Goal: Task Accomplishment & Management: Complete application form

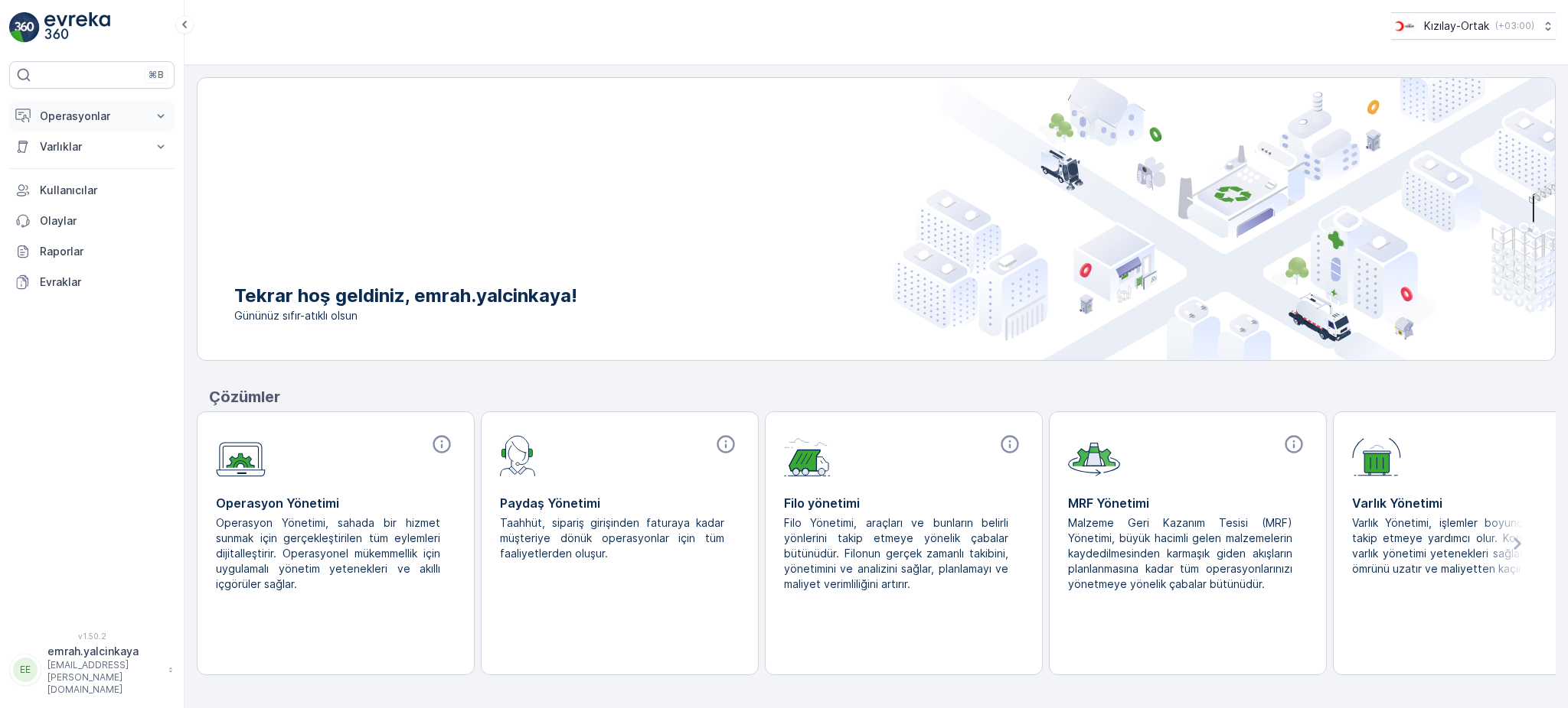
click at [124, 111] on p "Operasyonlar" at bounding box center [91, 116] width 104 height 16
click at [103, 179] on p "Rotalar & Görevler" at bounding box center [86, 185] width 95 height 16
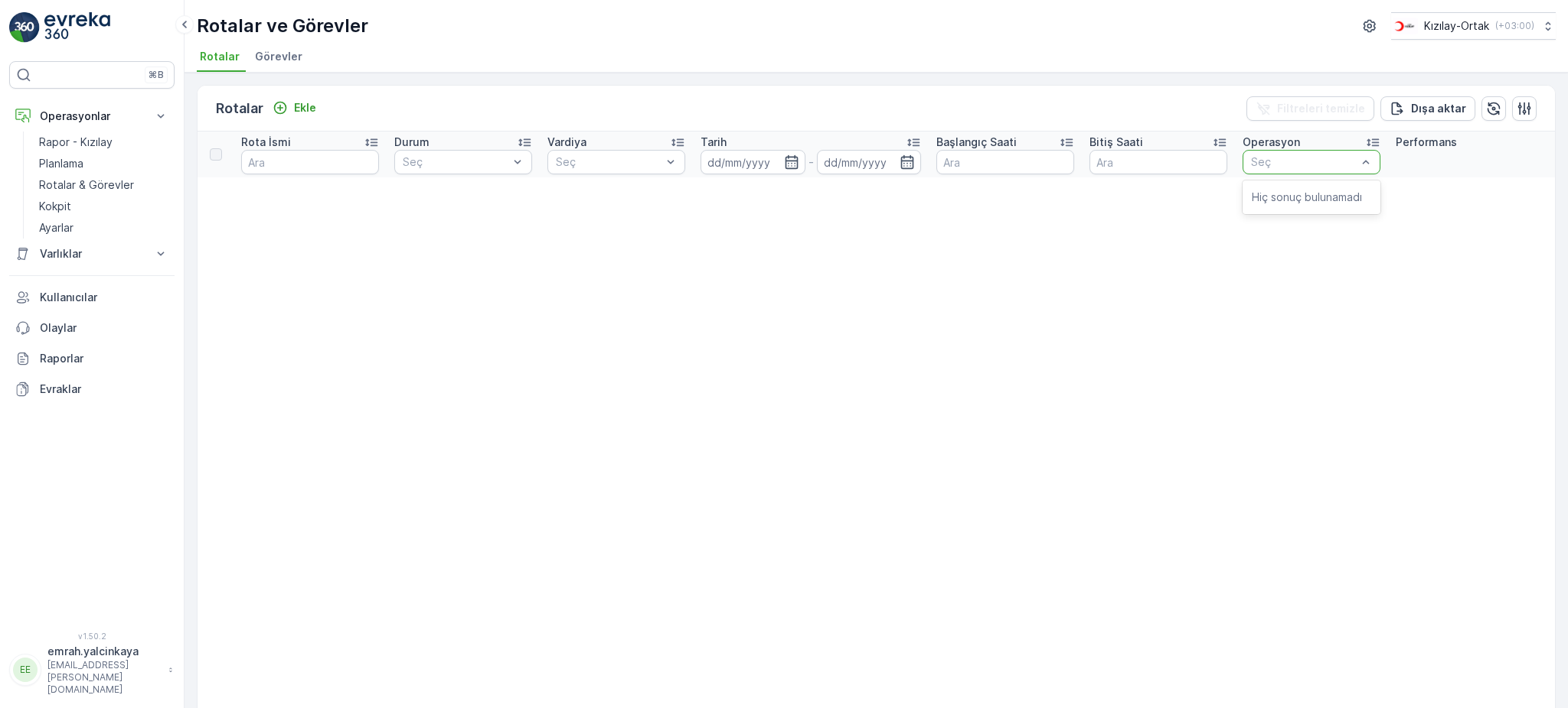
click at [1370, 169] on div at bounding box center [1365, 162] width 16 height 23
click at [374, 145] on icon at bounding box center [371, 142] width 16 height 16
click at [605, 160] on div at bounding box center [609, 161] width 109 height 12
click at [70, 207] on p "Kokpit" at bounding box center [54, 206] width 32 height 16
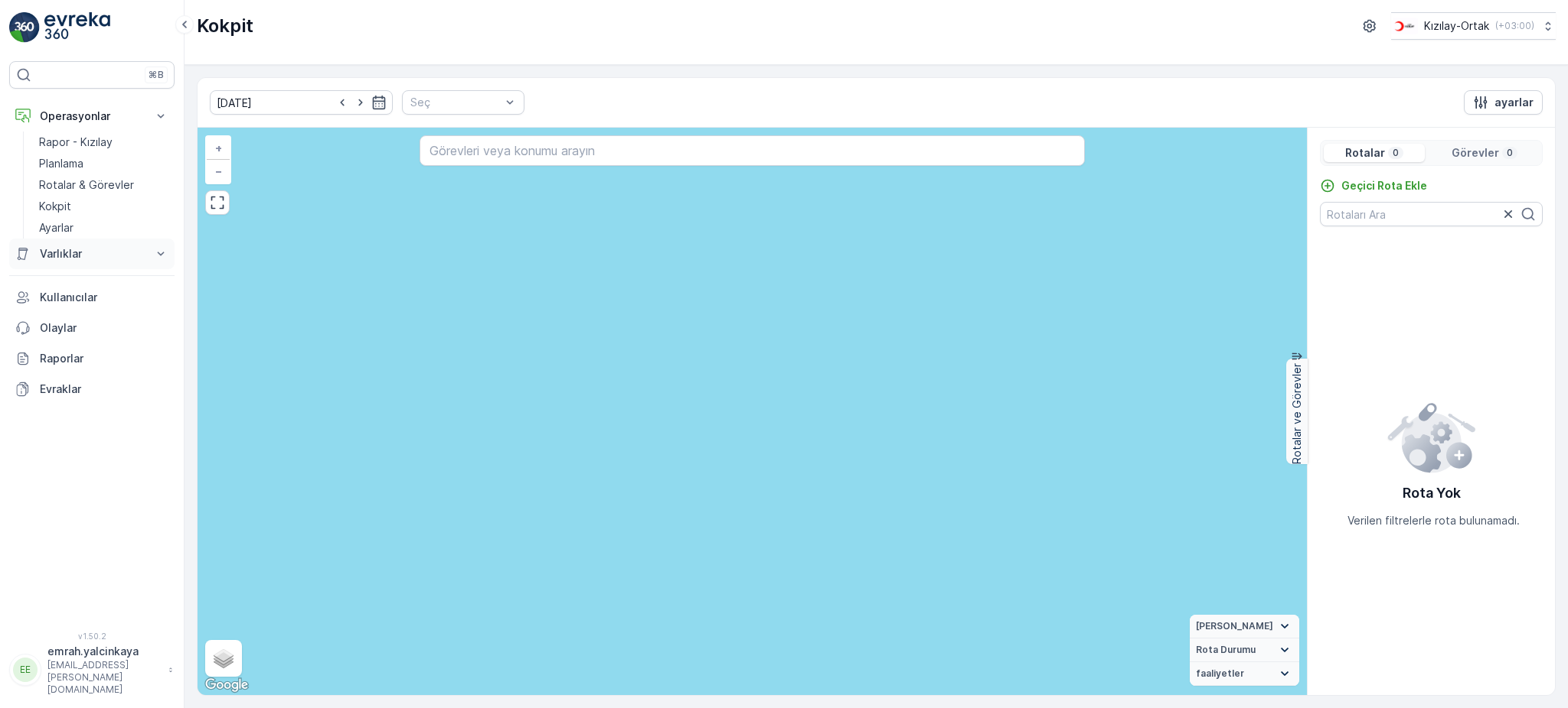
click at [78, 255] on p "Varlıklar" at bounding box center [91, 254] width 104 height 16
click at [54, 283] on p "Varlıklar" at bounding box center [58, 280] width 39 height 16
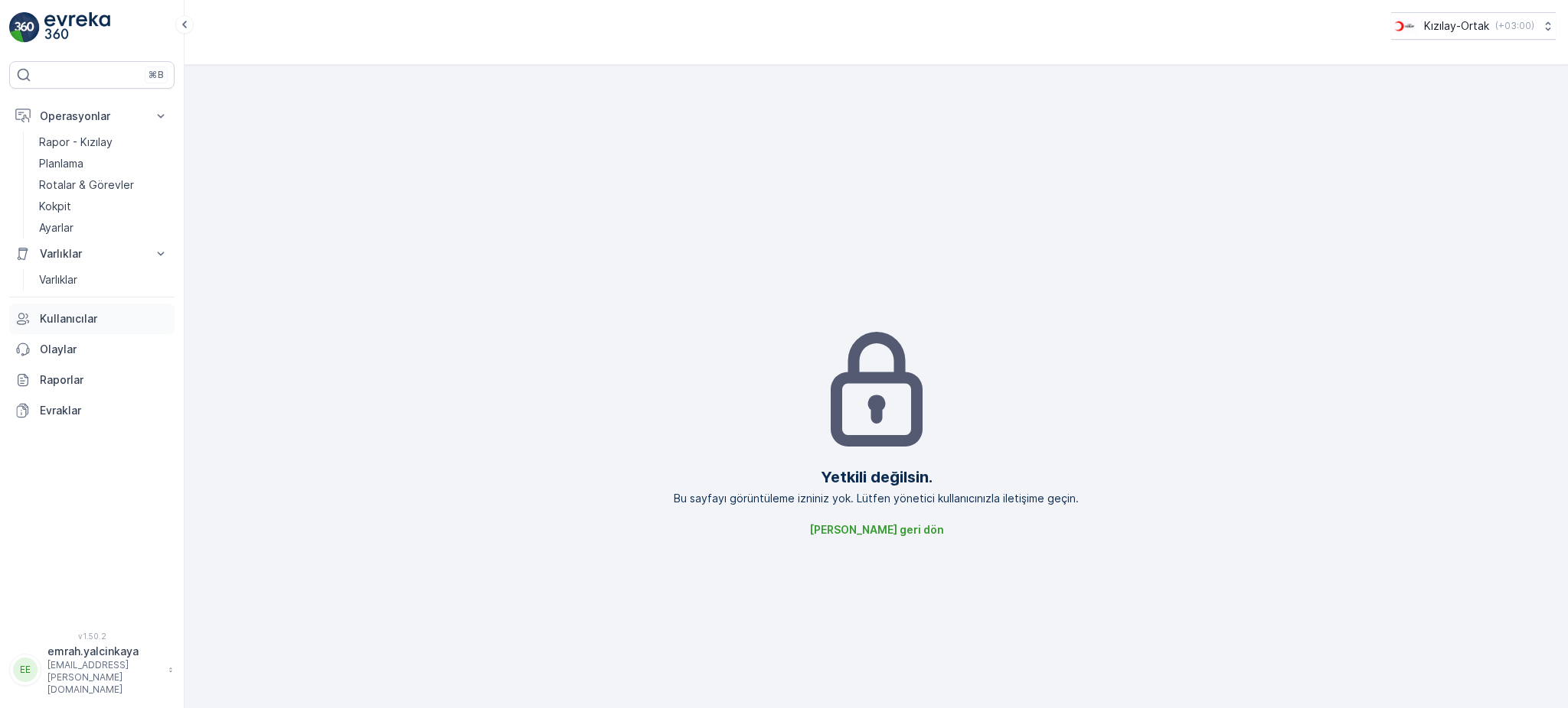
click at [77, 321] on p "Kullanıcılar" at bounding box center [104, 319] width 129 height 16
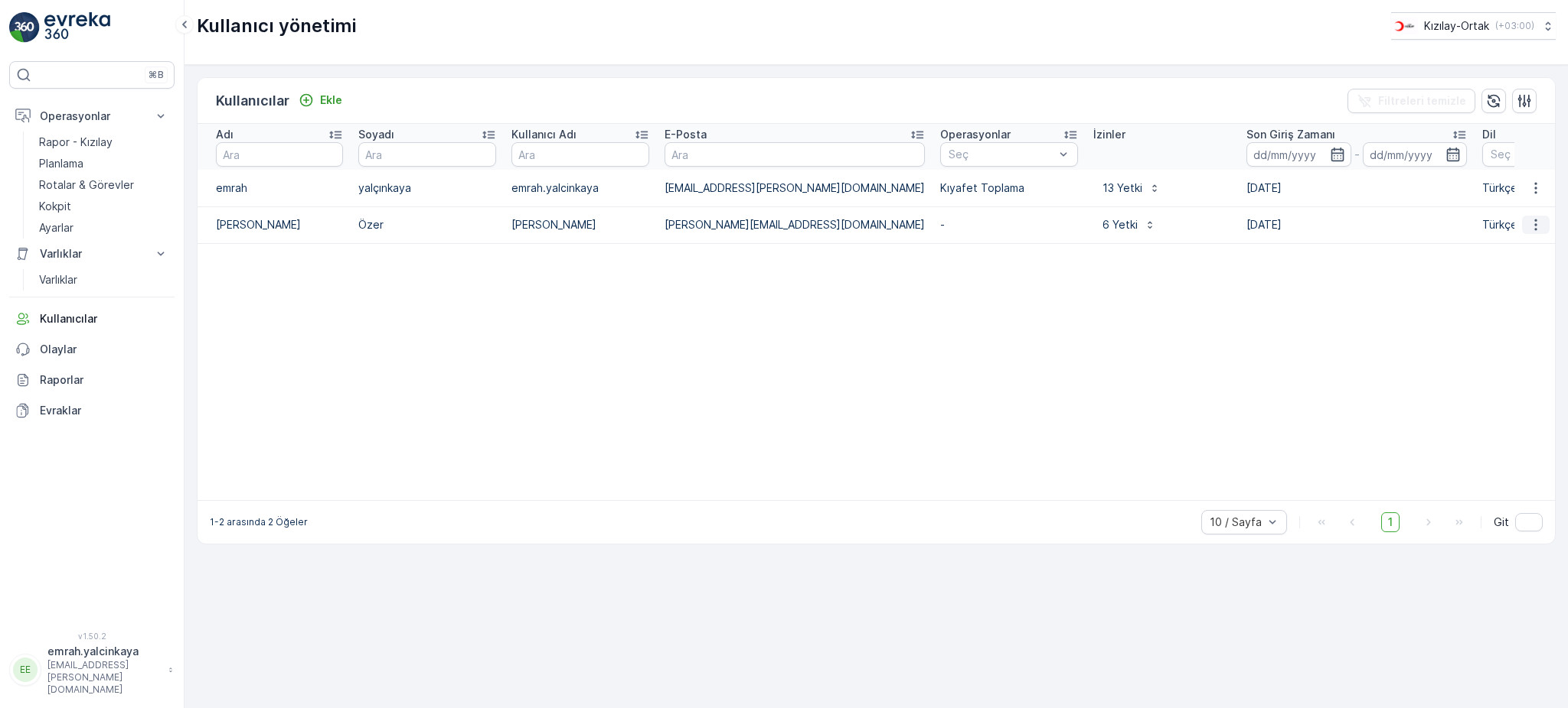
click at [1536, 227] on icon "button" at bounding box center [1535, 225] width 16 height 16
click at [1516, 269] on div "Sil" at bounding box center [1512, 274] width 104 height 21
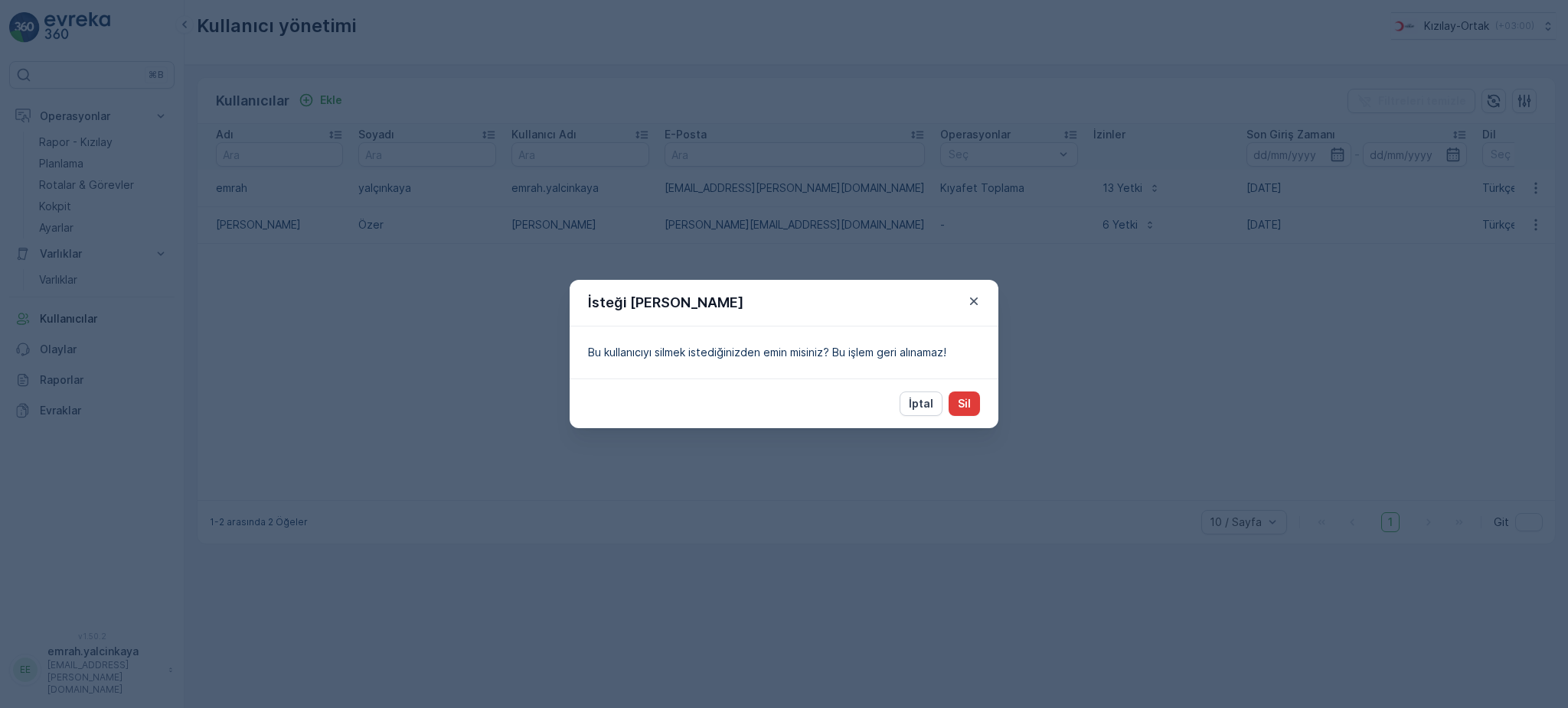
click at [963, 401] on p "Sil" at bounding box center [964, 403] width 13 height 16
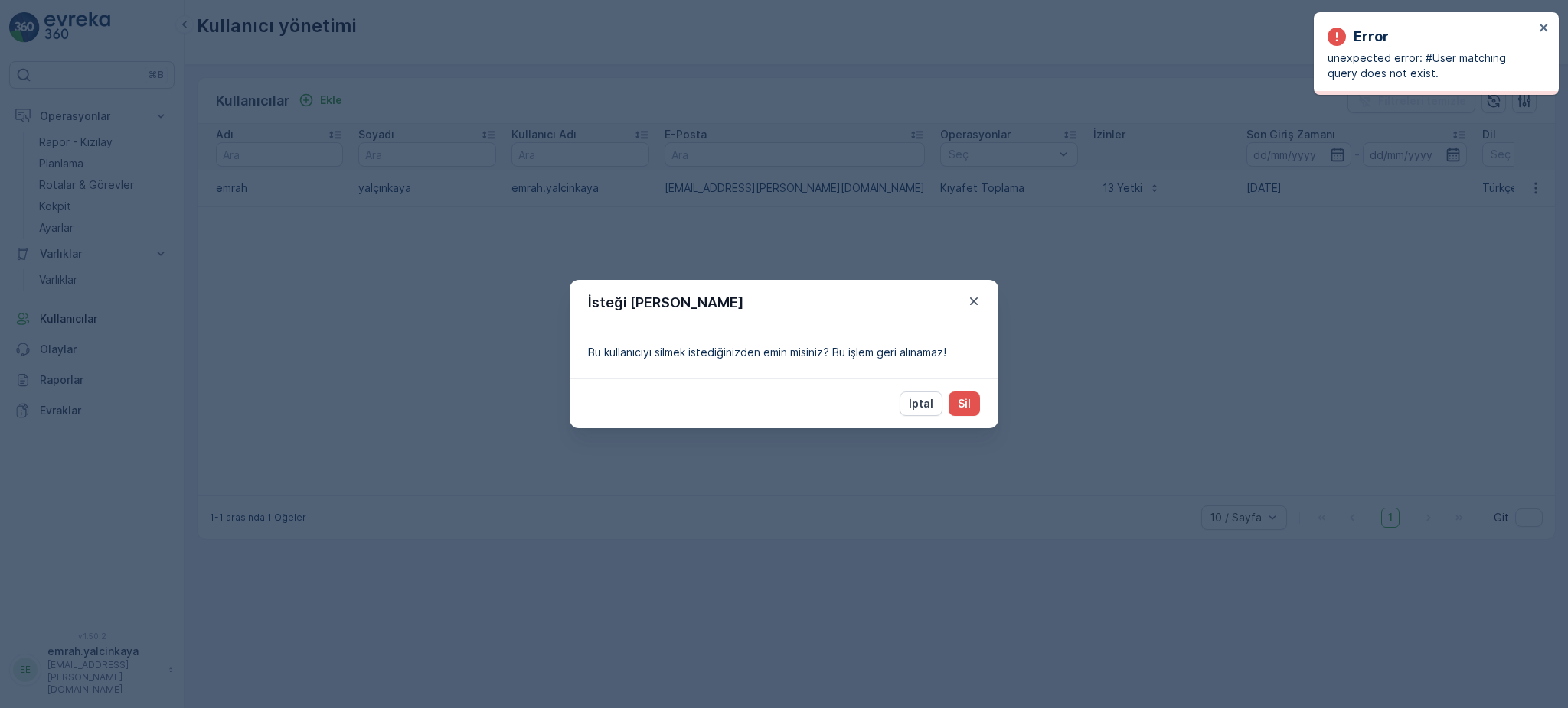
click at [970, 303] on icon "button" at bounding box center [974, 301] width 16 height 16
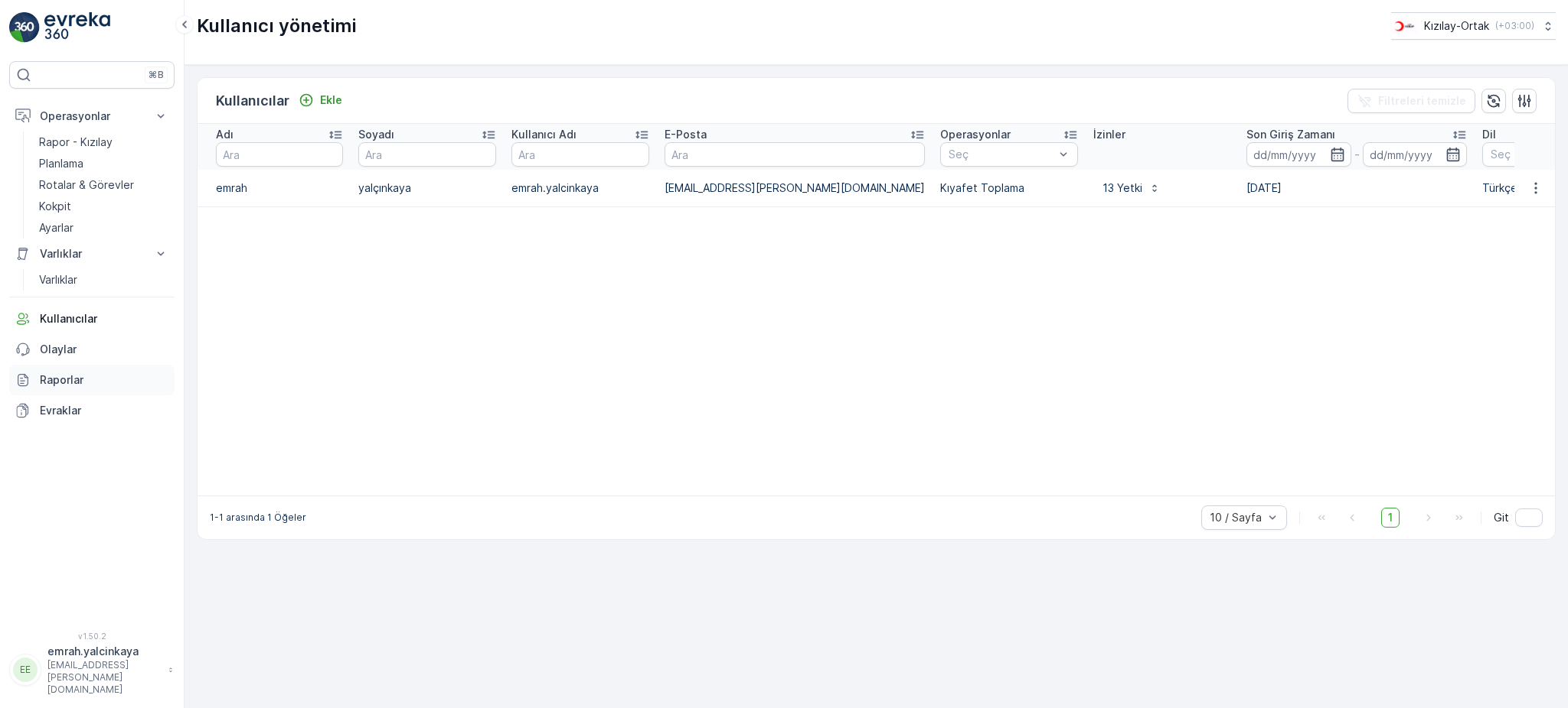
click at [57, 387] on p "Raporlar" at bounding box center [104, 380] width 129 height 16
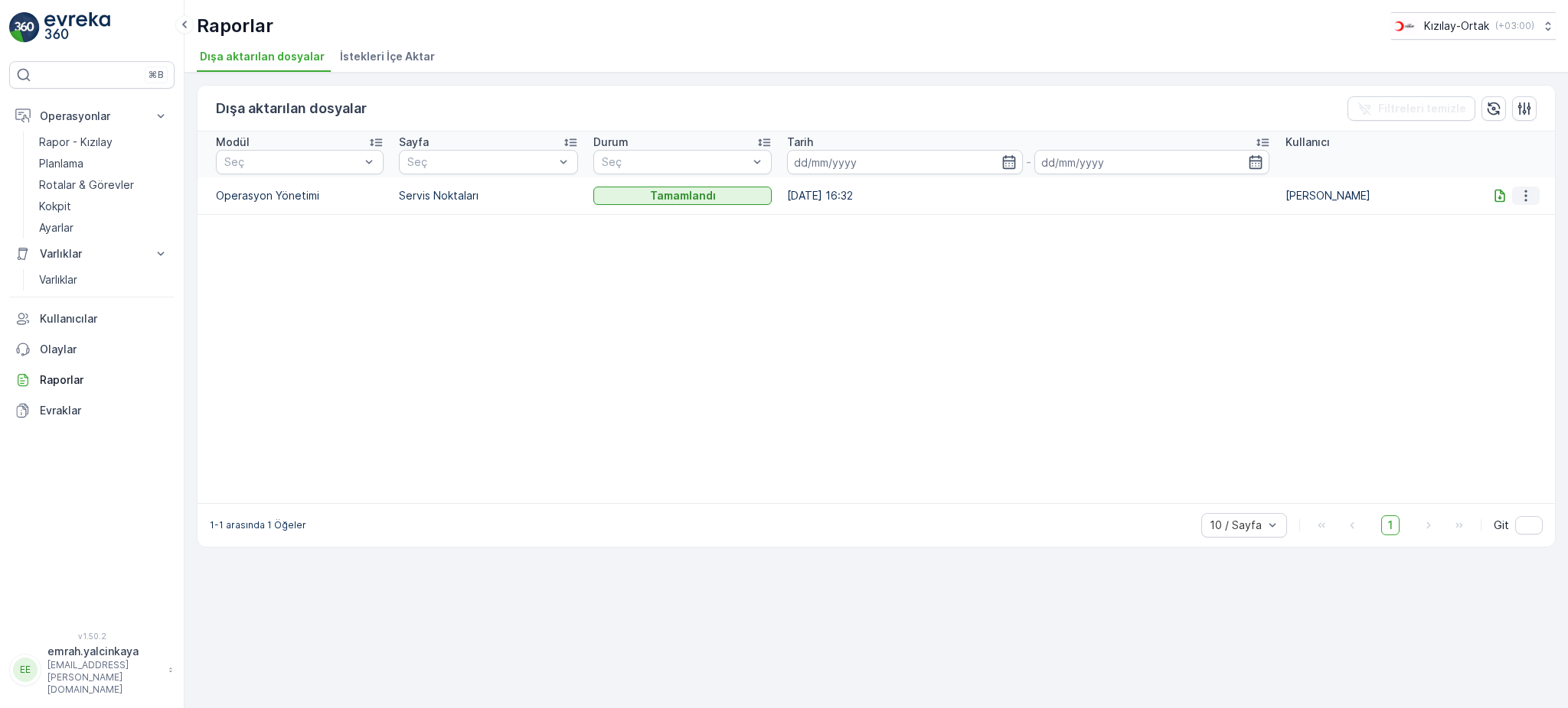
click at [1525, 195] on icon "button" at bounding box center [1526, 195] width 2 height 11
click at [1528, 221] on span "Daha Fazla Ayrıntı Gör" at bounding box center [1503, 217] width 112 height 16
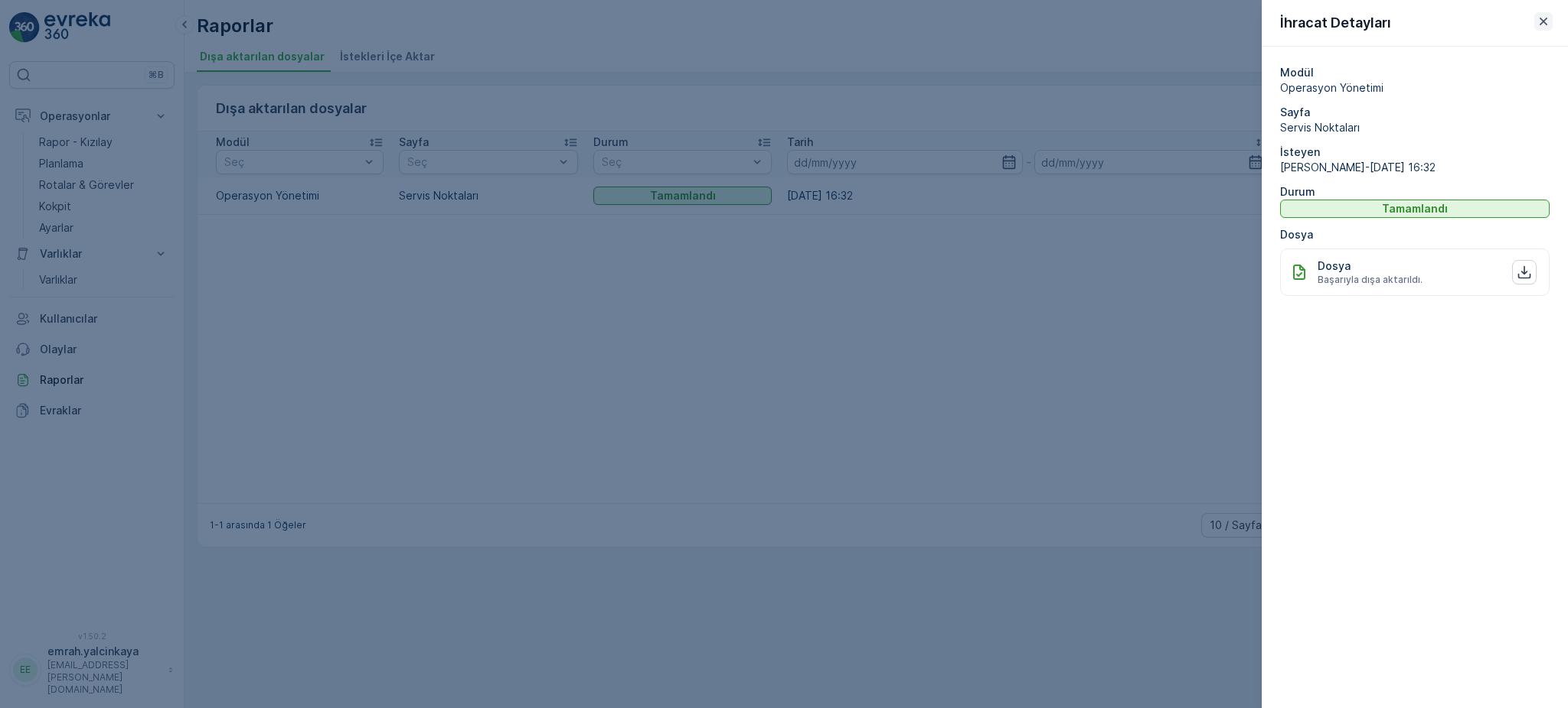
click at [1539, 16] on icon "button" at bounding box center [1543, 21] width 16 height 16
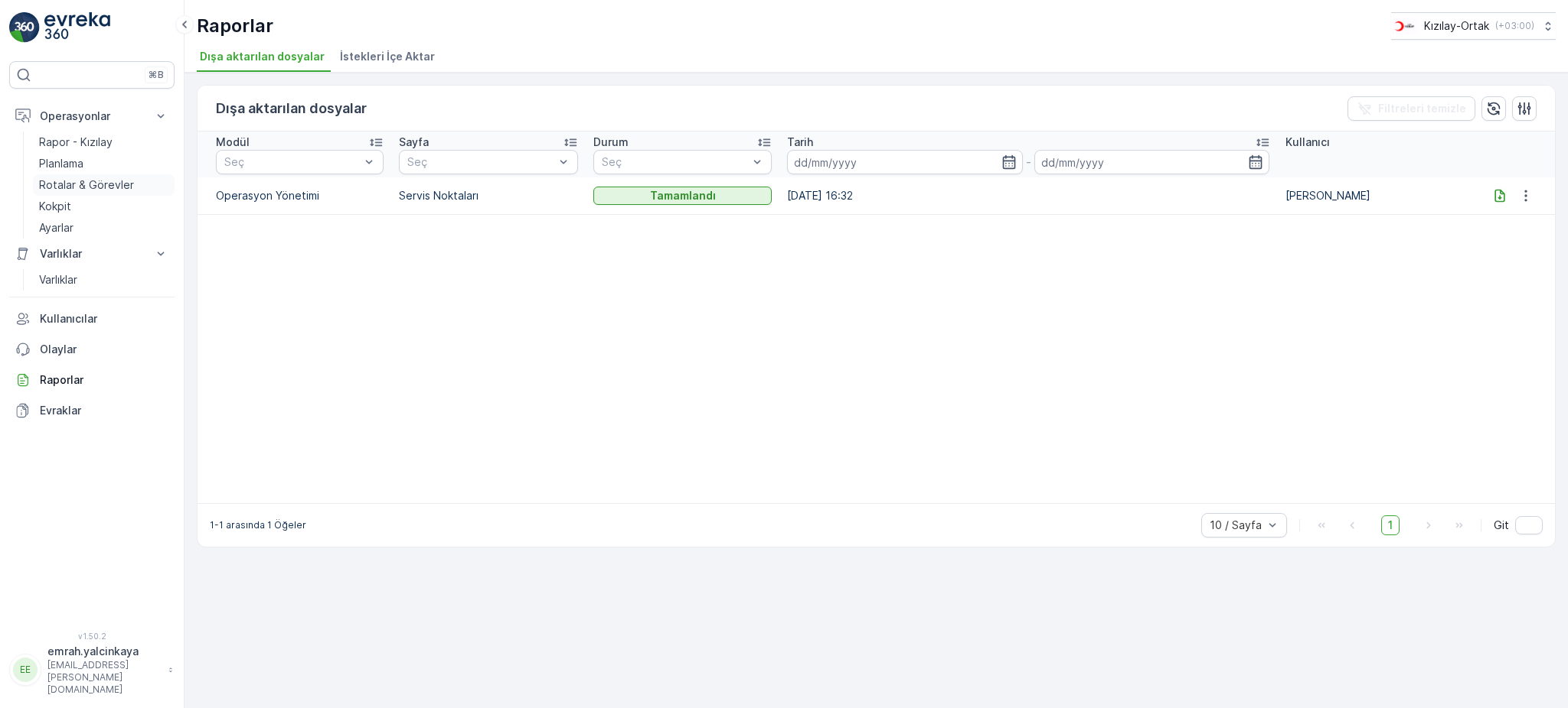
click at [65, 188] on p "Rotalar & Görevler" at bounding box center [86, 185] width 95 height 16
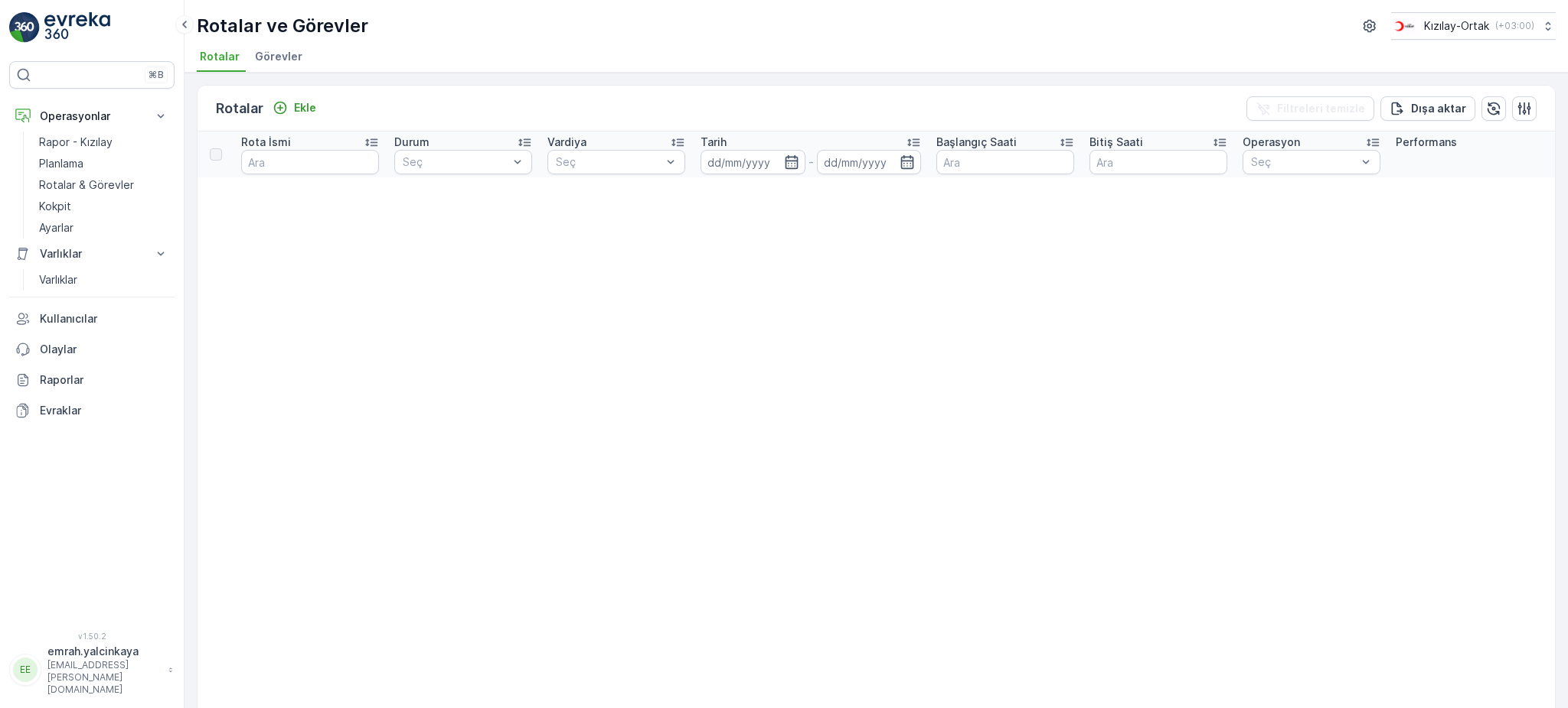
click at [282, 52] on span "Görevler" at bounding box center [279, 56] width 48 height 16
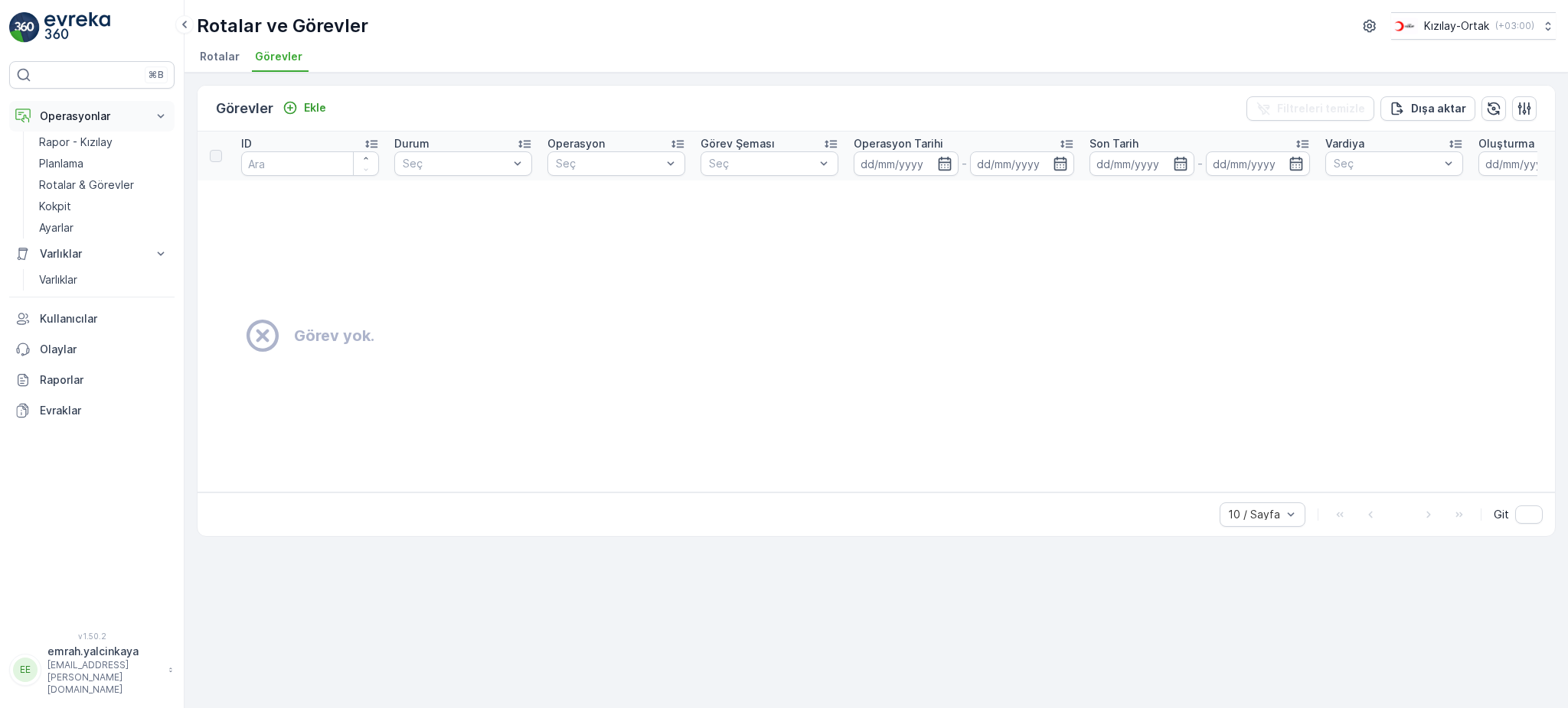
click at [75, 116] on p "Operasyonlar" at bounding box center [91, 116] width 104 height 16
click at [97, 72] on div "⌘B" at bounding box center [91, 75] width 165 height 28
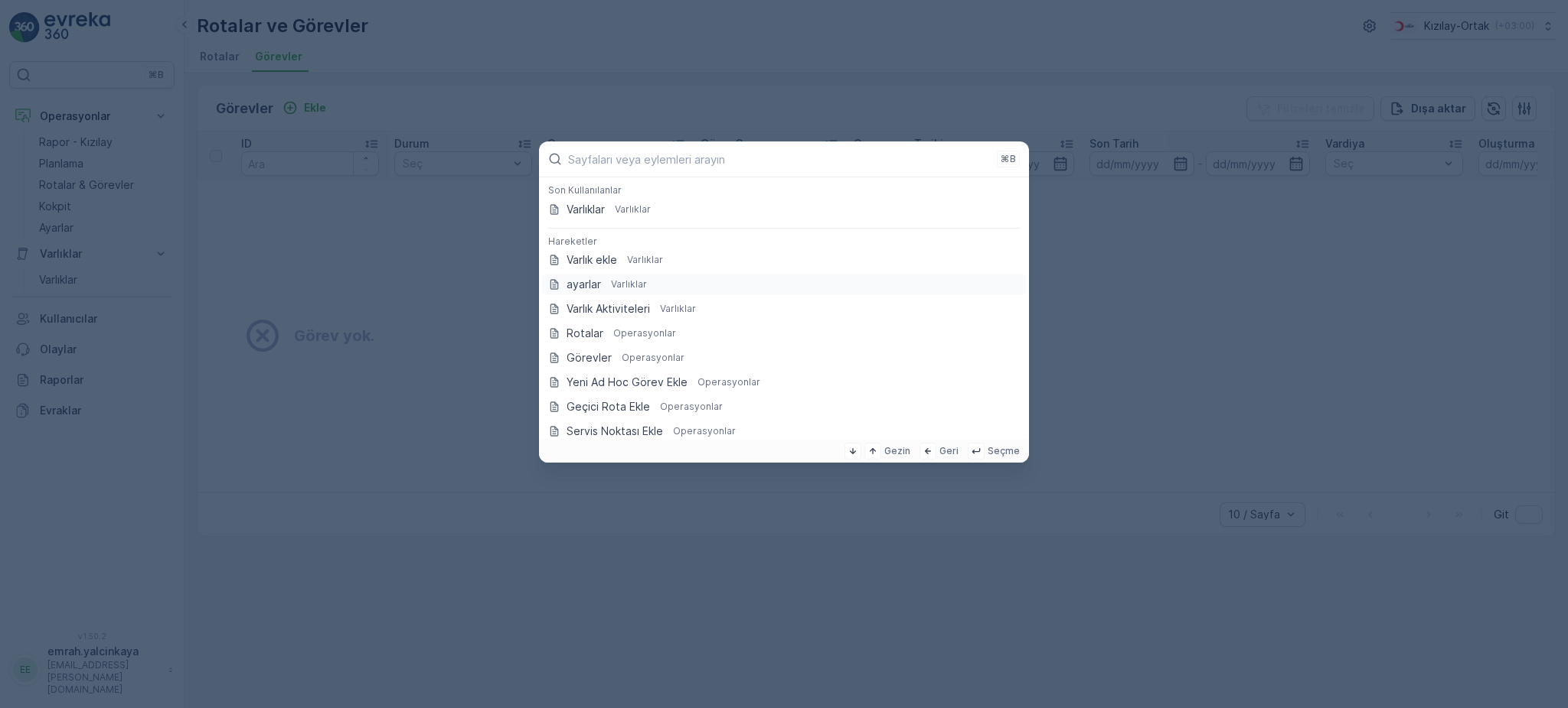
click at [586, 283] on p "ayarlar" at bounding box center [583, 284] width 34 height 16
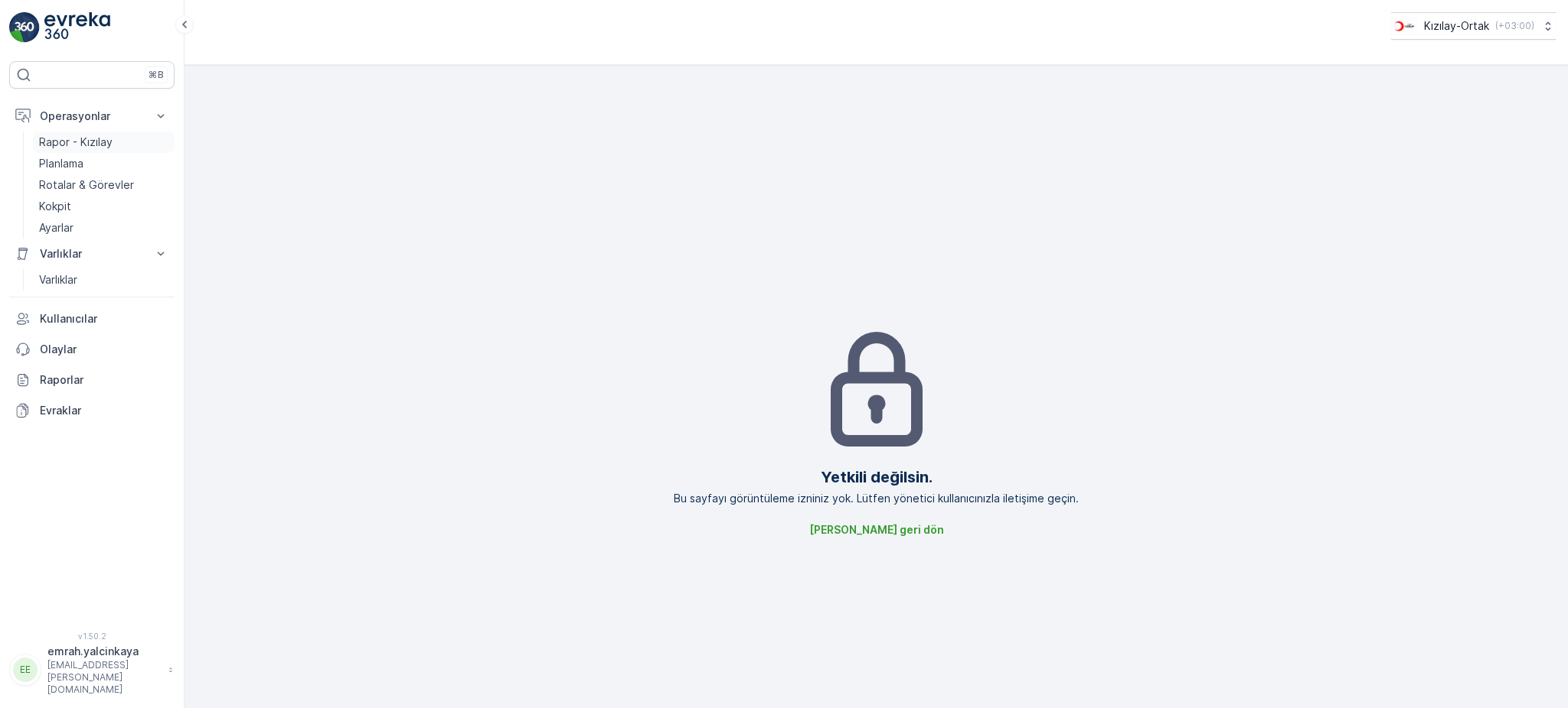
click at [75, 143] on p "Rapor - Kızılay" at bounding box center [76, 142] width 74 height 16
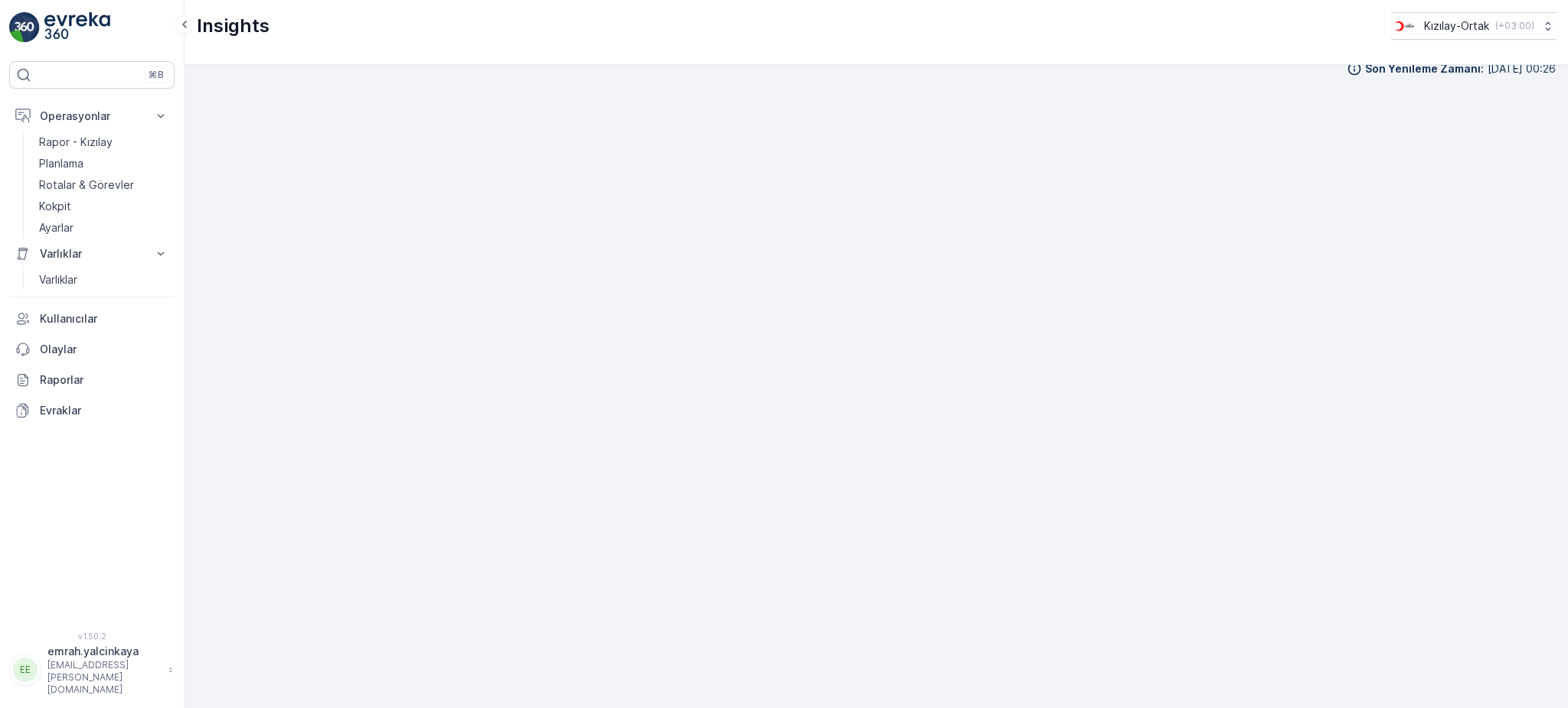
scroll to position [19, 0]
click at [69, 136] on p "Rapor - Kızılay" at bounding box center [76, 142] width 74 height 16
click at [1473, 28] on p "Kızılay-Ortak" at bounding box center [1456, 26] width 65 height 16
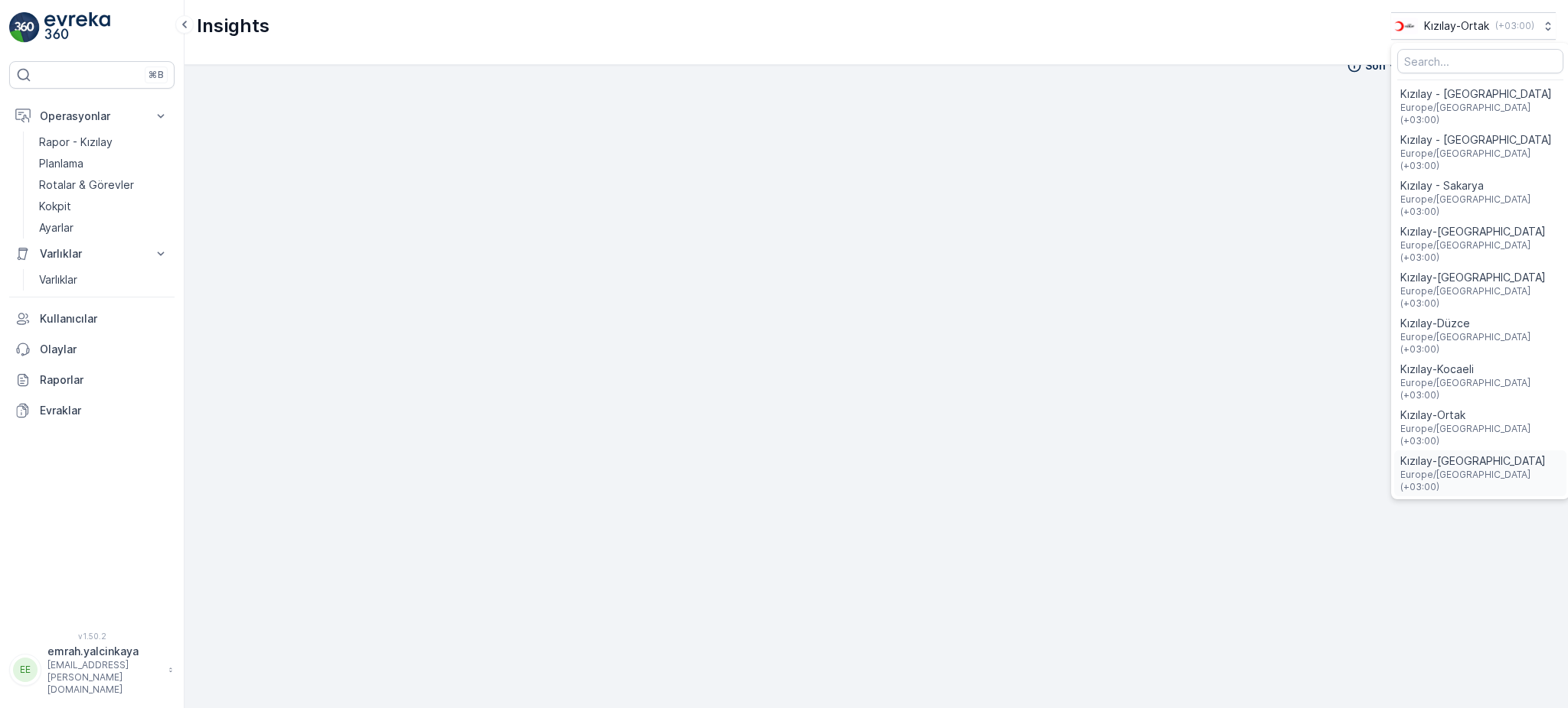
click at [1467, 454] on span "Kızılay-İzmir" at bounding box center [1480, 461] width 160 height 16
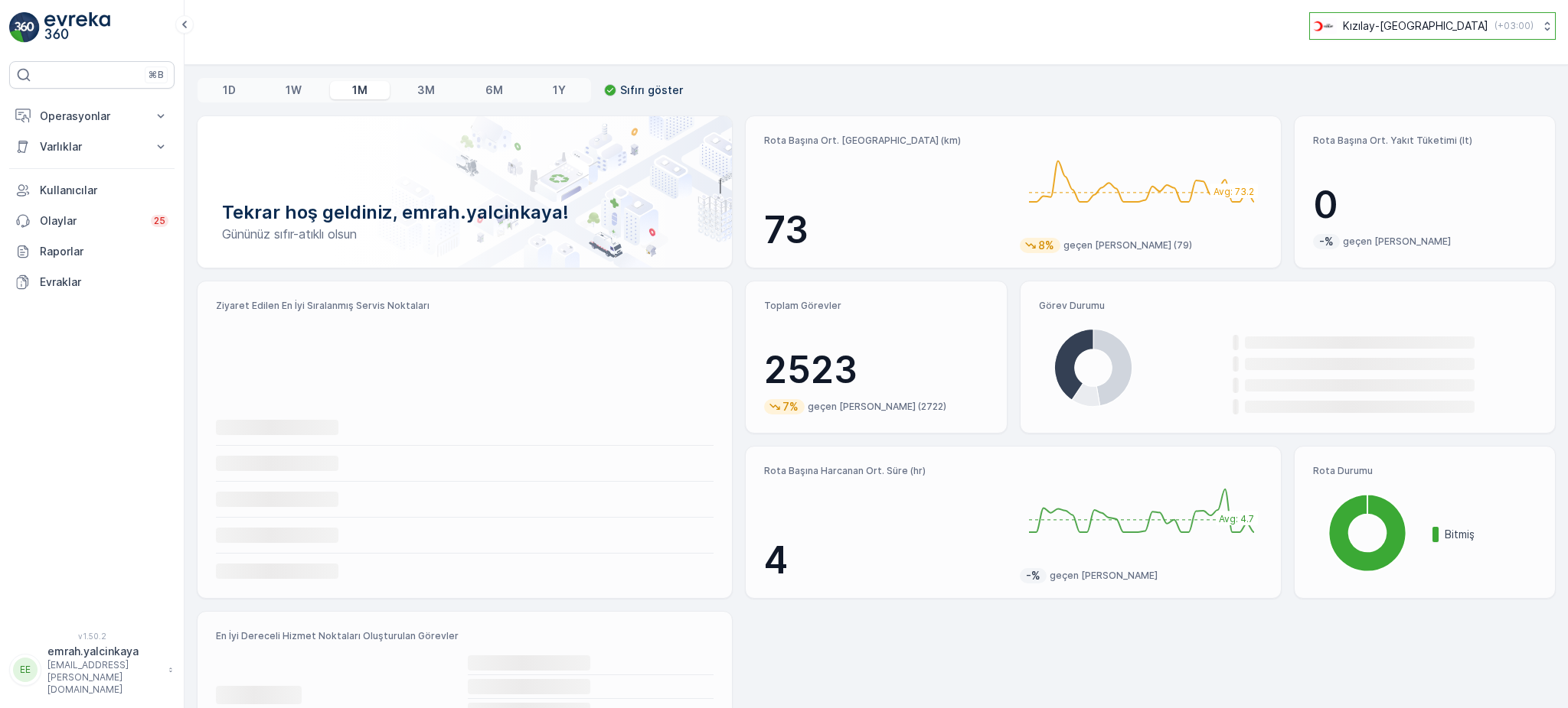
click at [1451, 29] on p "Kızılay-[GEOGRAPHIC_DATA]" at bounding box center [1415, 26] width 146 height 16
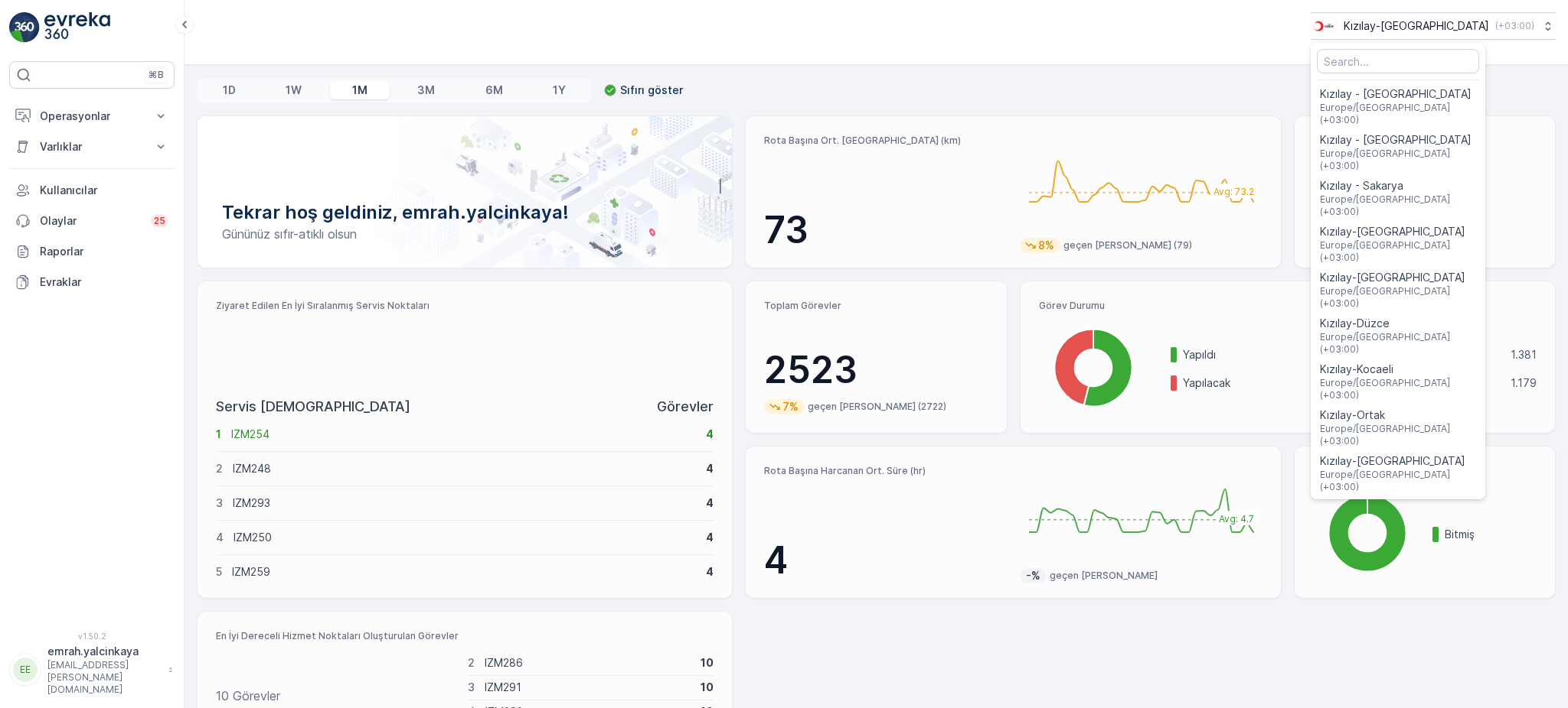
drag, startPoint x: 985, startPoint y: 41, endPoint x: 598, endPoint y: 40, distance: 387.0
click at [984, 39] on div "Kızılay-İzmir ( +03:00 ) Kızılay - Gaziantep Europe/Istanbul (+03:00) Kızılay -…" at bounding box center [876, 26] width 1359 height 28
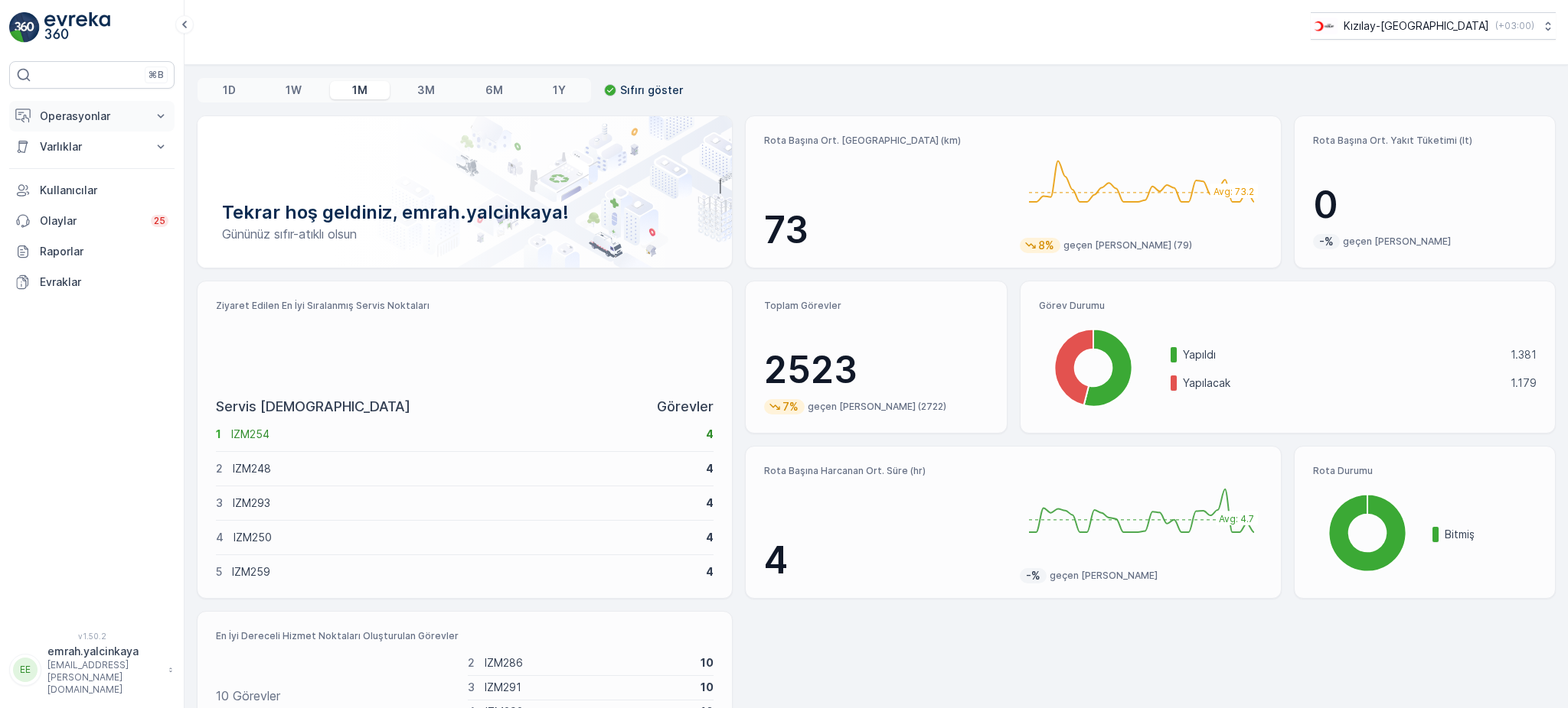
click at [57, 116] on p "Operasyonlar" at bounding box center [91, 116] width 104 height 16
click at [67, 180] on p "Rotalar & Görevler" at bounding box center [86, 185] width 95 height 16
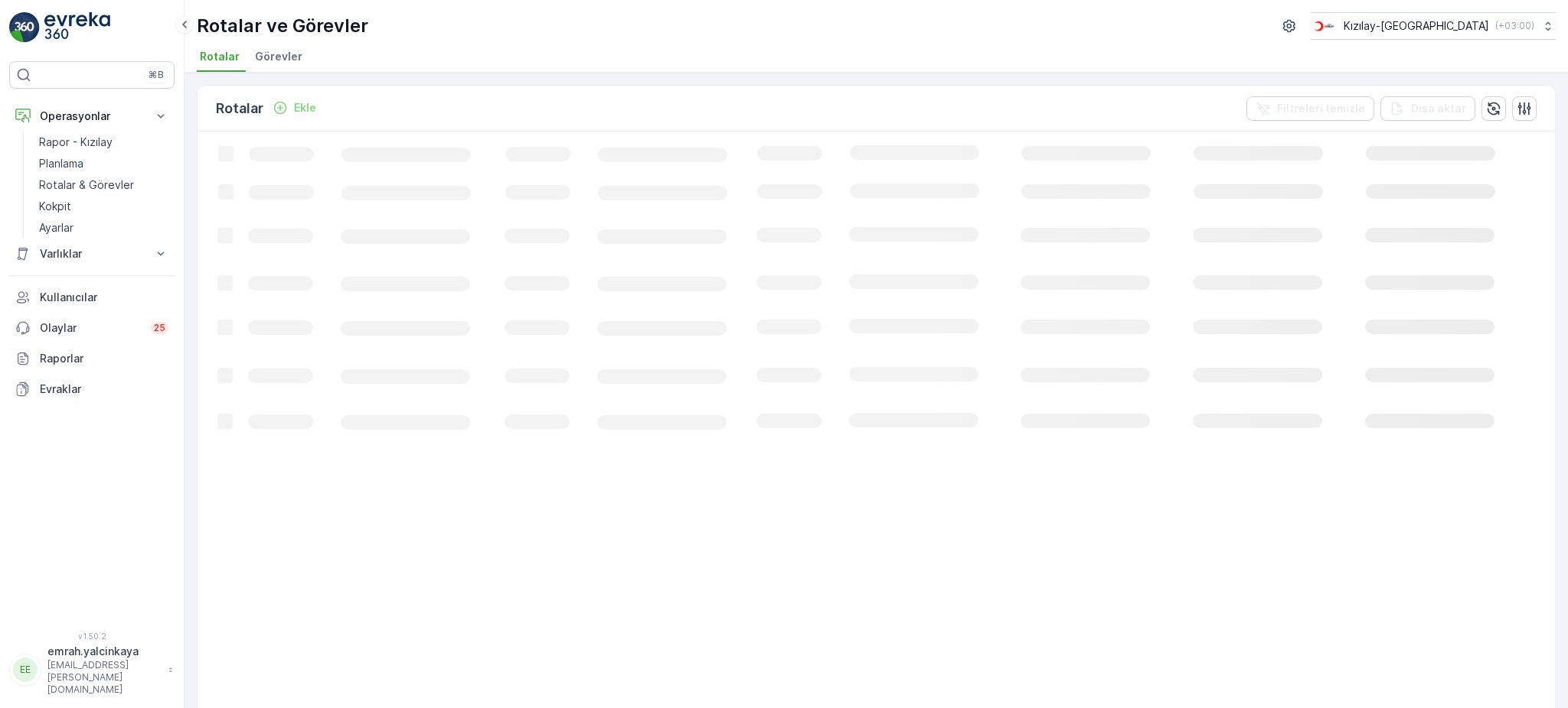
click at [279, 61] on span "Görevler" at bounding box center [279, 56] width 48 height 16
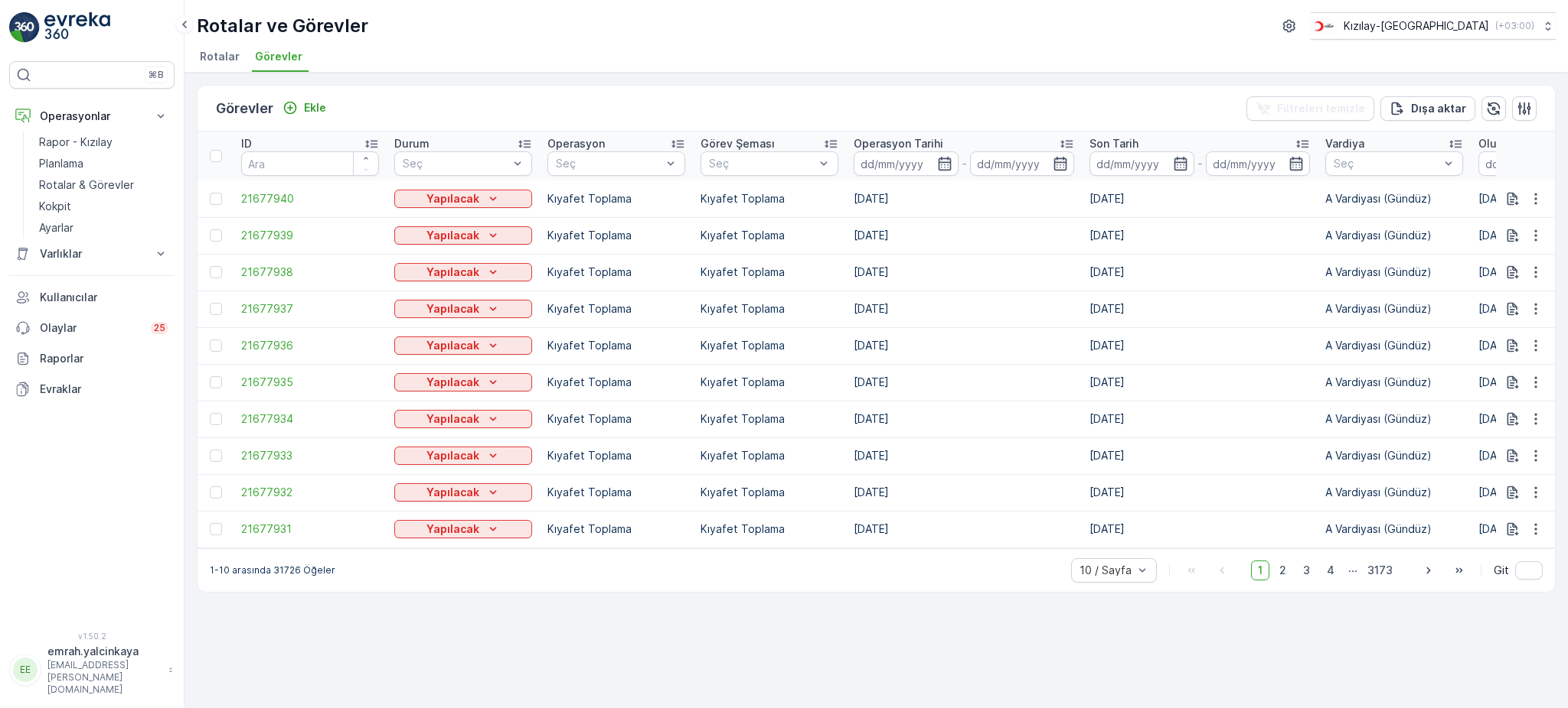
click at [224, 52] on span "Rotalar" at bounding box center [219, 56] width 40 height 16
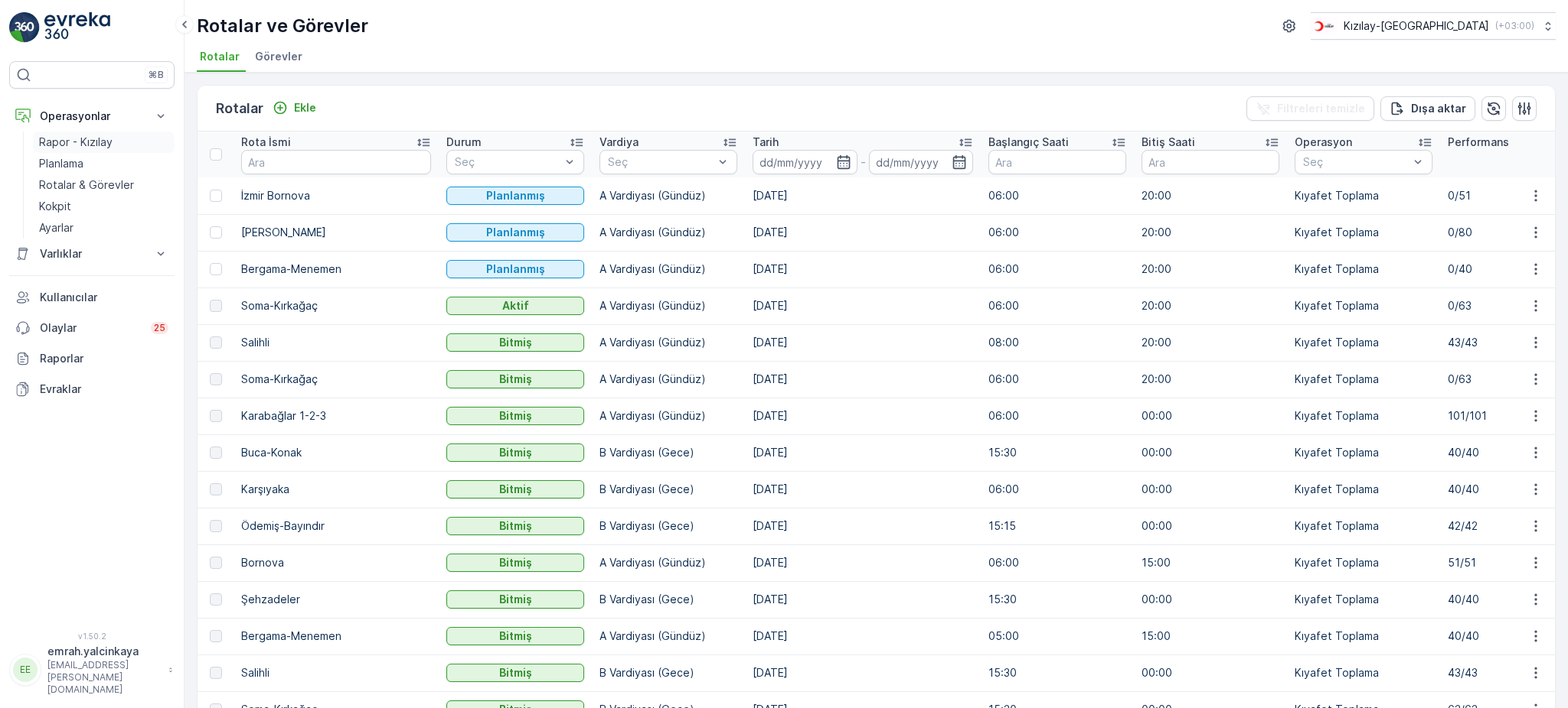
click at [68, 144] on p "Rapor - Kızılay" at bounding box center [76, 142] width 74 height 16
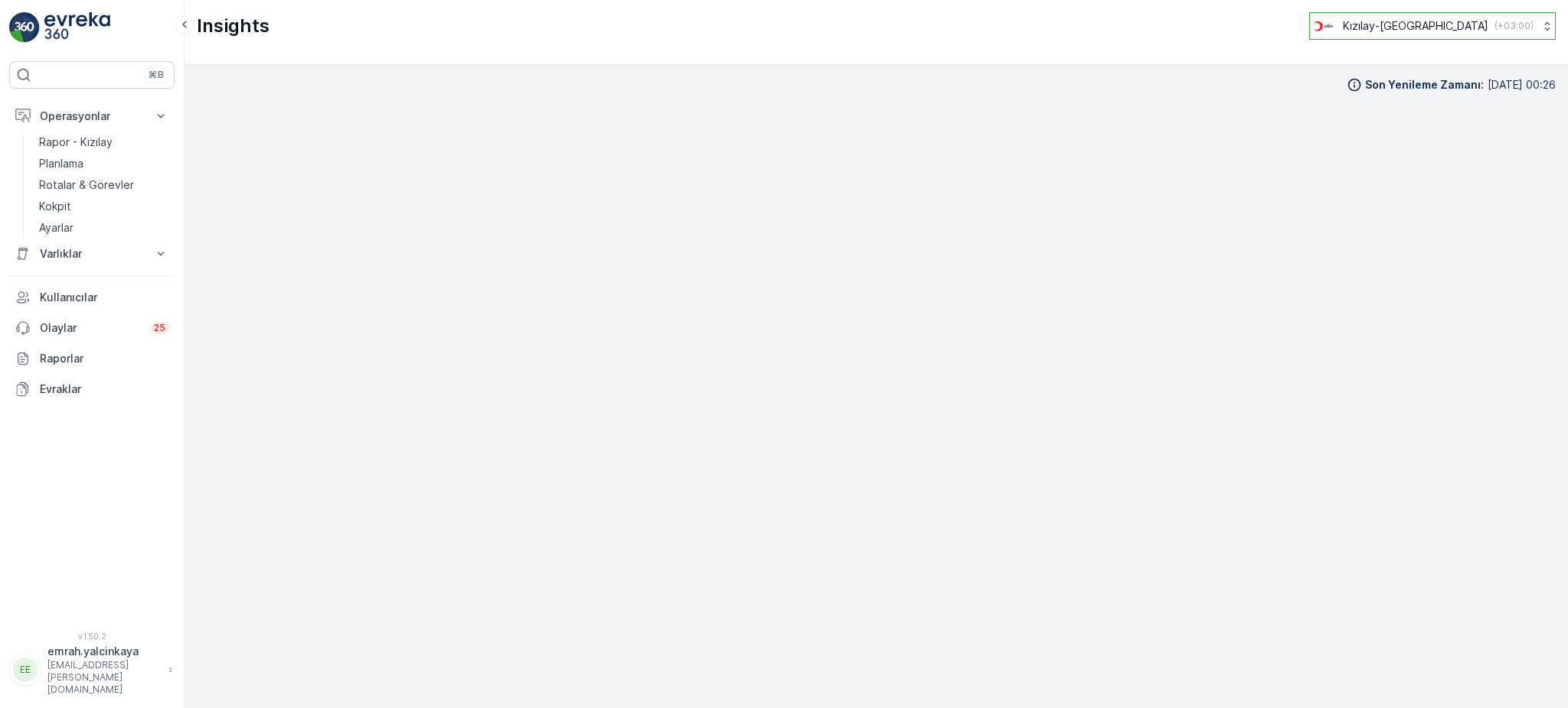
click at [1482, 26] on div "Kızılay-İzmir ( +03:00 )" at bounding box center [1422, 26] width 224 height 17
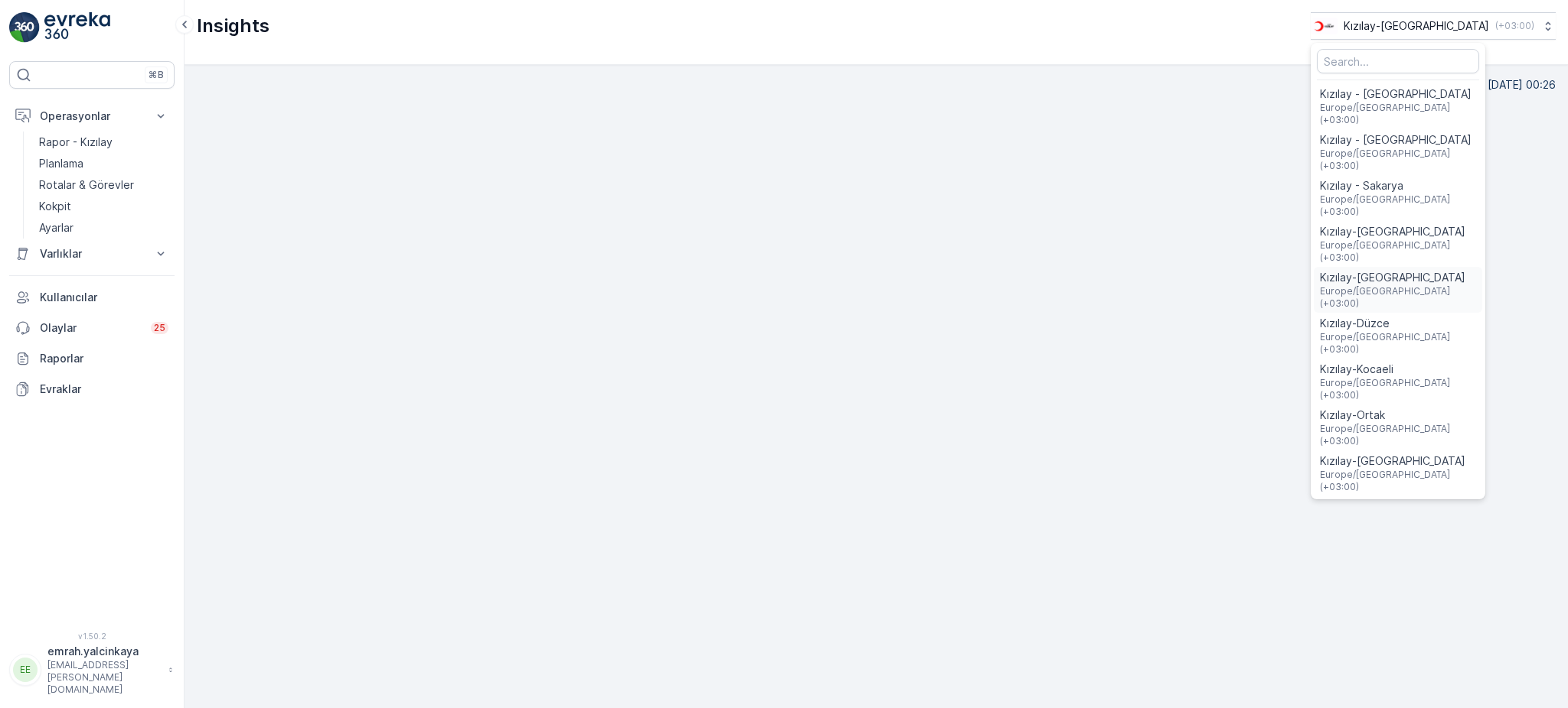
click at [1476, 270] on span "Kızılay-[GEOGRAPHIC_DATA]" at bounding box center [1397, 277] width 156 height 16
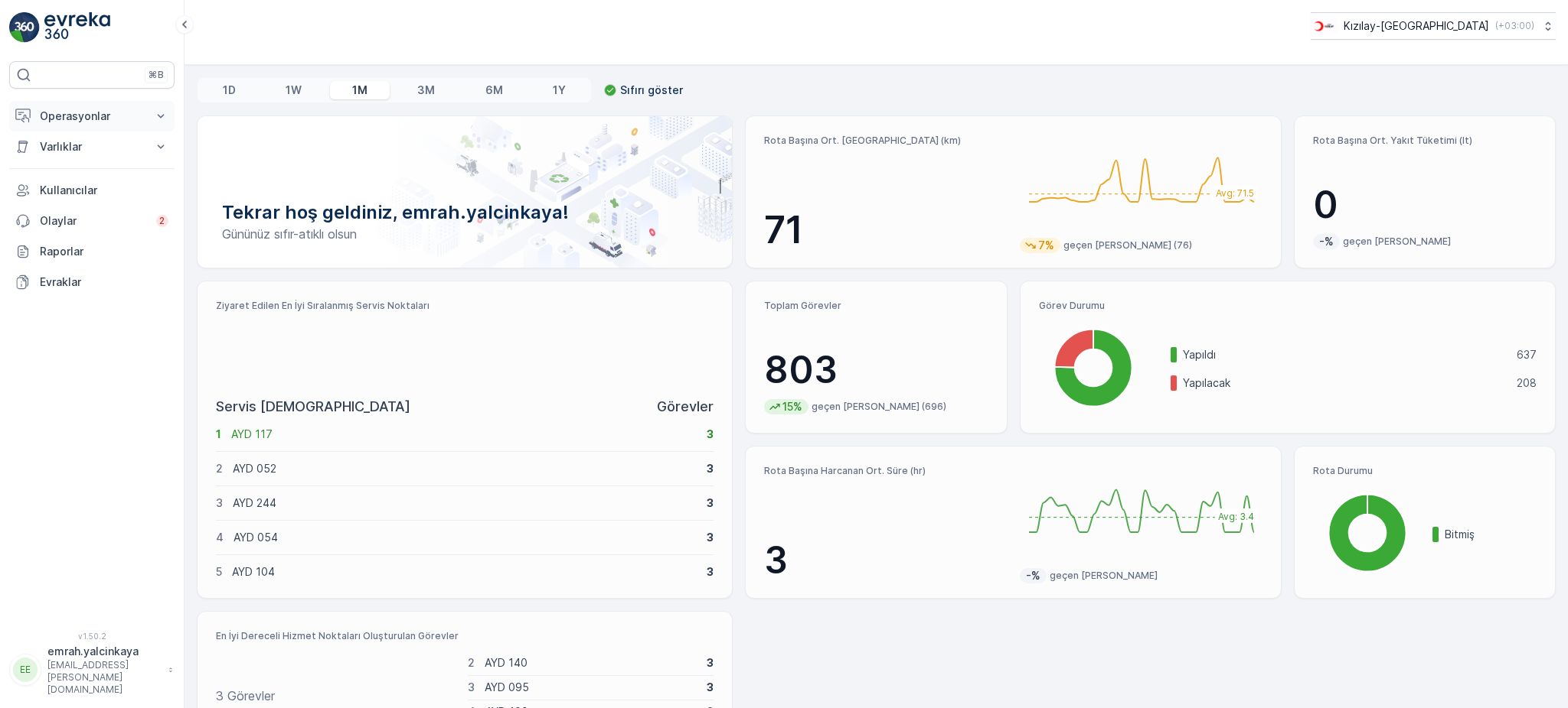
click at [65, 116] on p "Operasyonlar" at bounding box center [91, 116] width 104 height 16
click at [74, 190] on p "Rotalar & Görevler" at bounding box center [86, 185] width 95 height 16
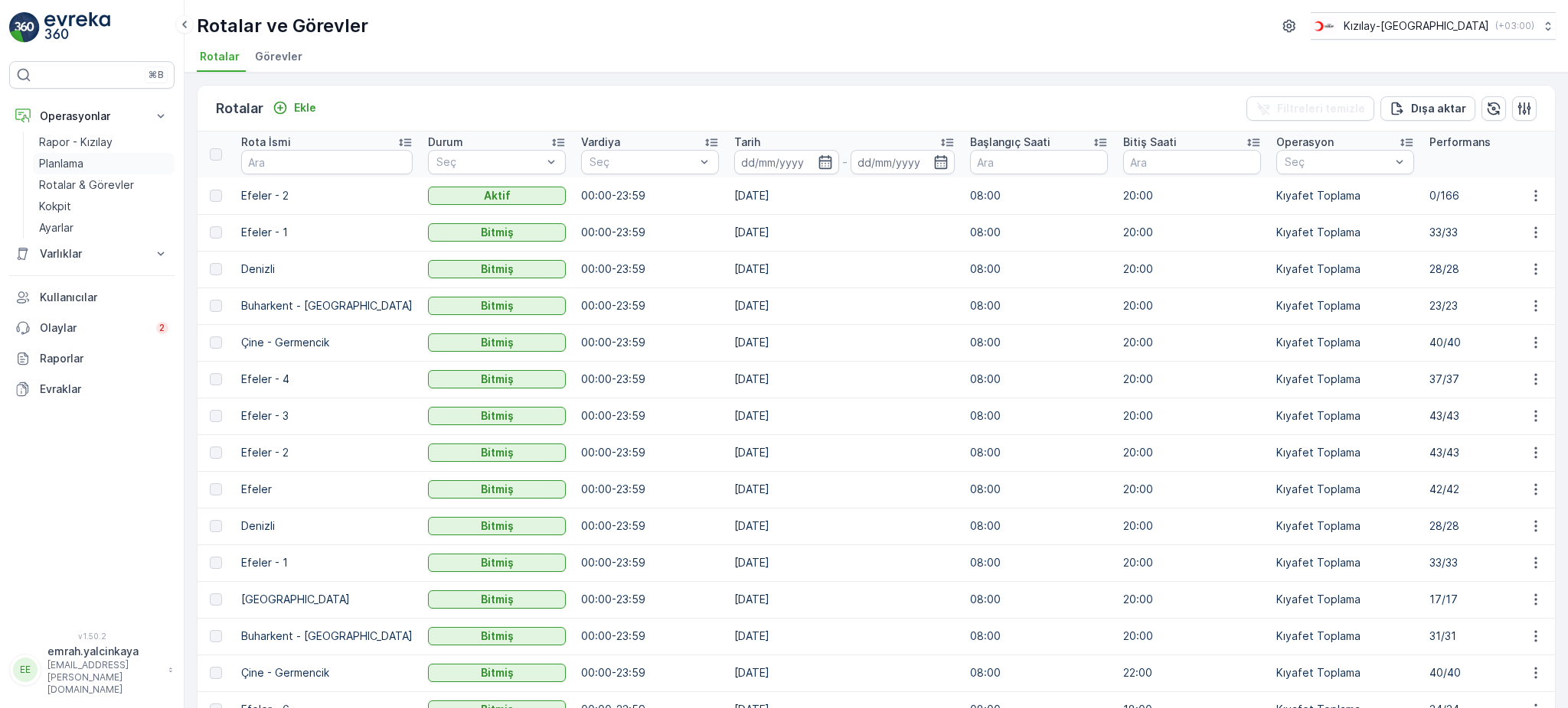
drag, startPoint x: 75, startPoint y: 167, endPoint x: 90, endPoint y: 160, distance: 16.6
click at [74, 167] on p "Planlama" at bounding box center [61, 163] width 44 height 16
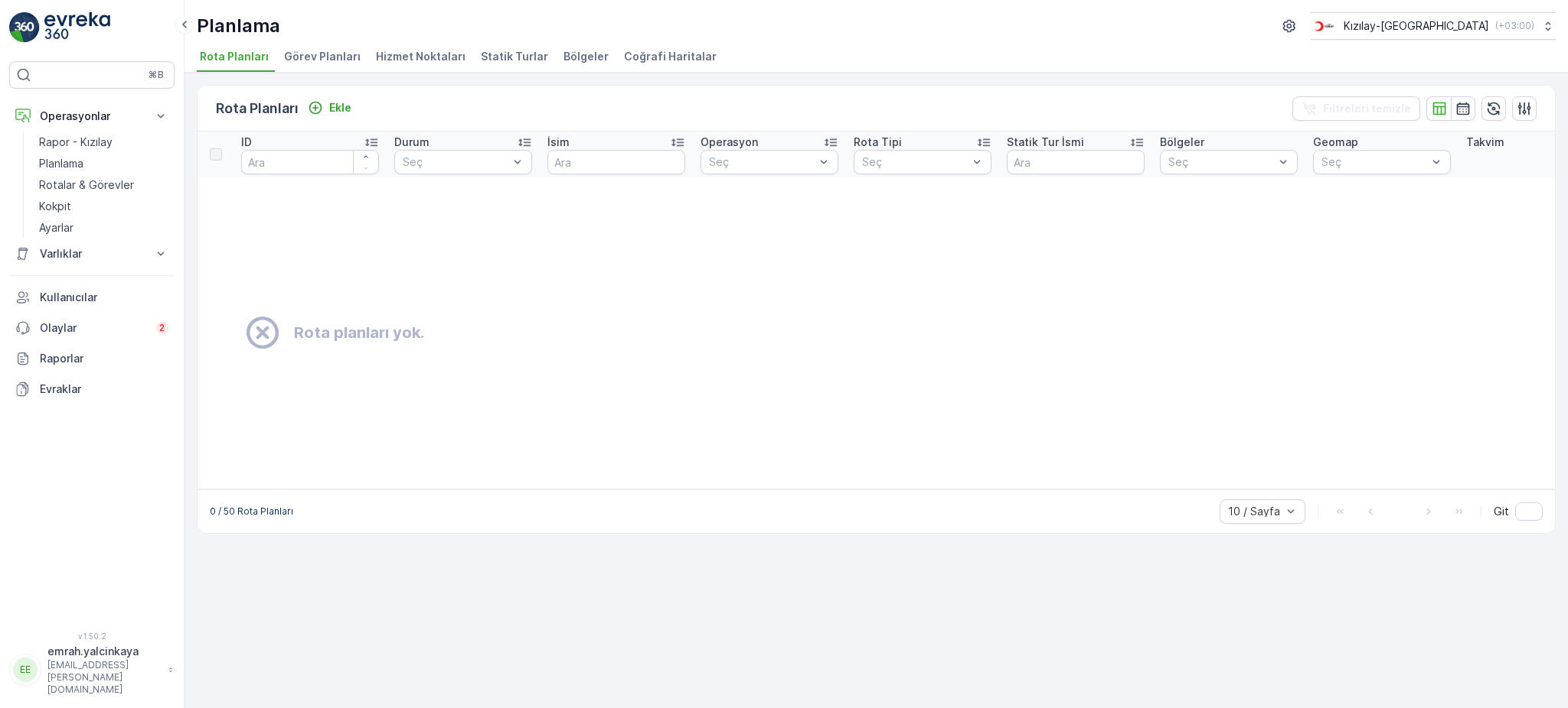
click at [315, 61] on span "Görev Planları" at bounding box center [322, 56] width 76 height 16
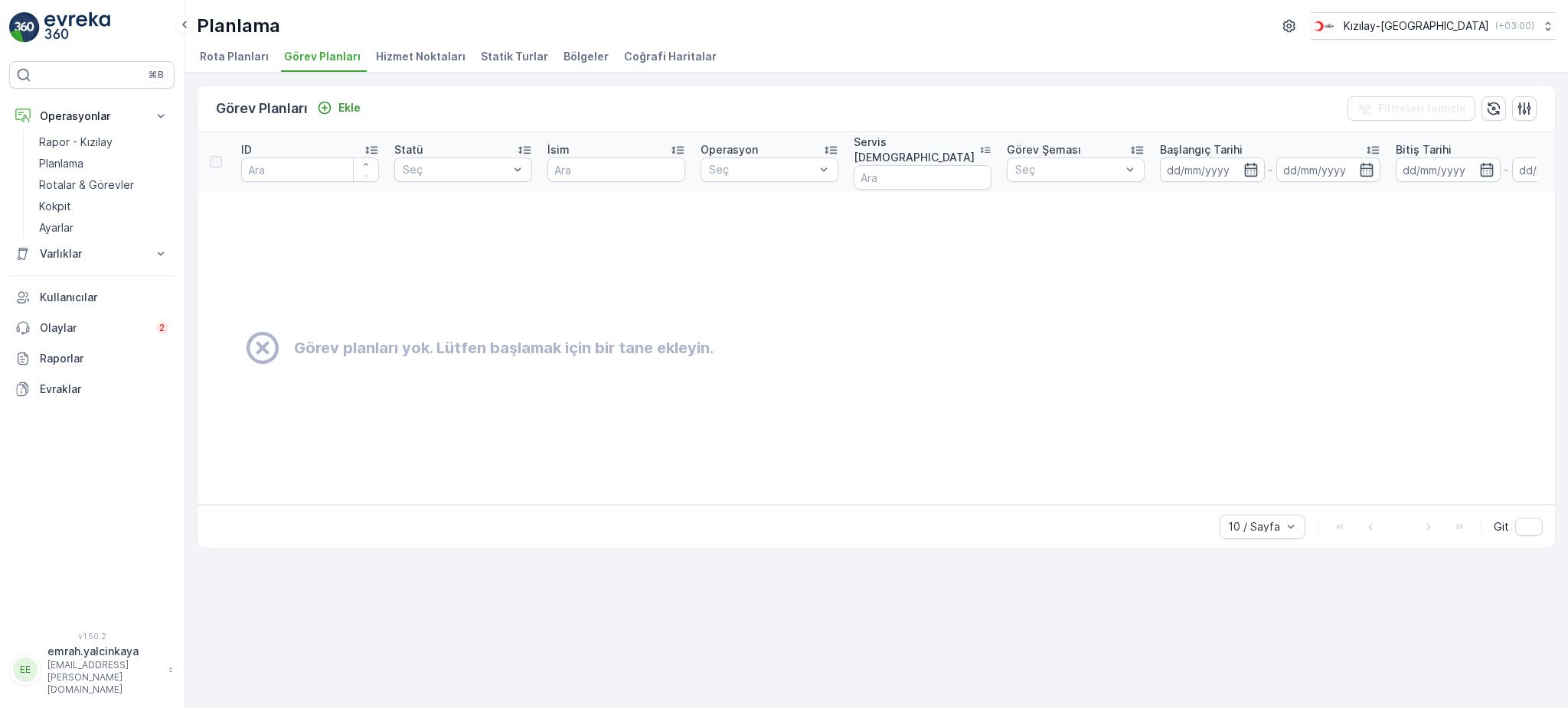
click at [396, 52] on span "Hizmet Noktaları" at bounding box center [420, 56] width 89 height 16
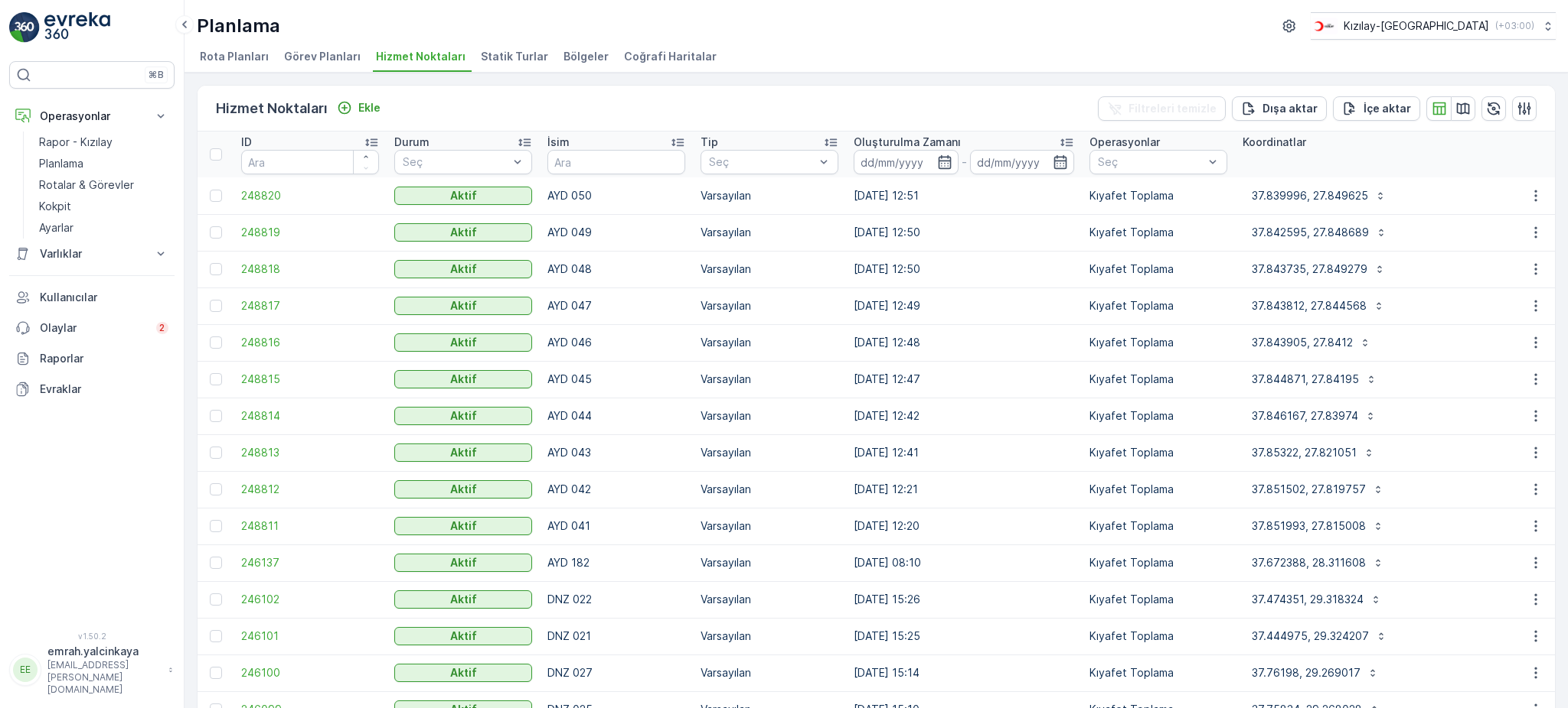
click at [682, 142] on icon at bounding box center [677, 143] width 12 height 7
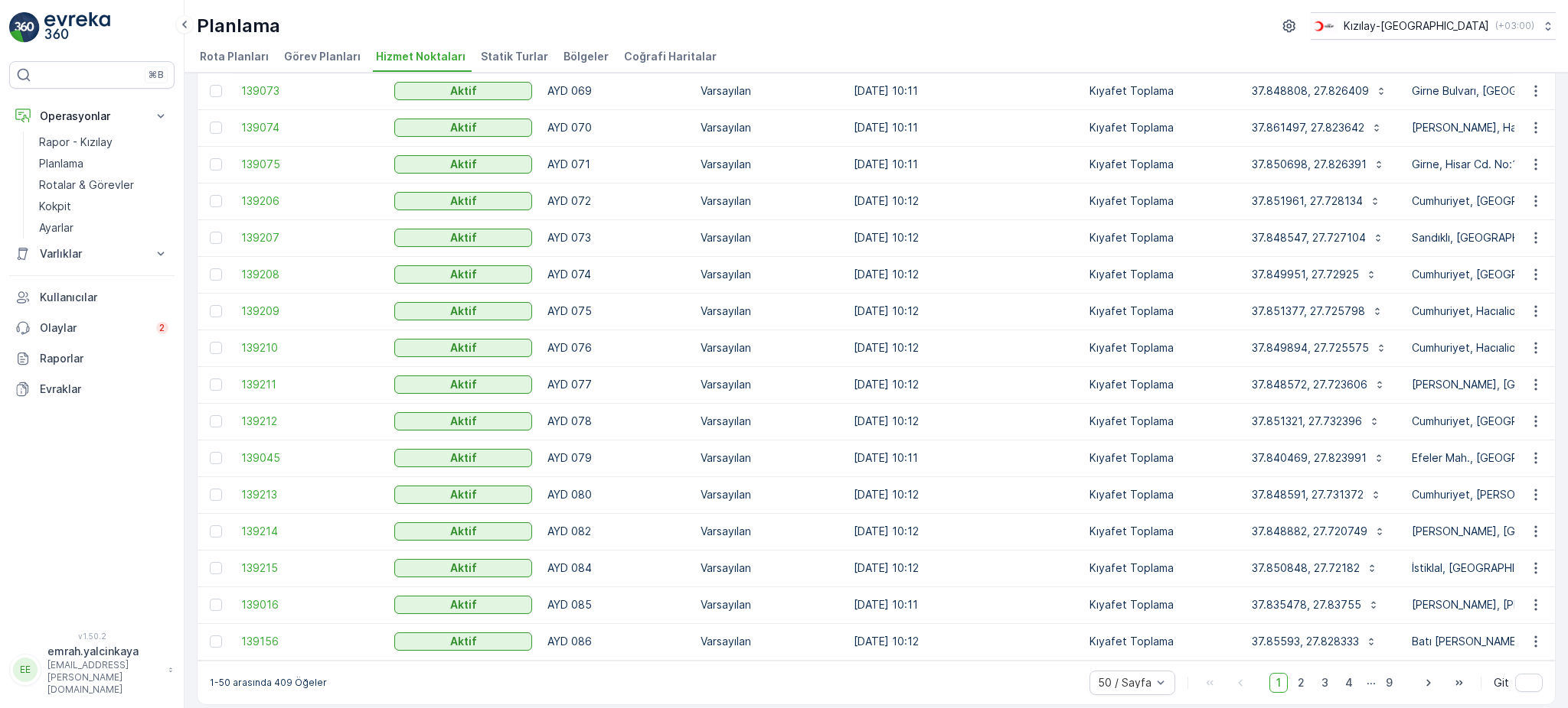
scroll to position [1368, 0]
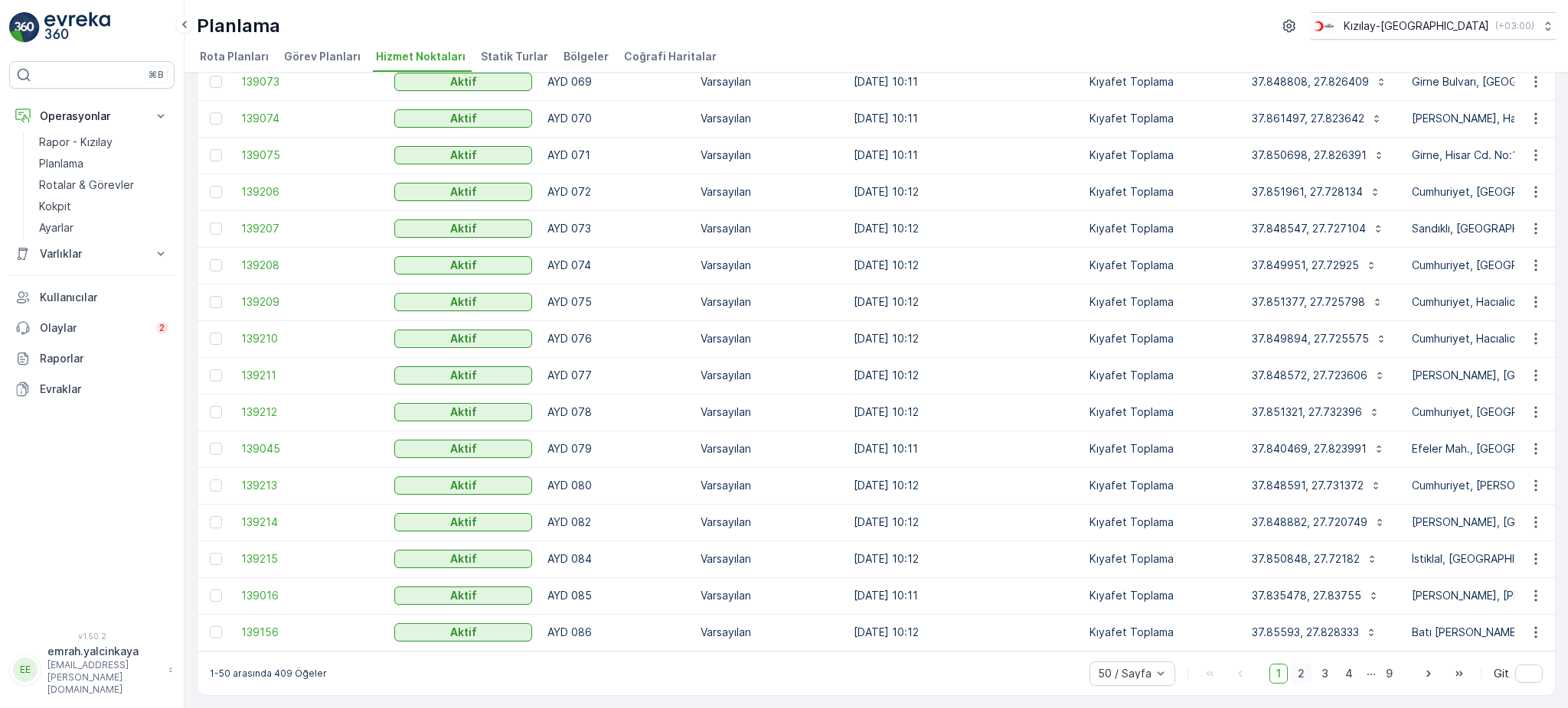
click at [1305, 670] on span "2" at bounding box center [1301, 674] width 20 height 20
click at [1323, 680] on span "3" at bounding box center [1325, 674] width 20 height 20
click at [1349, 676] on span "4" at bounding box center [1348, 674] width 21 height 20
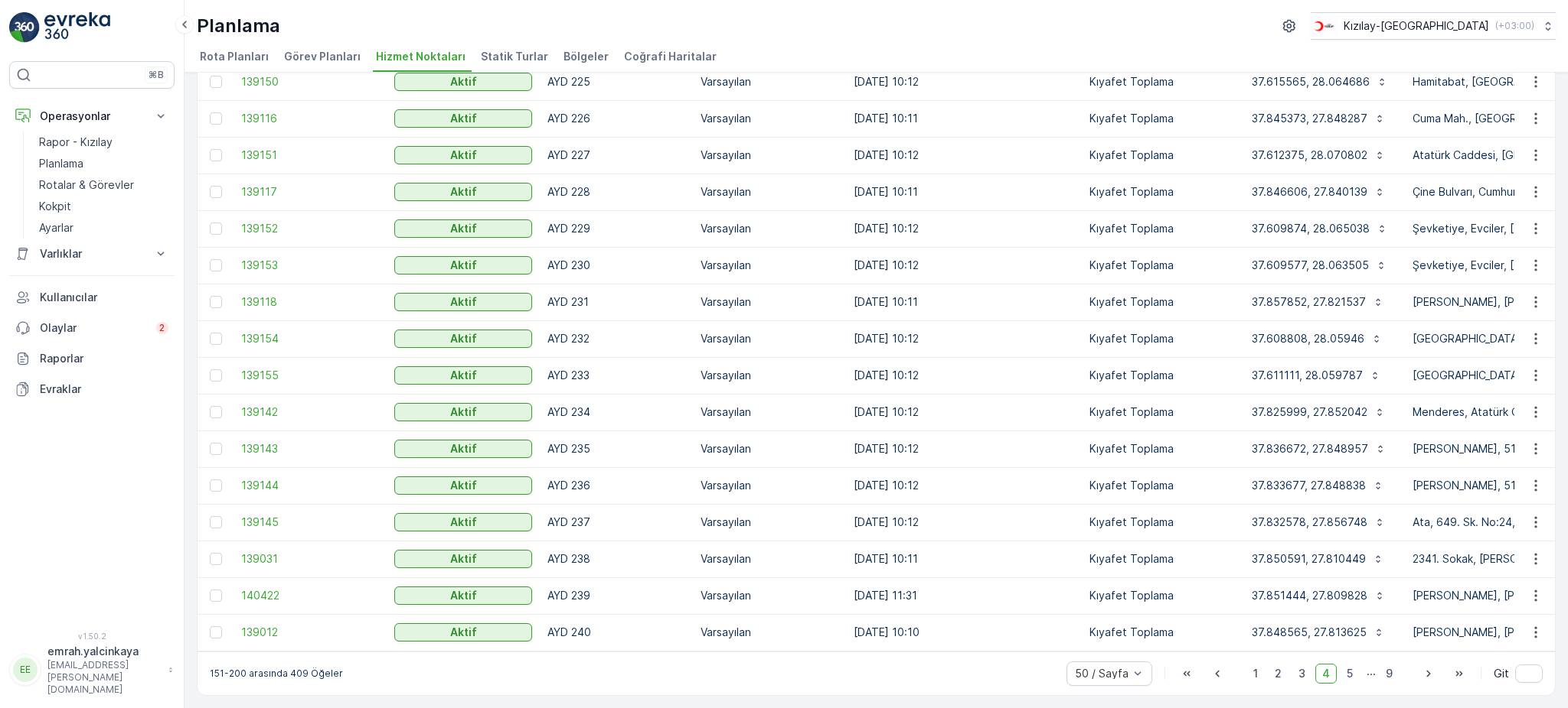
scroll to position [1368, 0]
click at [1343, 671] on span "5" at bounding box center [1350, 674] width 20 height 20
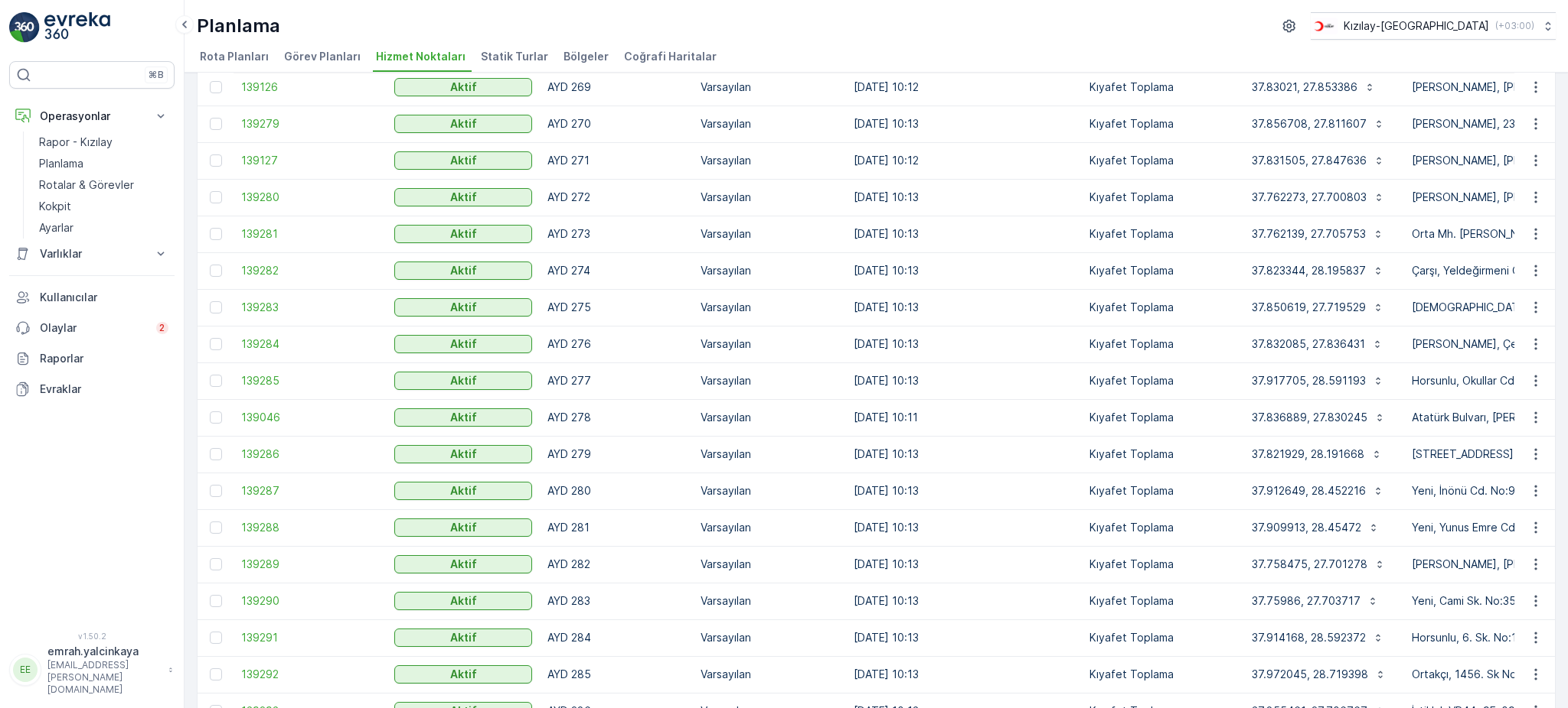
scroll to position [1368, 0]
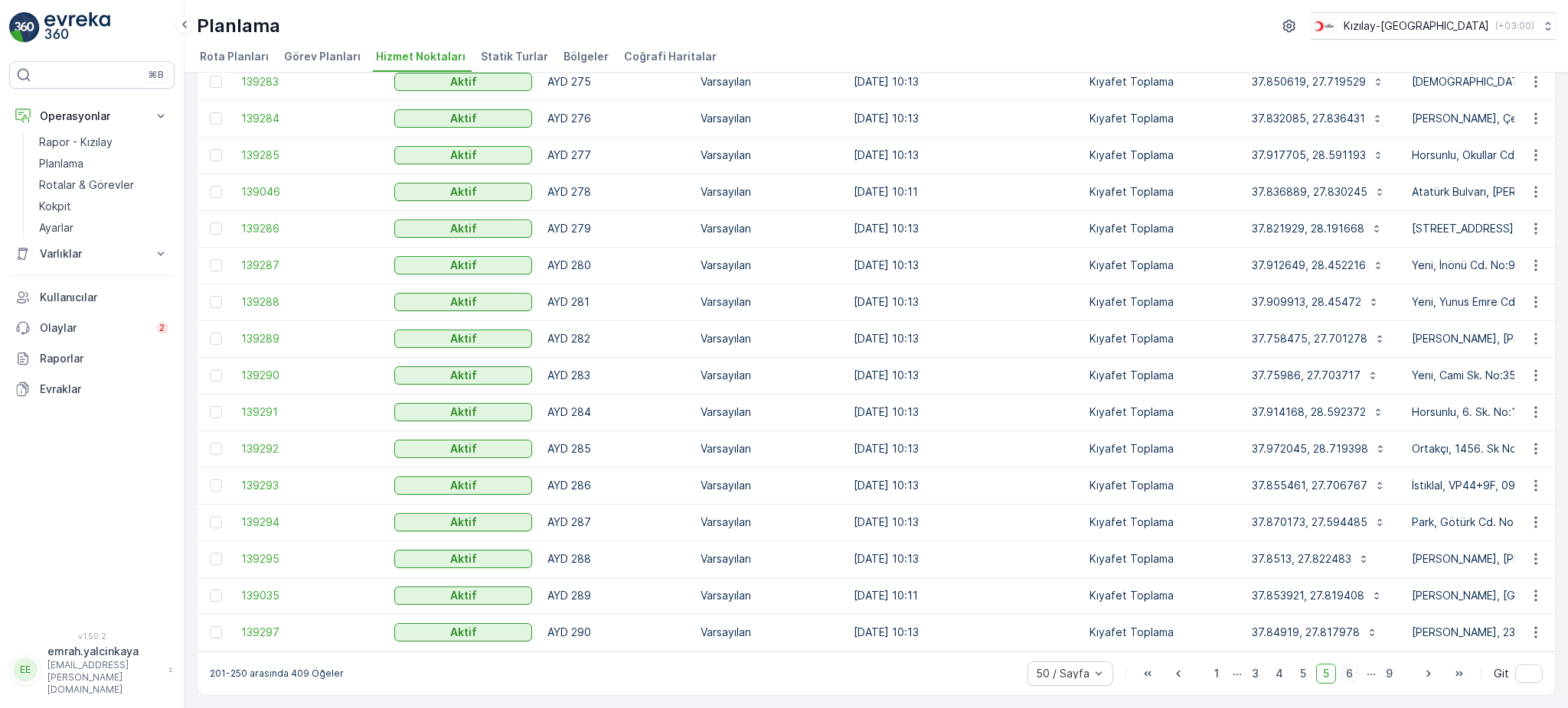
click at [1346, 680] on span "6" at bounding box center [1349, 674] width 20 height 20
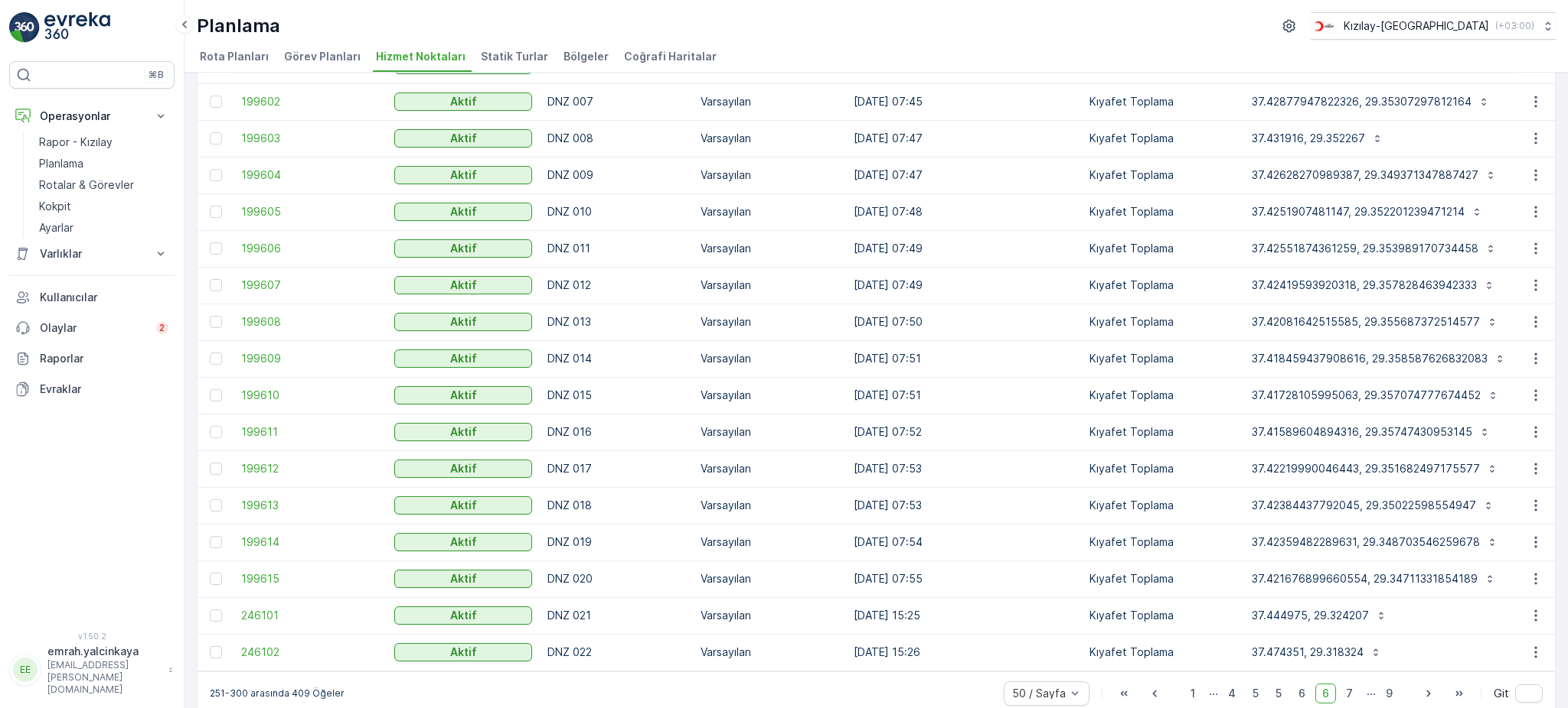
scroll to position [1368, 0]
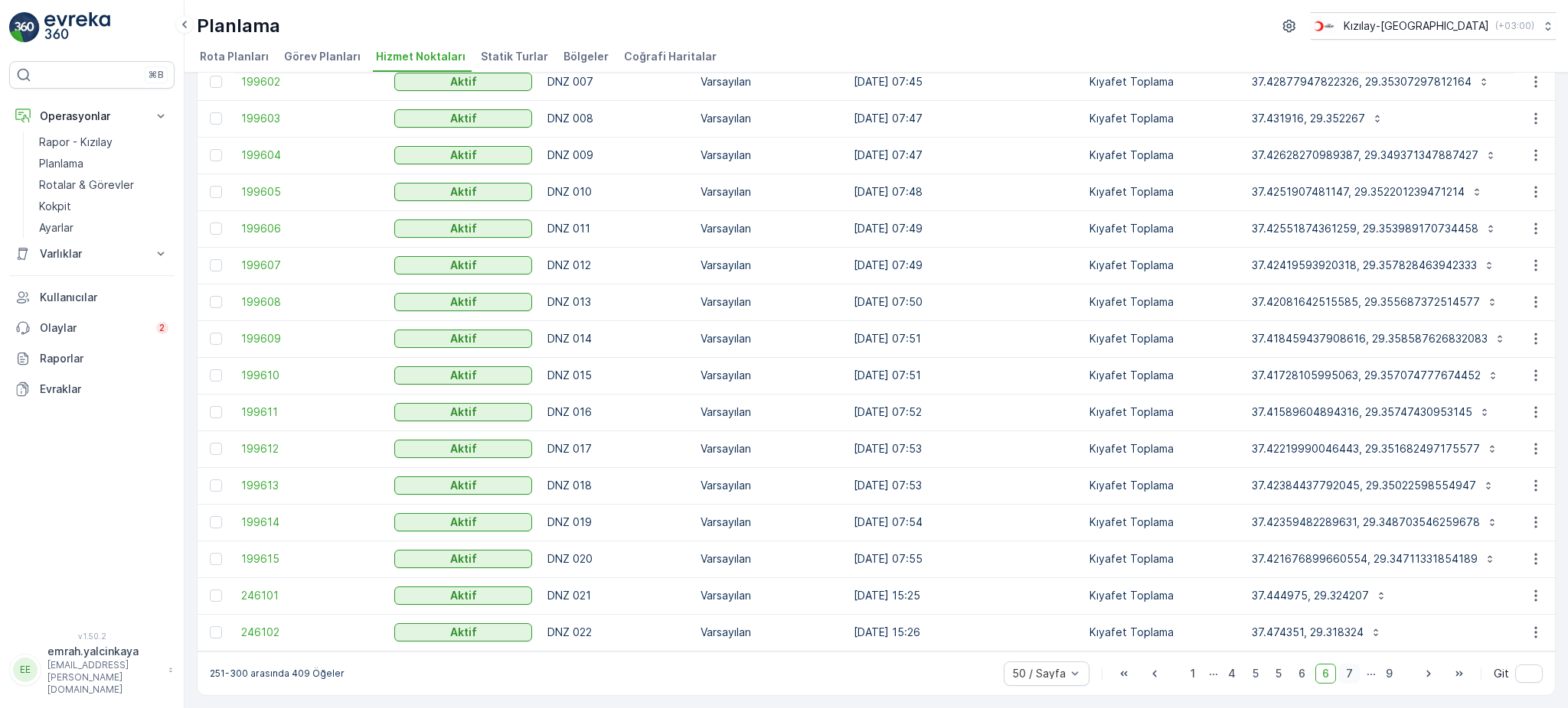
click at [1351, 678] on span "7" at bounding box center [1349, 674] width 20 height 20
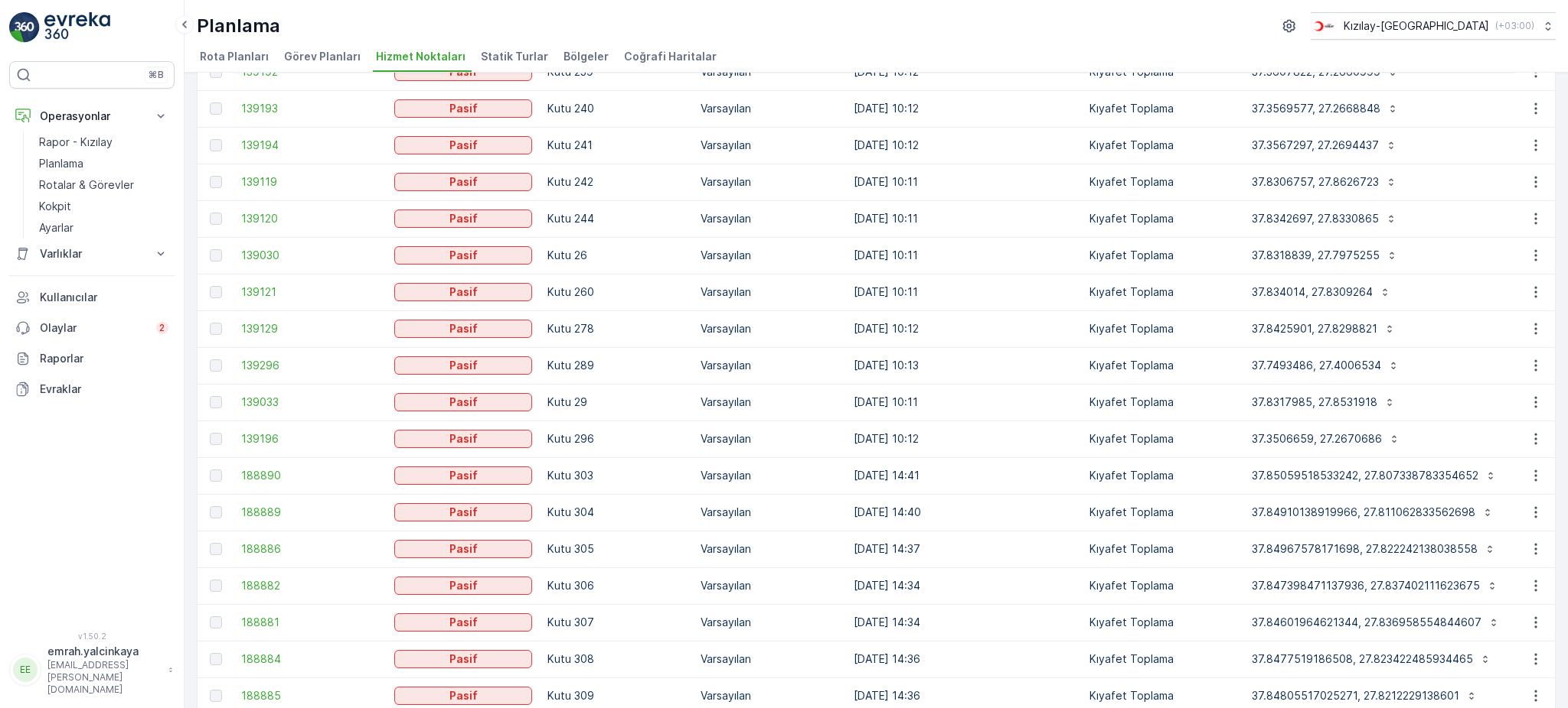
scroll to position [1368, 0]
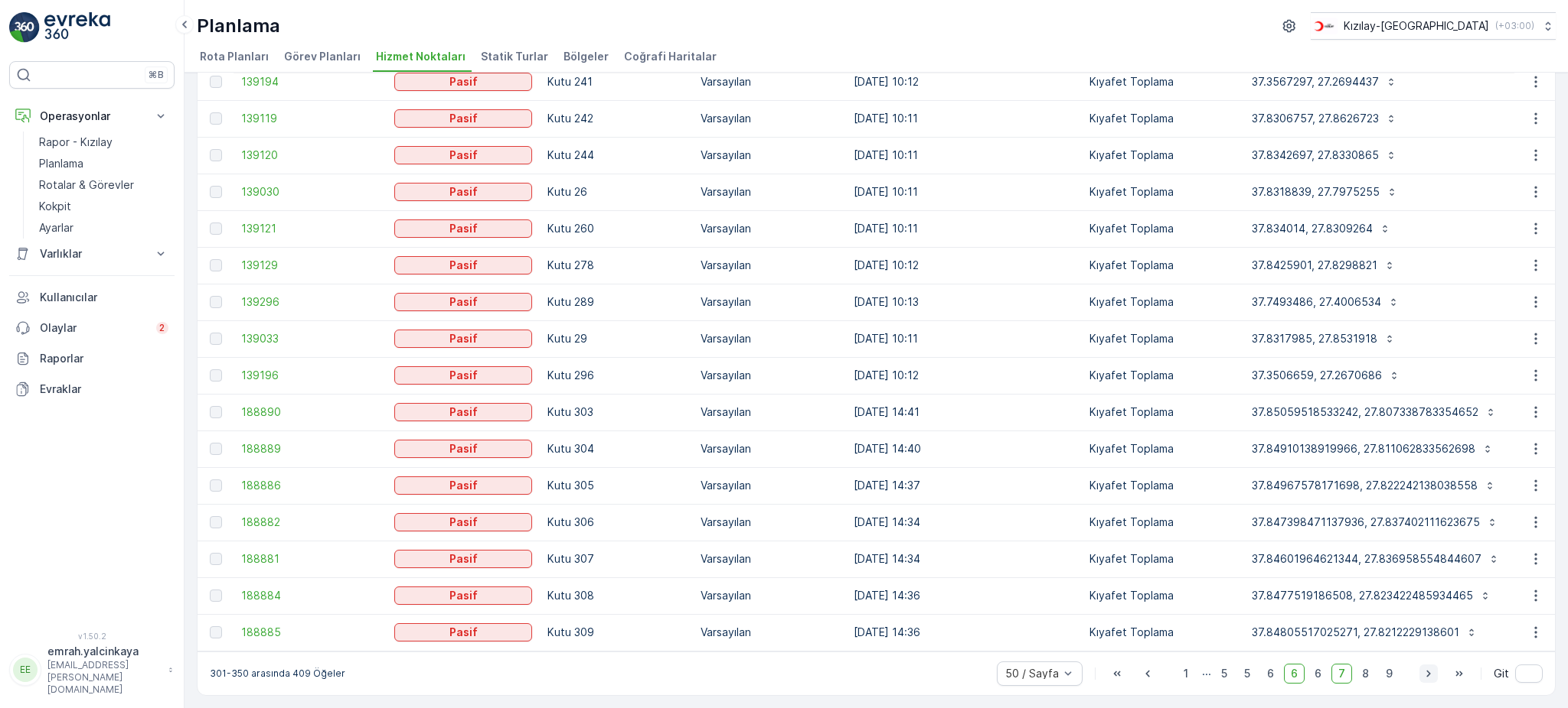
click at [1426, 673] on icon "button" at bounding box center [1428, 673] width 4 height 6
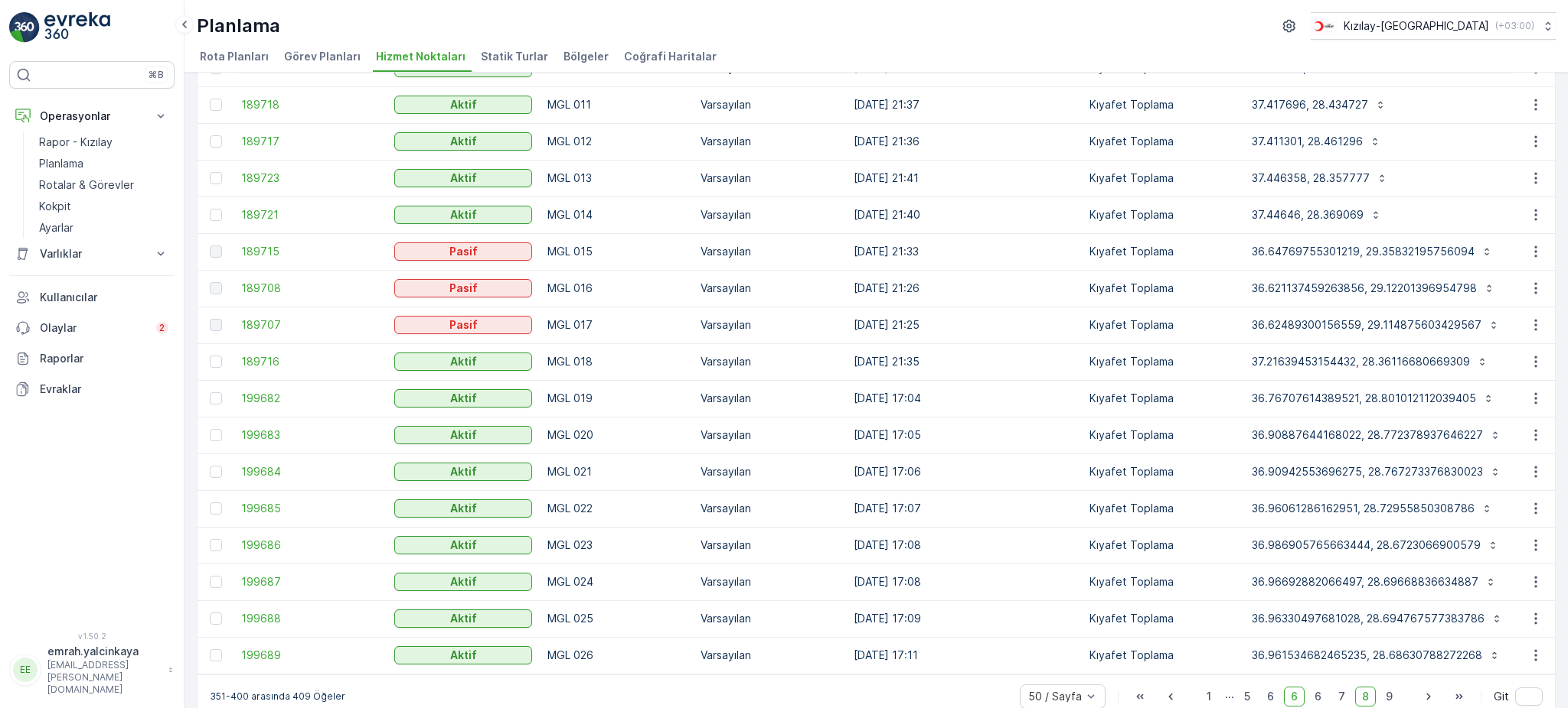
scroll to position [1368, 0]
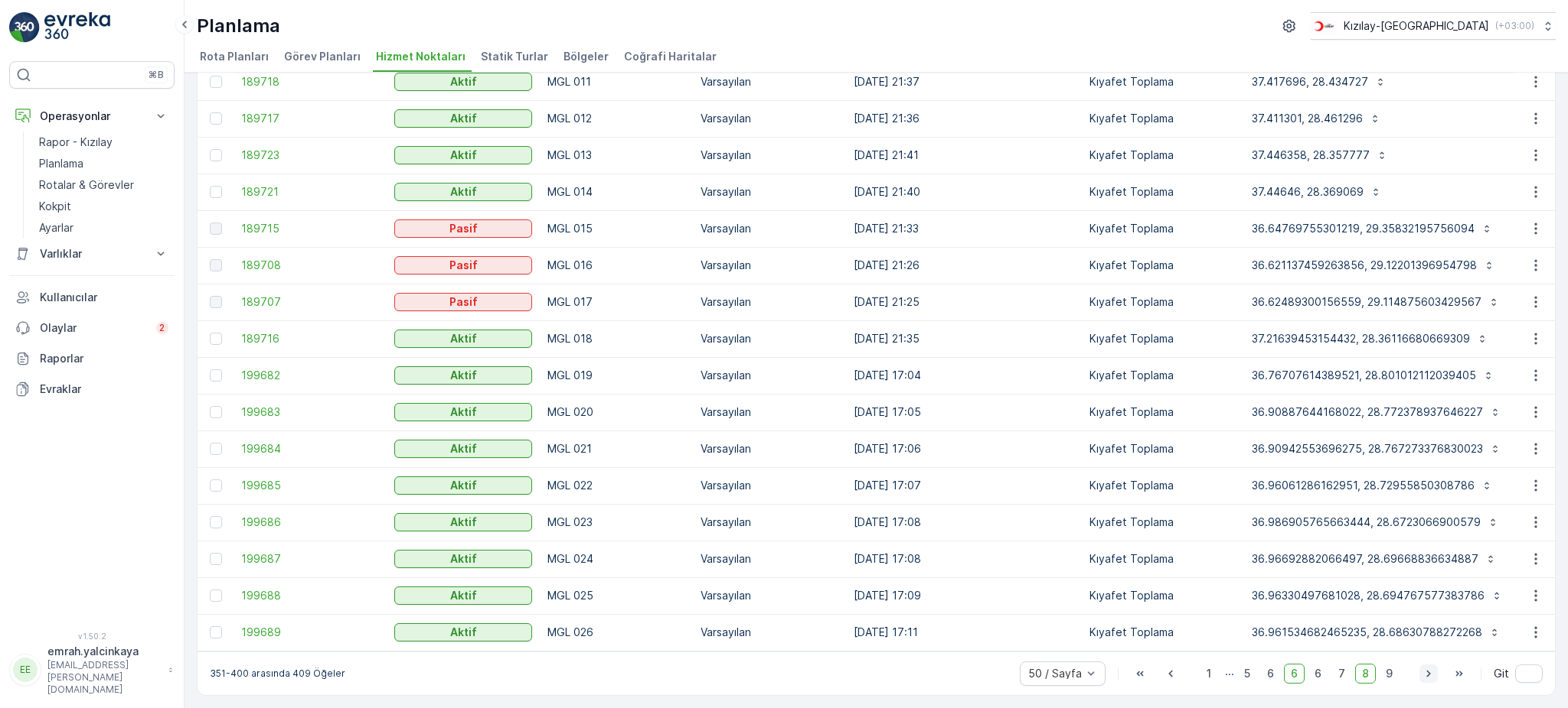
click at [1422, 675] on icon "button" at bounding box center [1428, 674] width 16 height 16
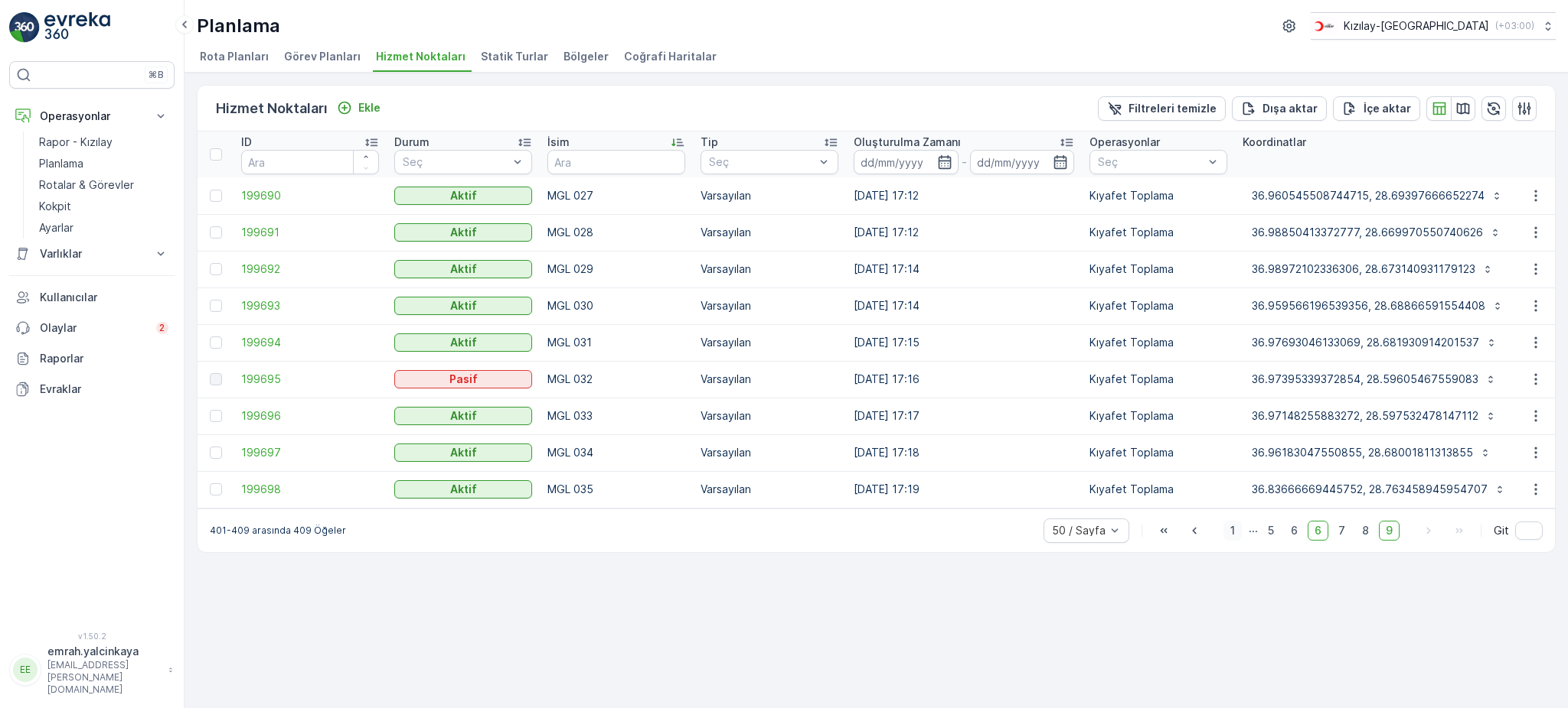
click at [1228, 538] on span "1" at bounding box center [1233, 531] width 18 height 20
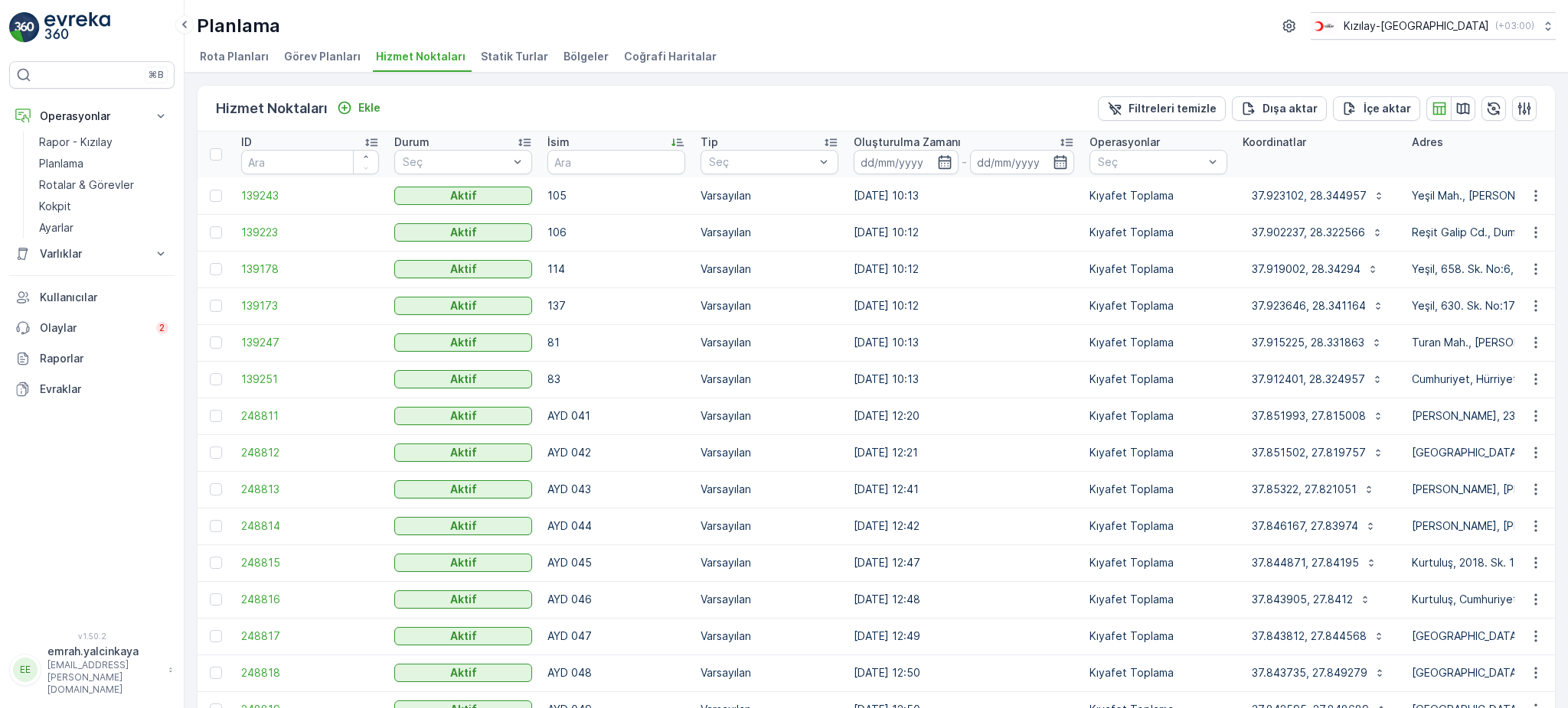
click at [487, 58] on span "Statik Turlar" at bounding box center [514, 56] width 67 height 16
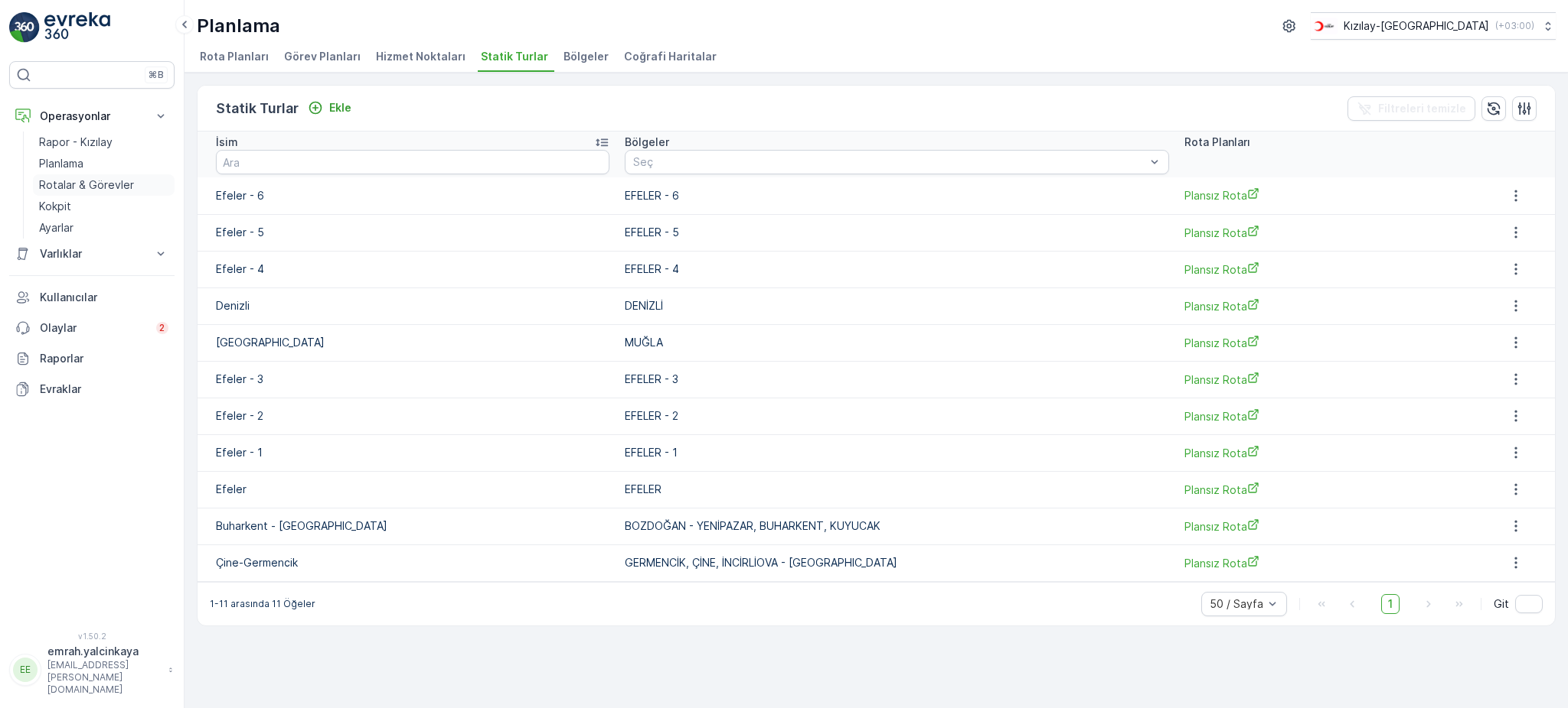
click at [102, 180] on p "Rotalar & Görevler" at bounding box center [86, 185] width 95 height 16
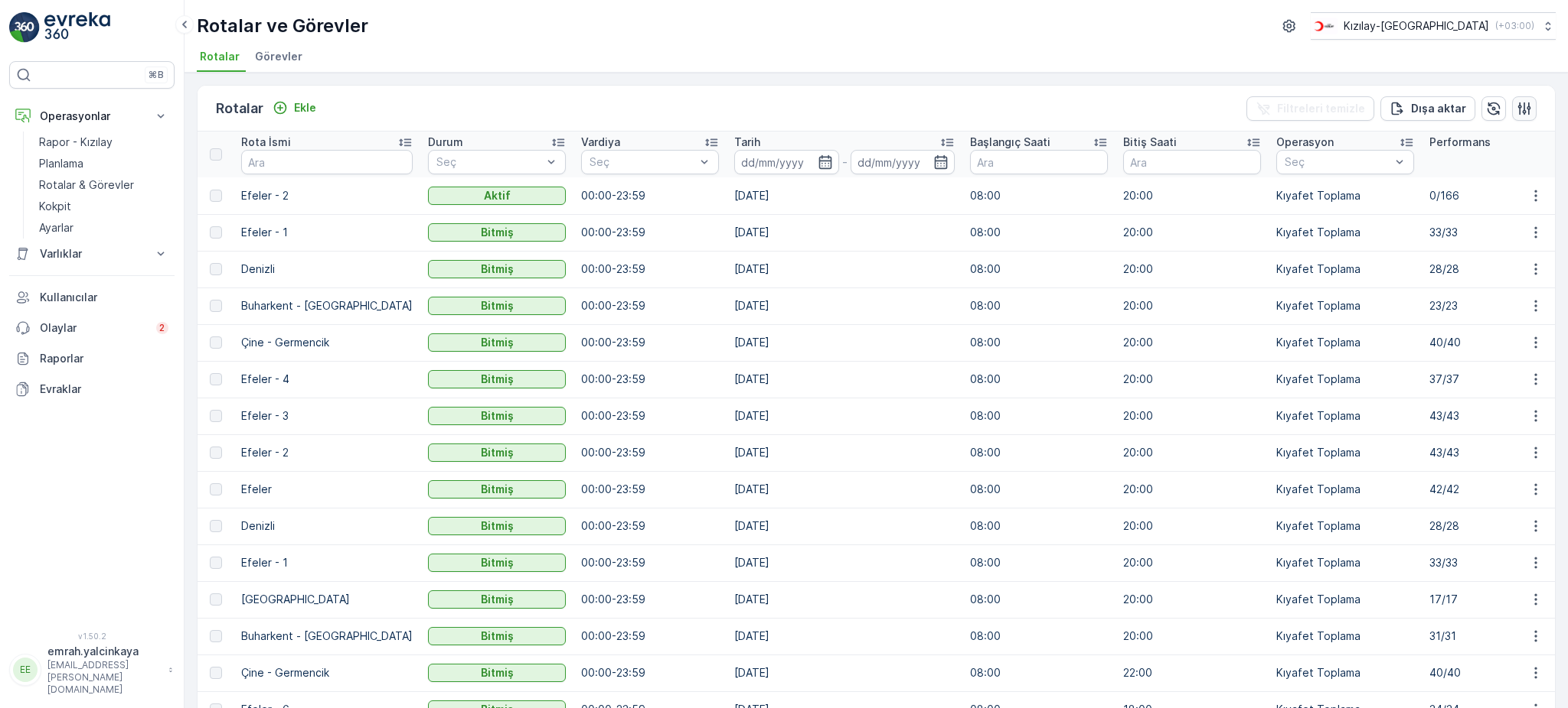
click at [1527, 108] on icon "button" at bounding box center [1524, 109] width 16 height 16
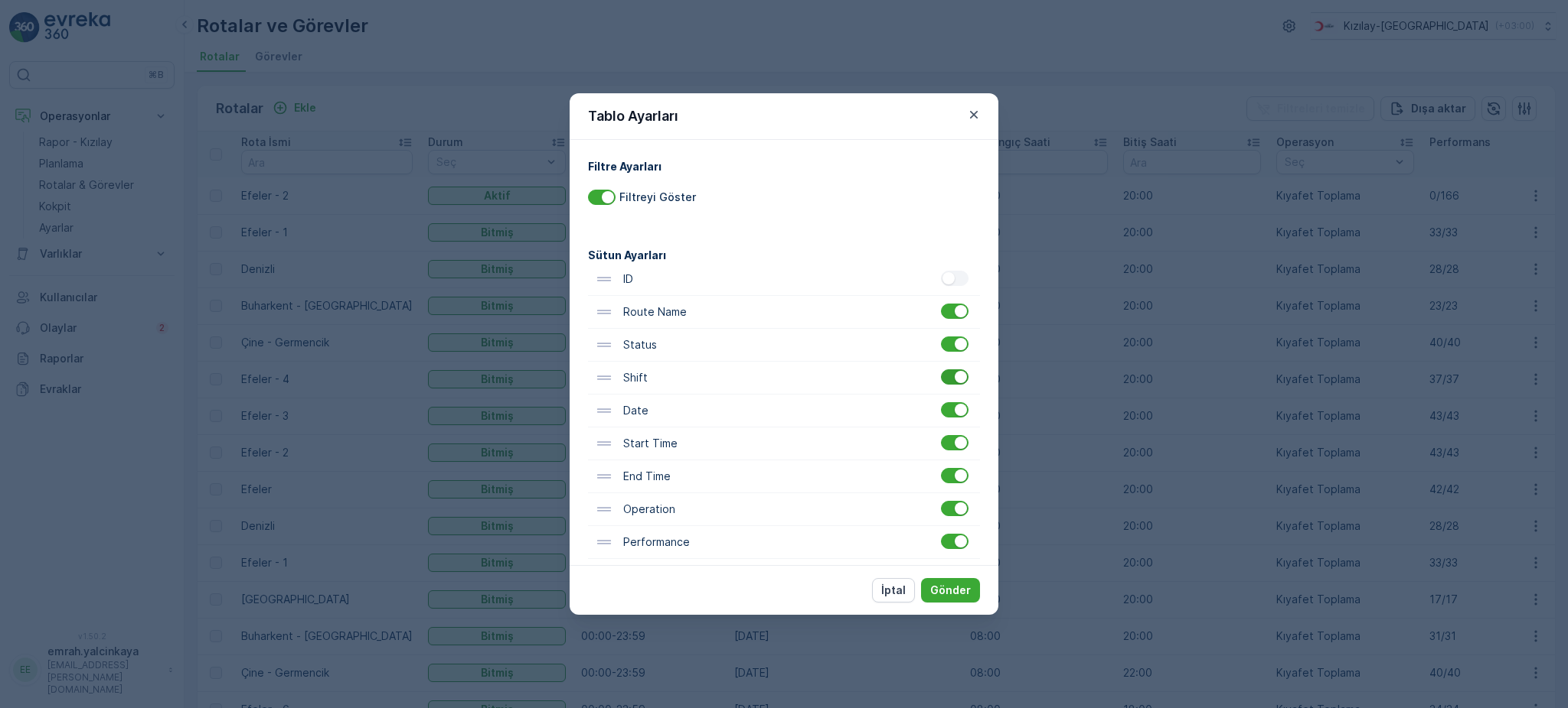
click at [954, 377] on div at bounding box center [960, 377] width 12 height 12
click at [941, 369] on input "checkbox" at bounding box center [941, 369] width 0 height 0
click at [957, 447] on div at bounding box center [960, 442] width 12 height 12
click at [941, 435] on input "checkbox" at bounding box center [941, 435] width 0 height 0
click at [959, 481] on div at bounding box center [960, 475] width 12 height 12
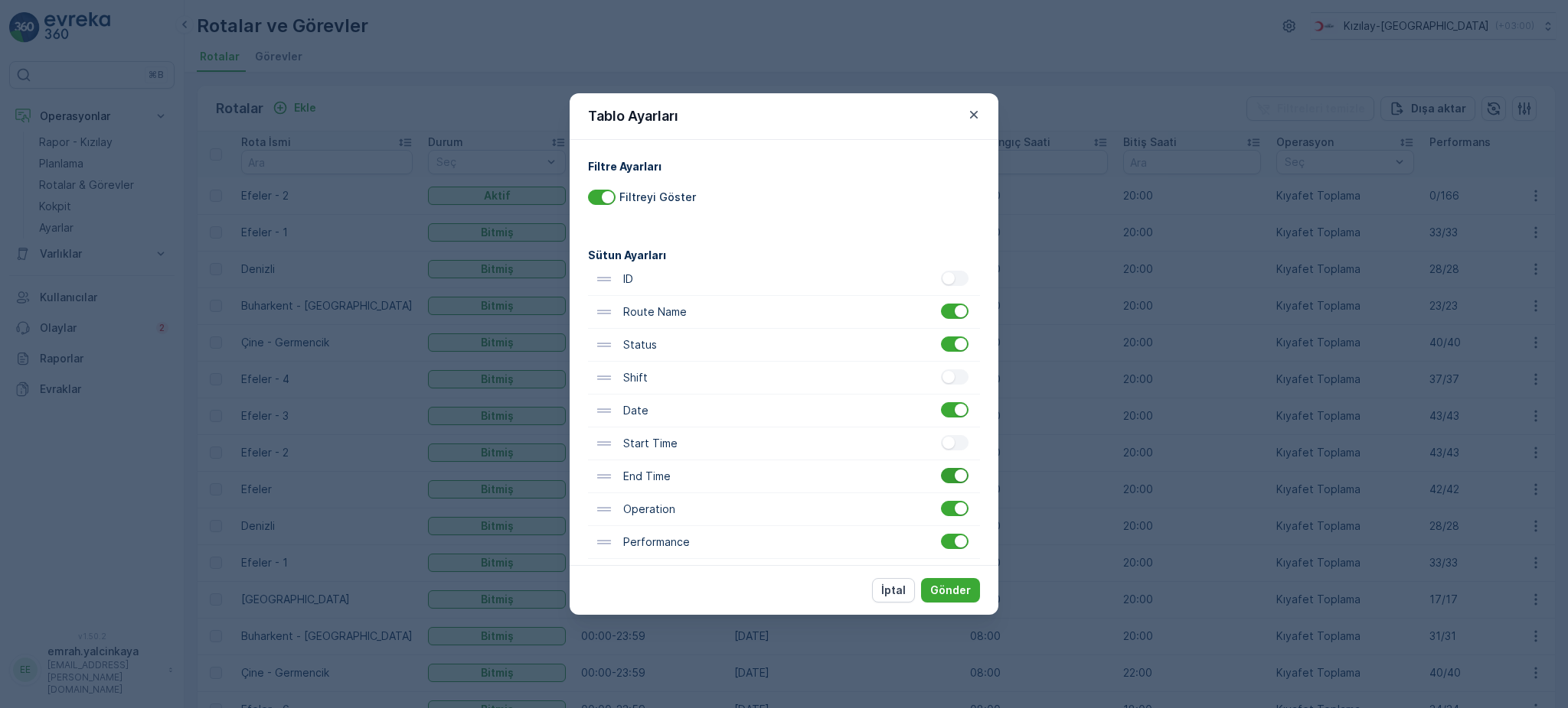
click at [941, 468] on input "checkbox" at bounding box center [941, 468] width 0 height 0
click at [952, 595] on p "Gönder" at bounding box center [950, 590] width 41 height 16
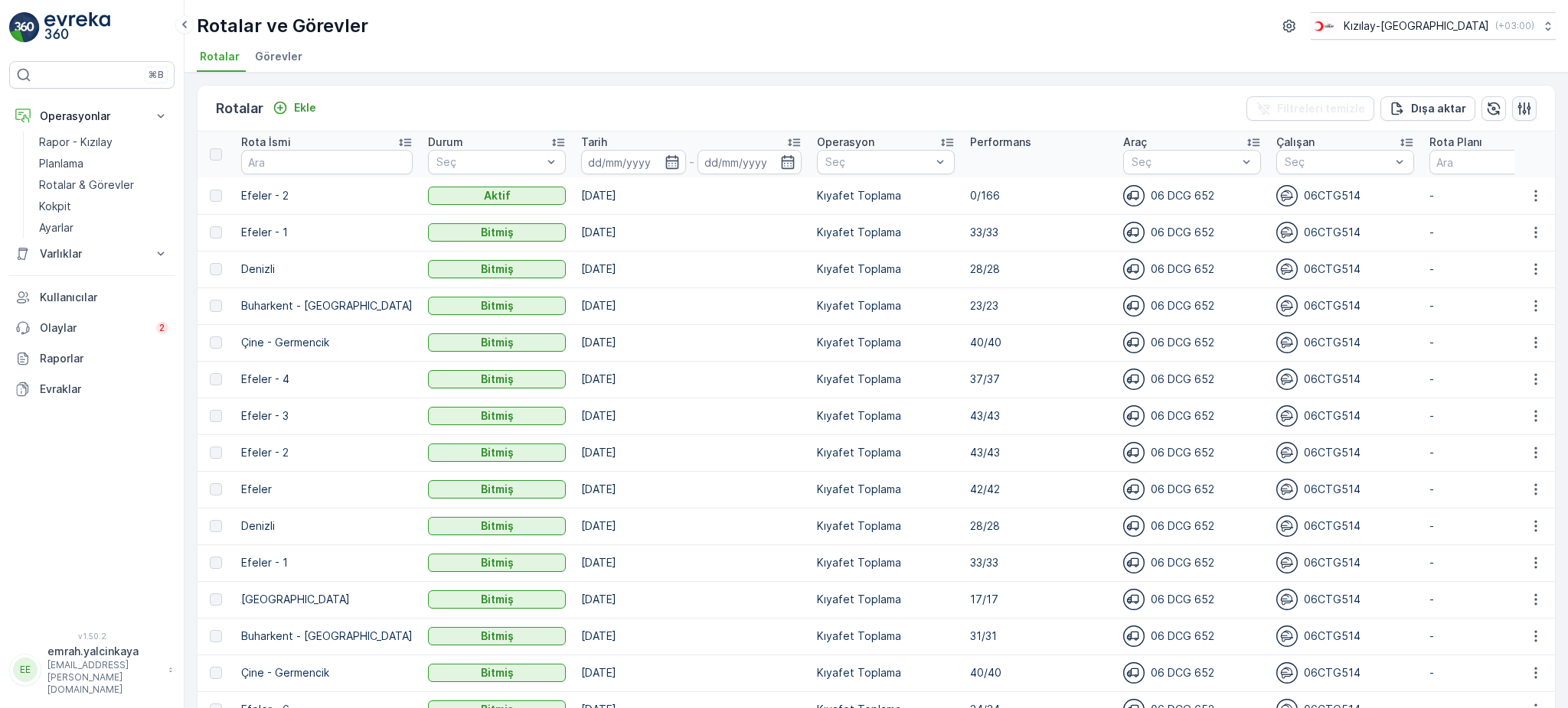
click at [1521, 110] on icon "button" at bounding box center [1524, 109] width 16 height 16
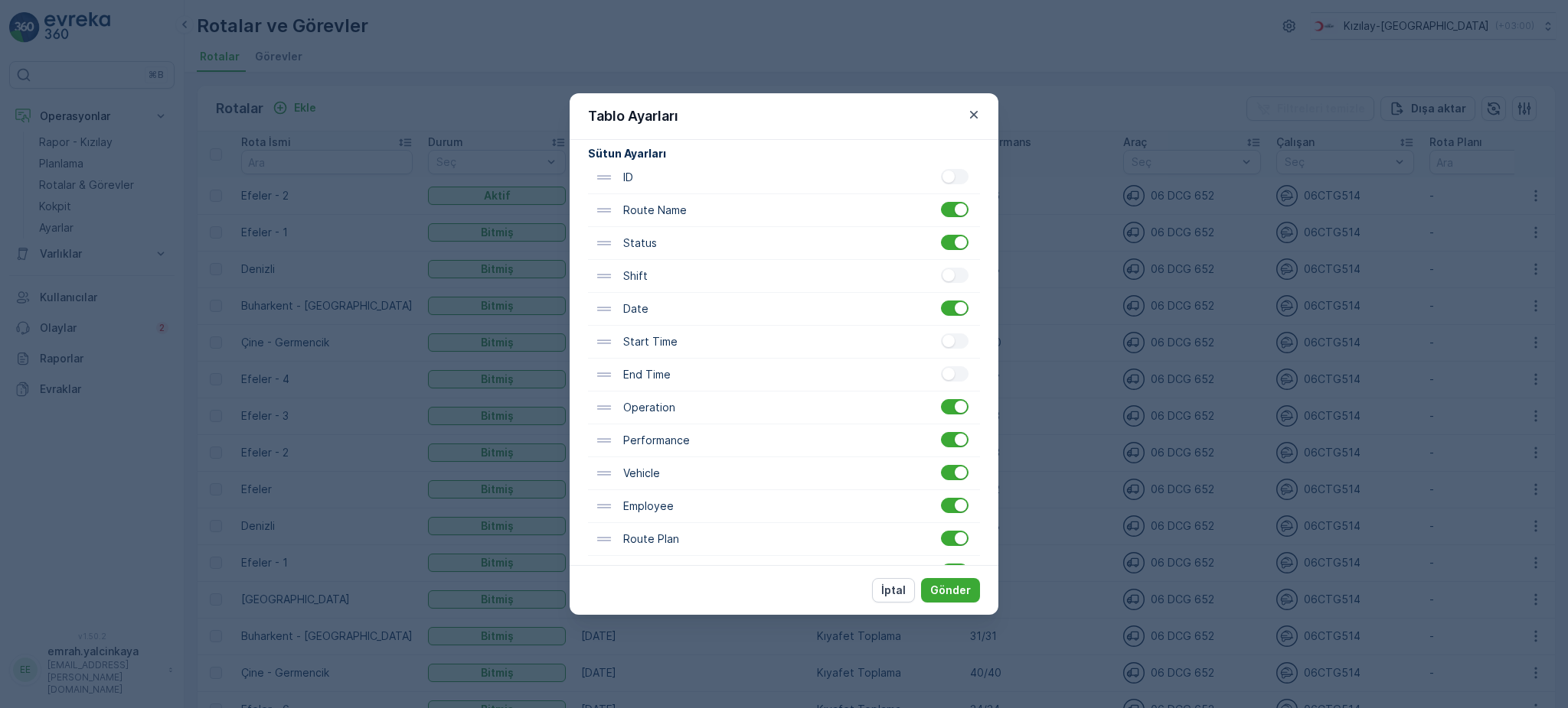
scroll to position [203, 0]
click at [895, 595] on p "İptal" at bounding box center [893, 590] width 25 height 16
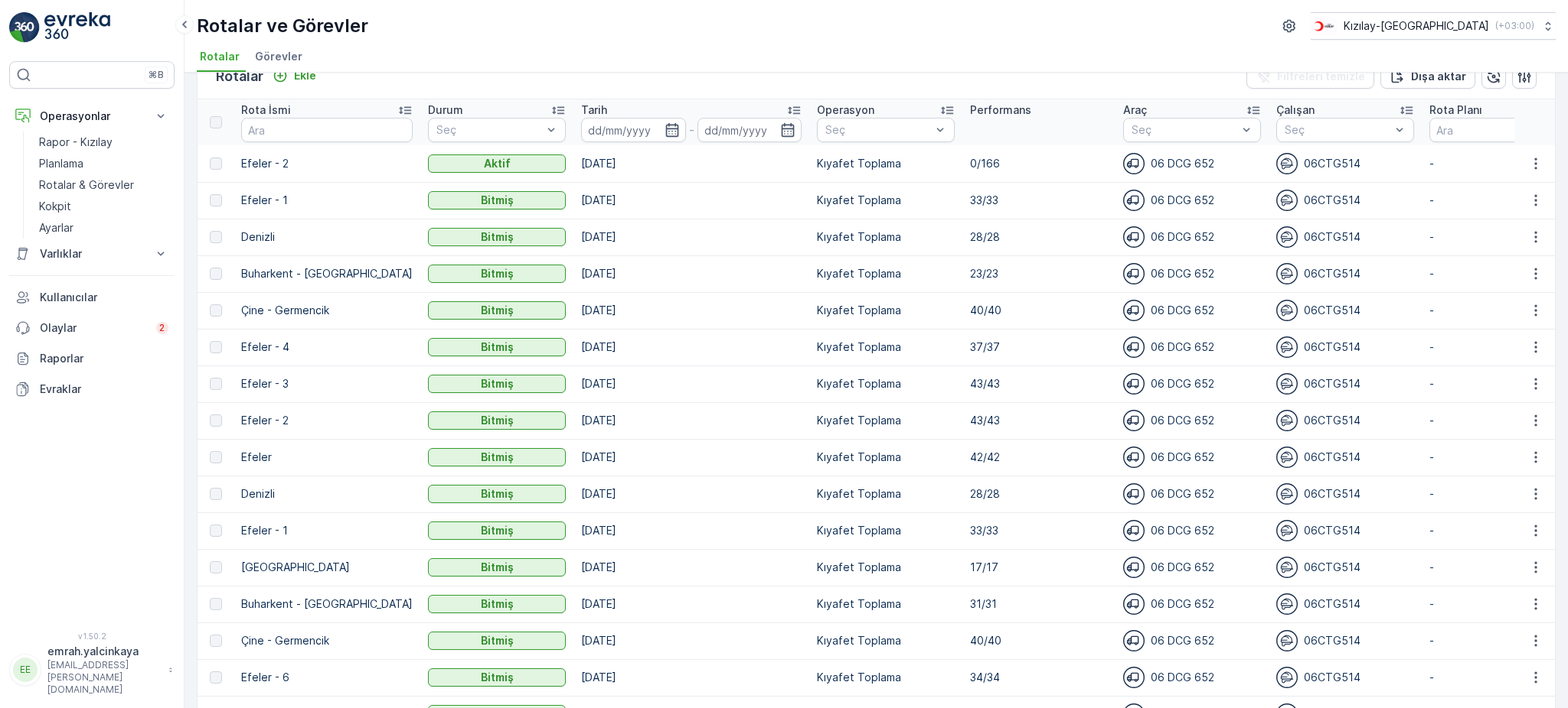
scroll to position [0, 0]
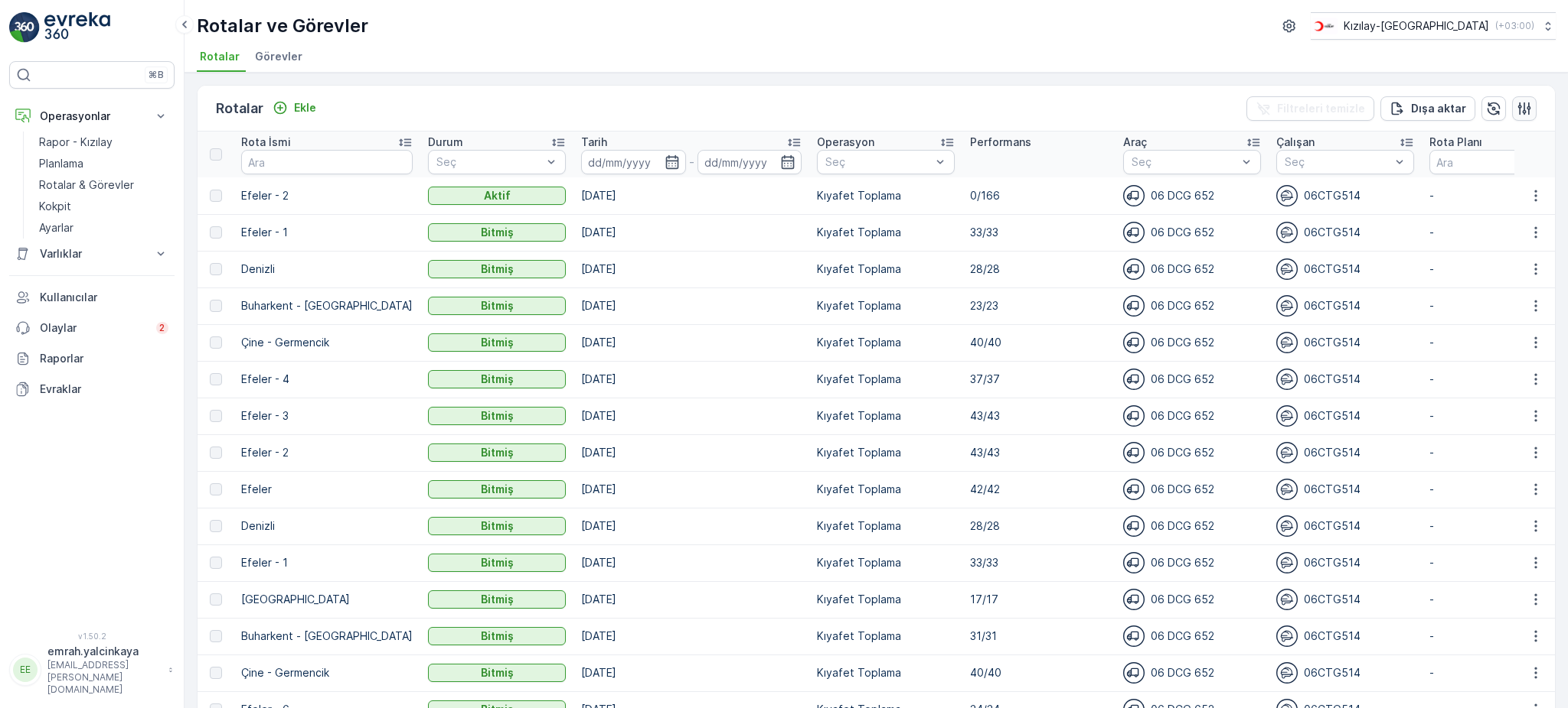
click at [1524, 109] on icon "button" at bounding box center [1524, 109] width 16 height 16
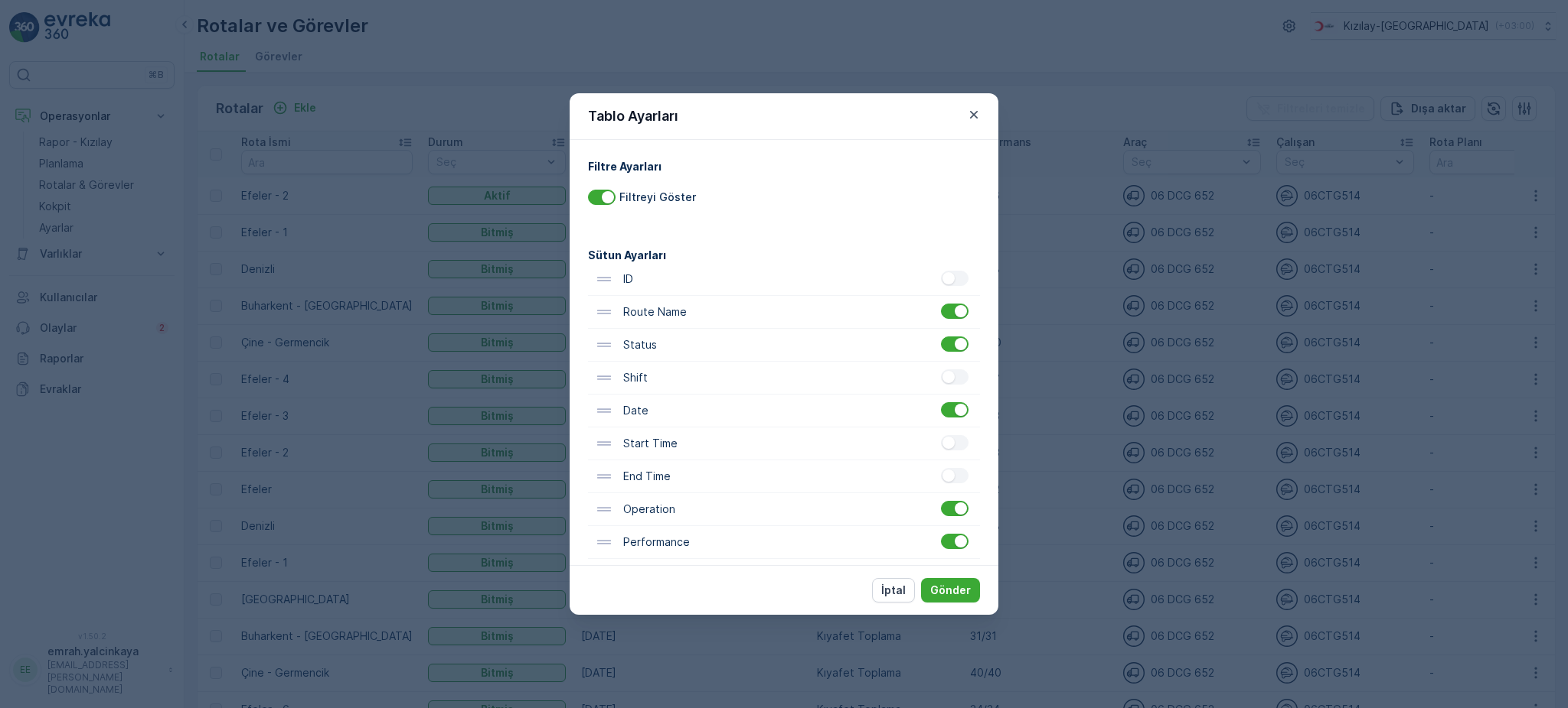
click at [708, 517] on div "Operation" at bounding box center [683, 509] width 176 height 17
click at [950, 518] on div "Operation" at bounding box center [783, 510] width 392 height 33
click at [954, 512] on div at bounding box center [960, 508] width 12 height 12
click at [941, 501] on input "checkbox" at bounding box center [941, 501] width 0 height 0
click at [949, 599] on button "Gönder" at bounding box center [951, 590] width 59 height 25
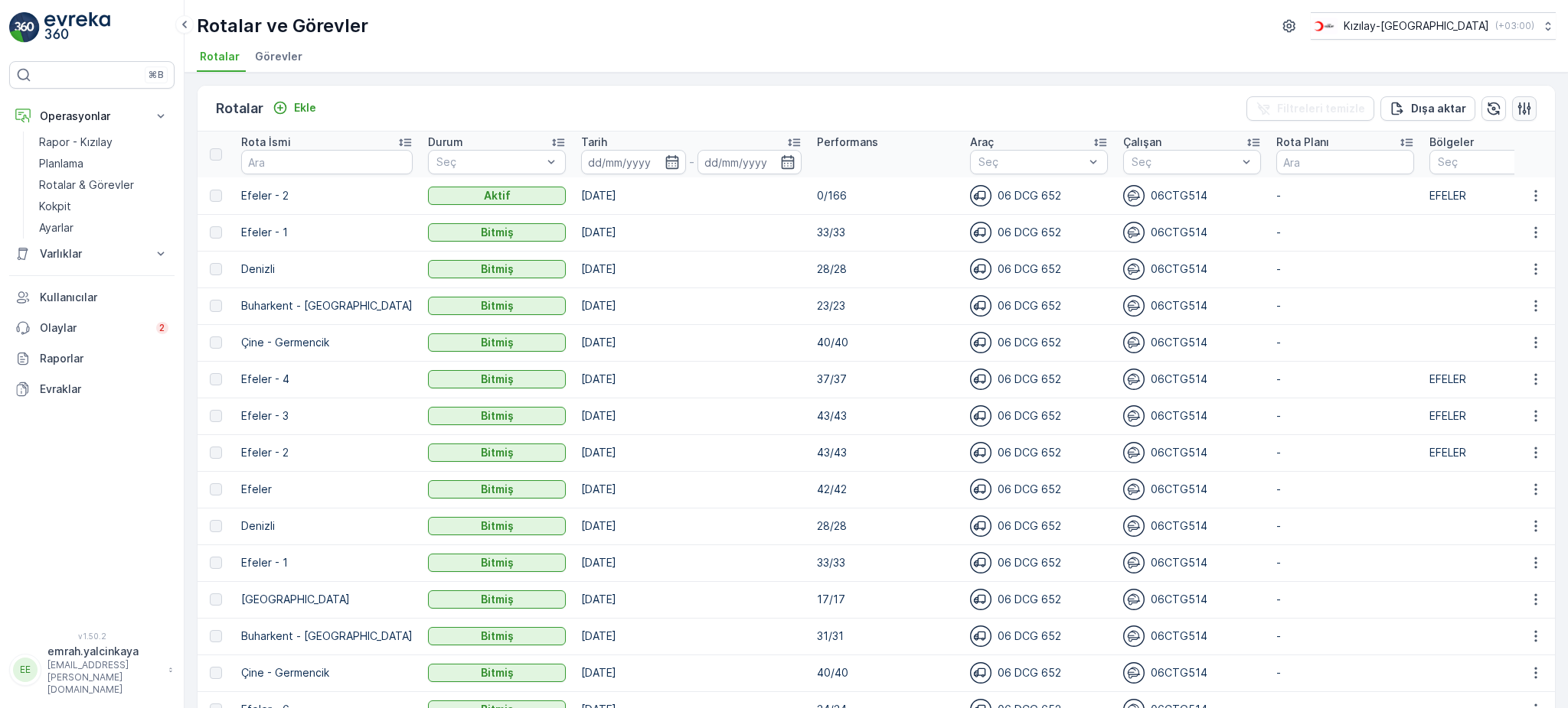
click at [1517, 110] on icon "button" at bounding box center [1524, 109] width 16 height 16
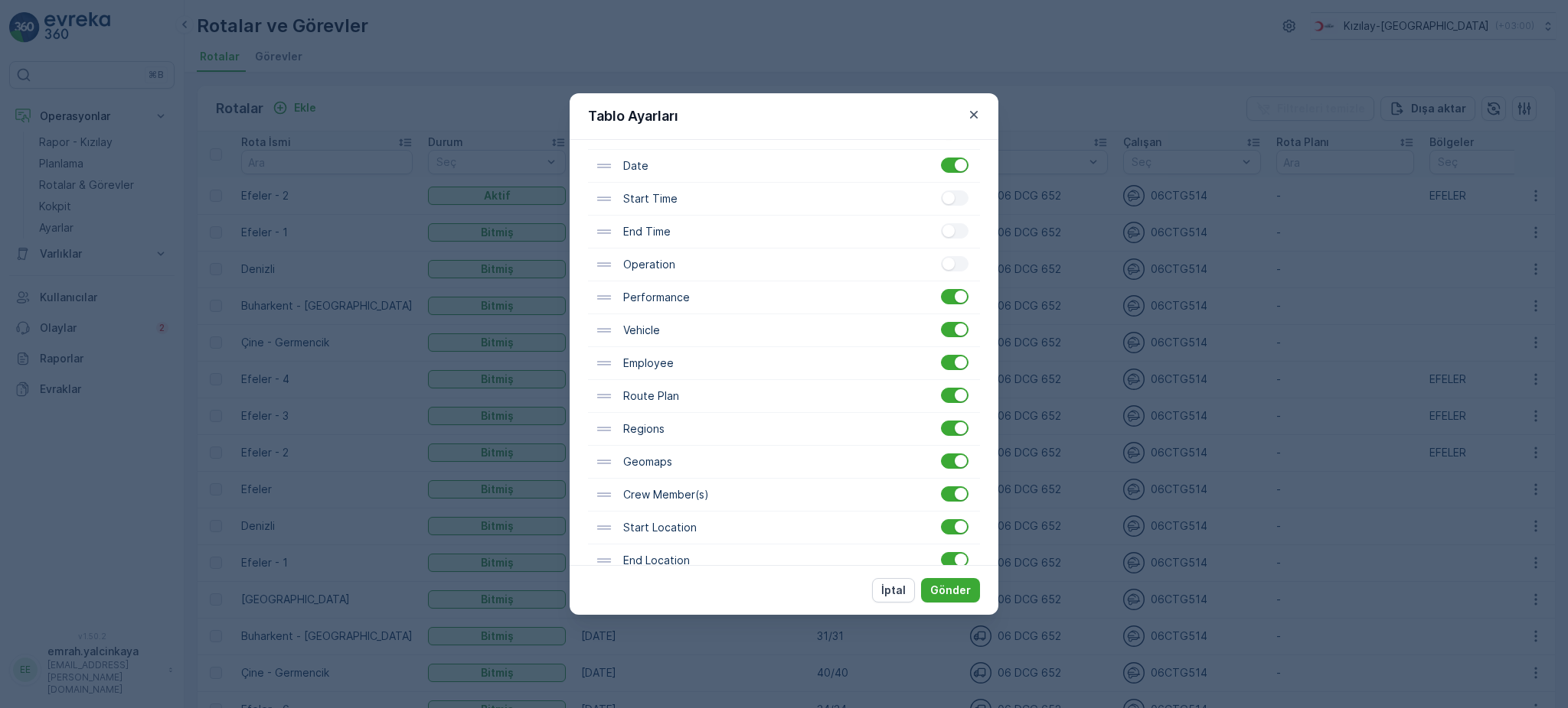
scroll to position [306, 0]
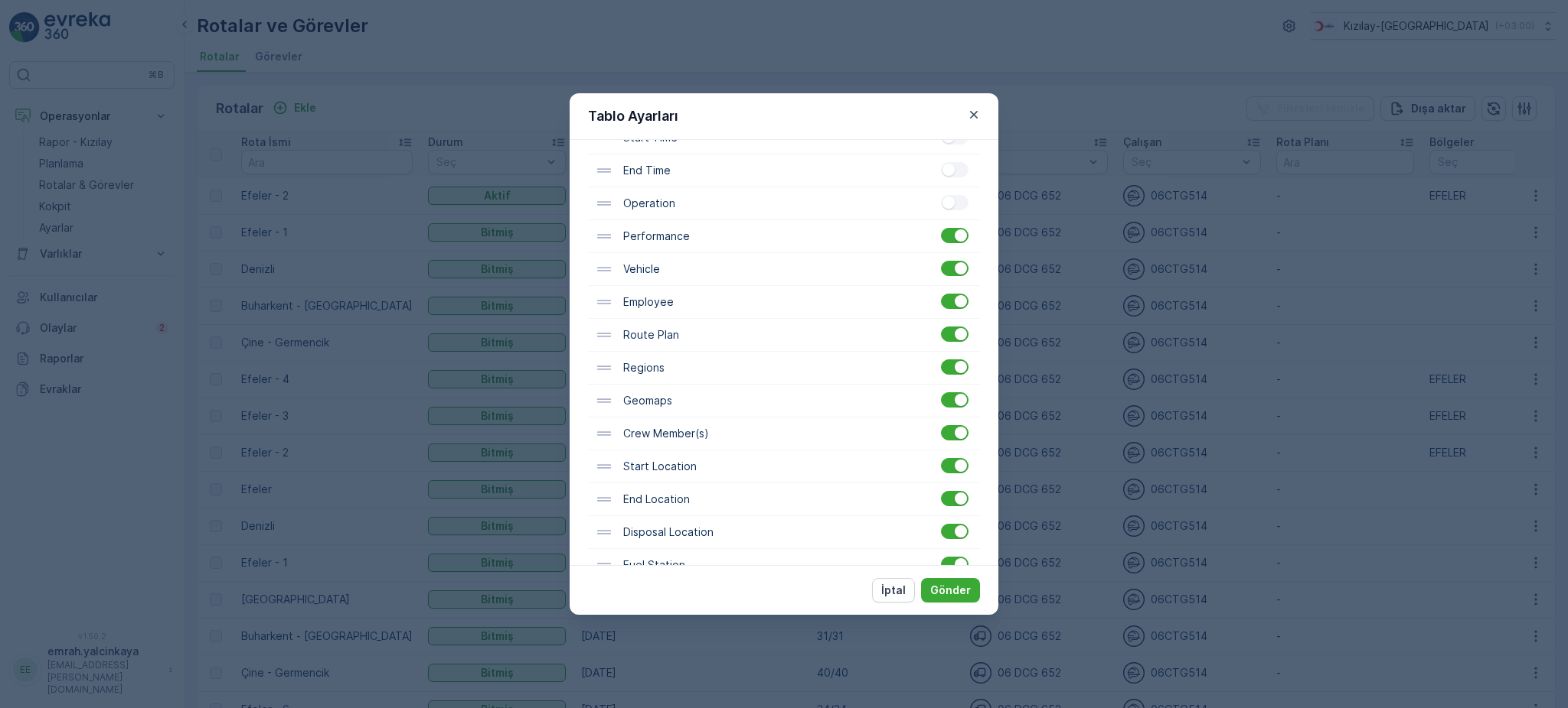
click at [962, 342] on div at bounding box center [956, 335] width 31 height 17
click at [949, 334] on div at bounding box center [954, 334] width 28 height 16
click at [941, 327] on input "checkbox" at bounding box center [941, 327] width 0 height 0
click at [960, 586] on p "Gönder" at bounding box center [950, 590] width 41 height 16
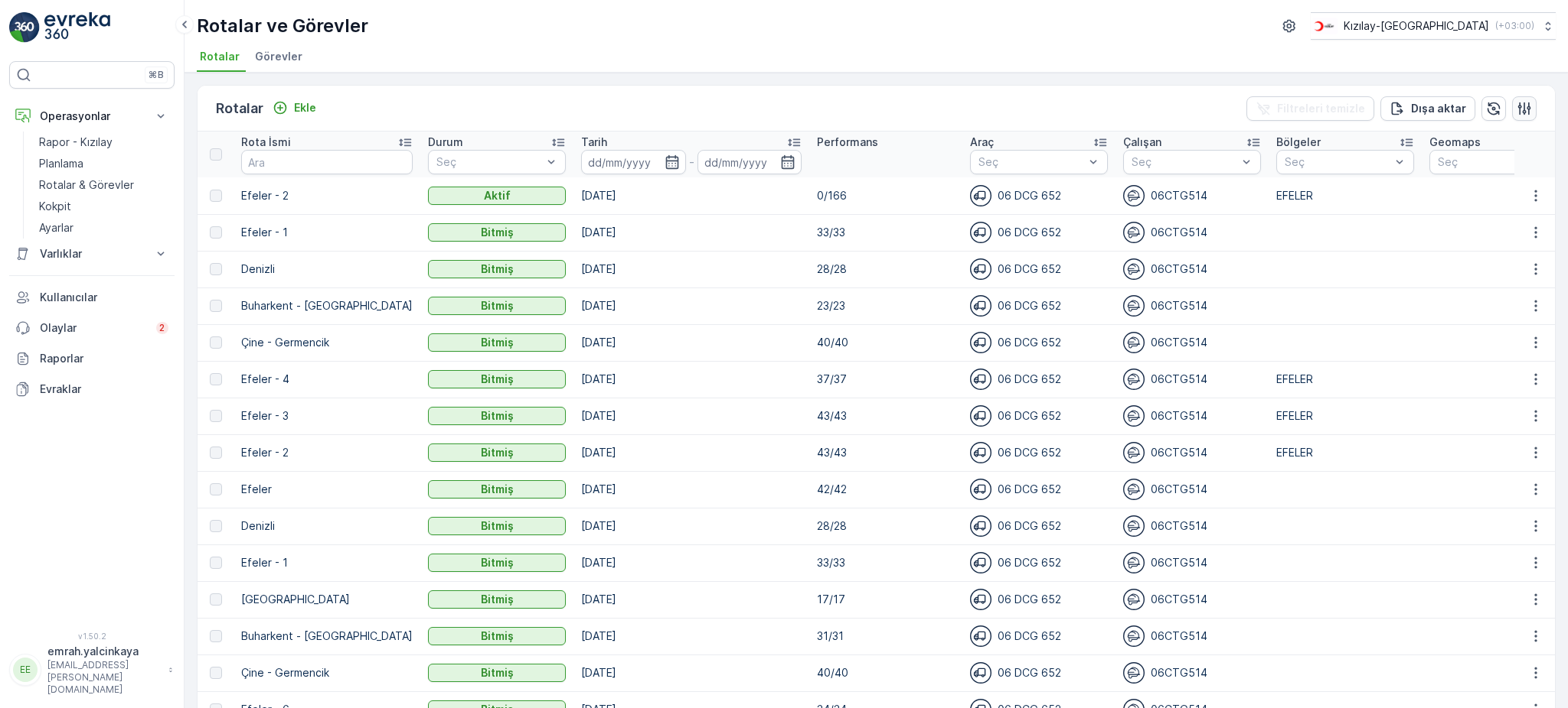
click at [1518, 101] on icon "button" at bounding box center [1524, 109] width 16 height 16
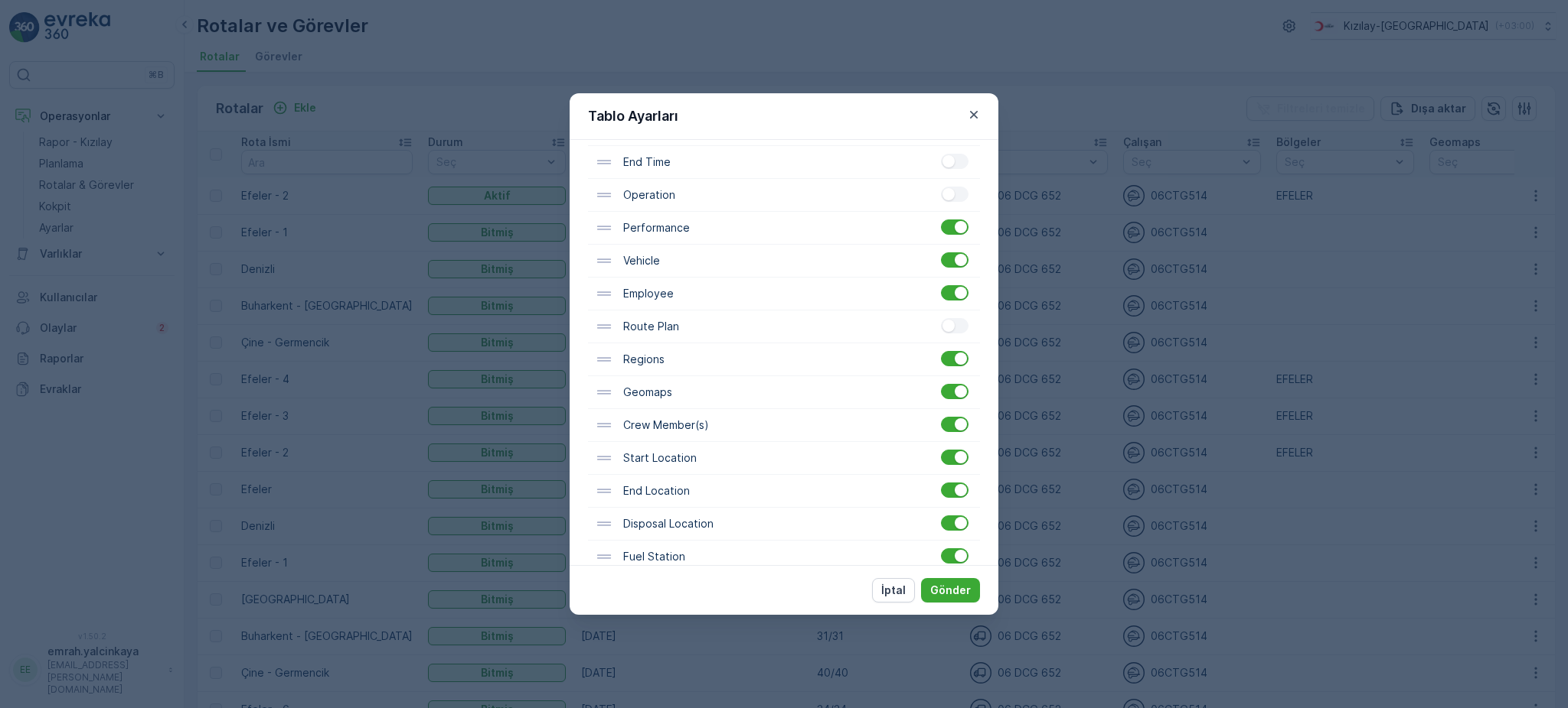
scroll to position [342, 0]
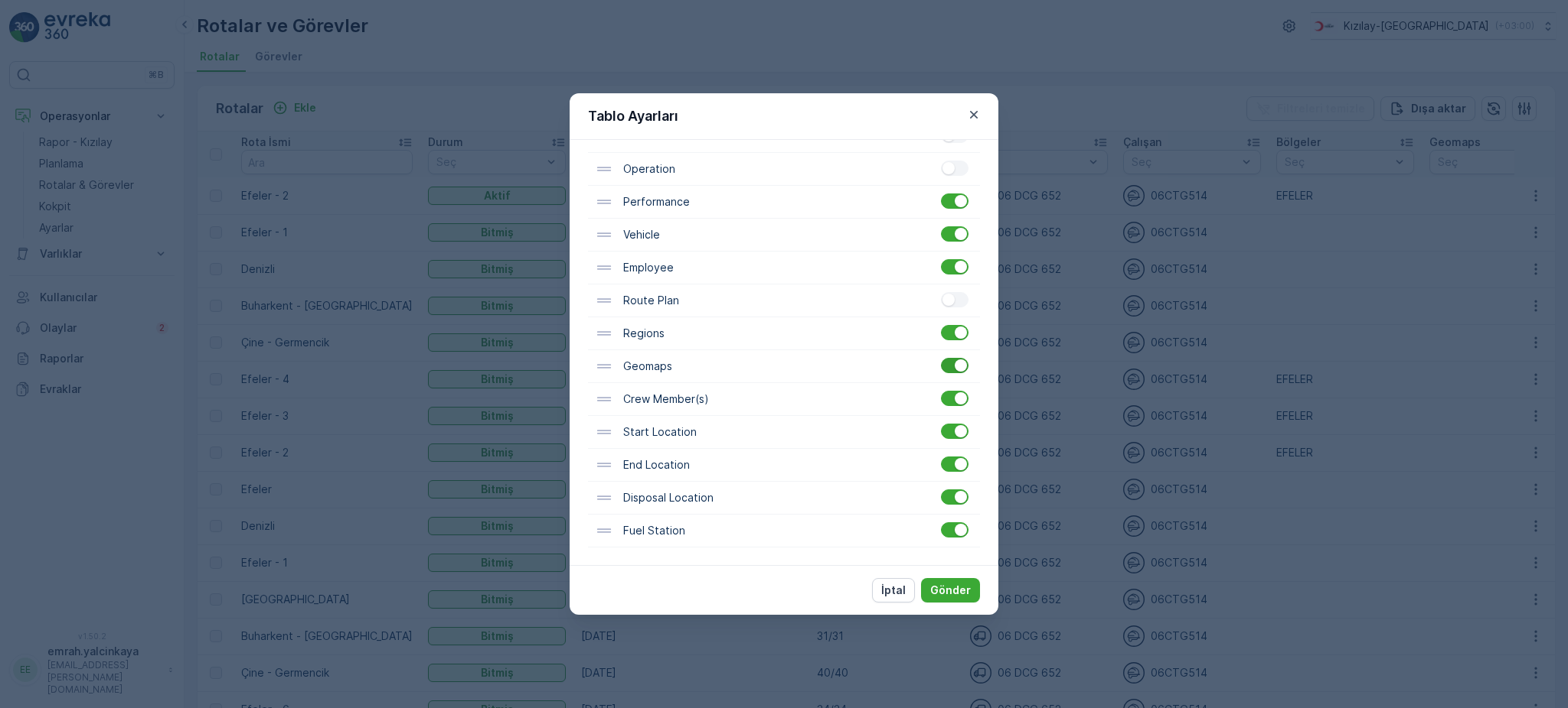
click at [950, 367] on div at bounding box center [954, 366] width 28 height 16
click at [941, 358] on input "checkbox" at bounding box center [941, 358] width 0 height 0
click at [957, 393] on div at bounding box center [960, 398] width 12 height 12
click at [941, 391] on input "checkbox" at bounding box center [941, 391] width 0 height 0
click at [954, 433] on div at bounding box center [960, 431] width 12 height 12
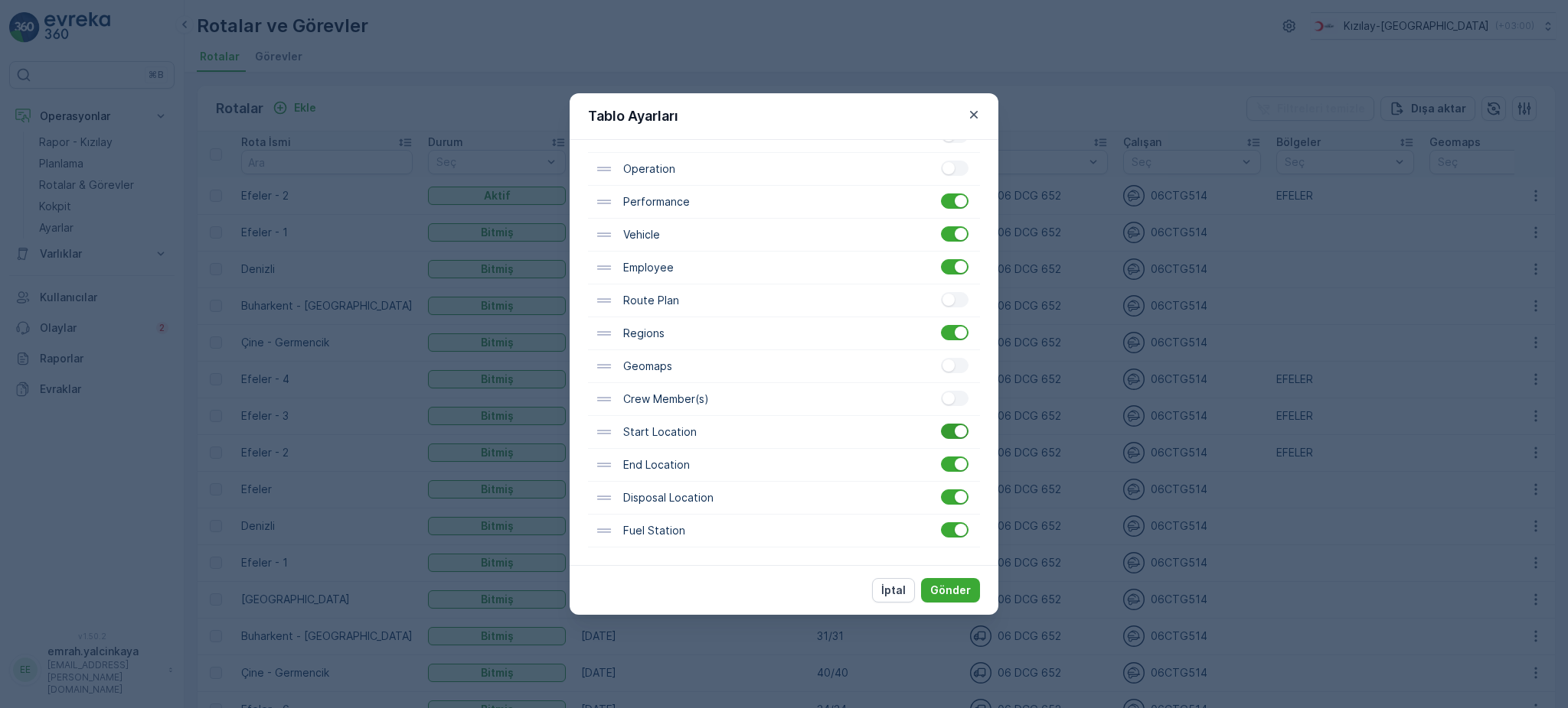
click at [941, 424] on input "checkbox" at bounding box center [941, 424] width 0 height 0
click at [954, 461] on div at bounding box center [960, 464] width 12 height 12
click at [941, 457] on input "checkbox" at bounding box center [941, 457] width 0 height 0
click at [955, 506] on div "Disposal Location" at bounding box center [783, 498] width 392 height 33
click at [950, 527] on div at bounding box center [954, 529] width 28 height 16
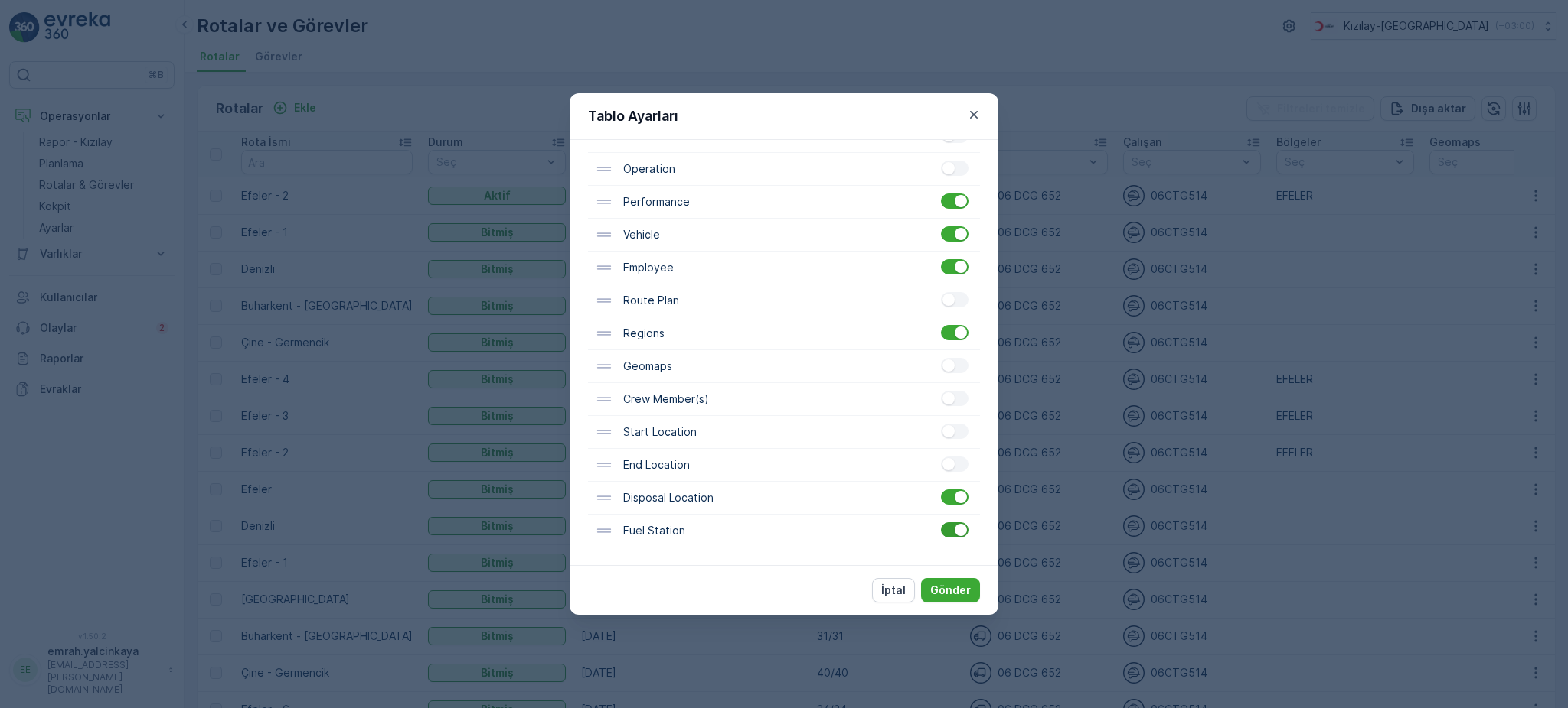
click at [941, 522] on input "checkbox" at bounding box center [941, 522] width 0 height 0
click at [959, 495] on div at bounding box center [960, 496] width 12 height 12
click at [941, 490] on input "checkbox" at bounding box center [941, 490] width 0 height 0
click at [949, 583] on p "Gönder" at bounding box center [950, 590] width 41 height 16
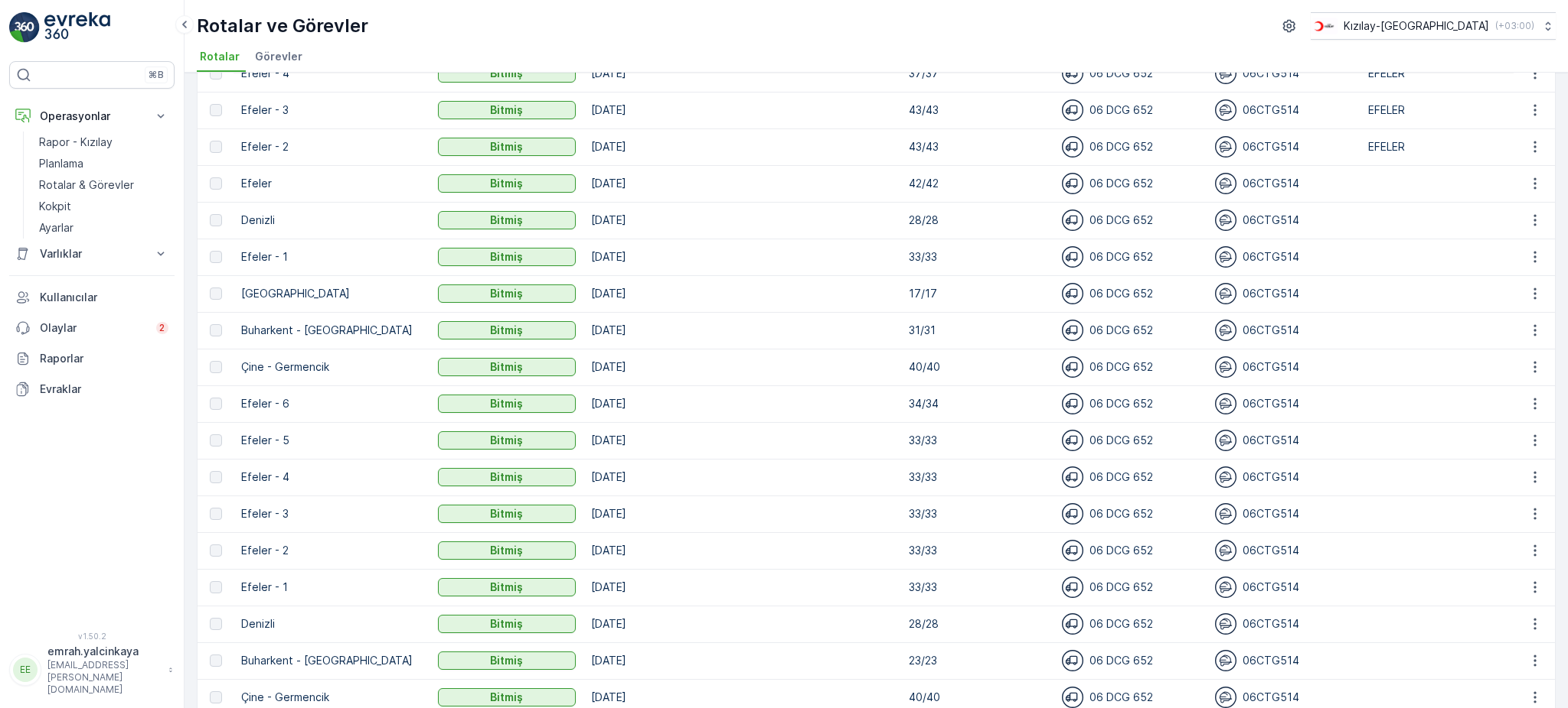
scroll to position [0, 0]
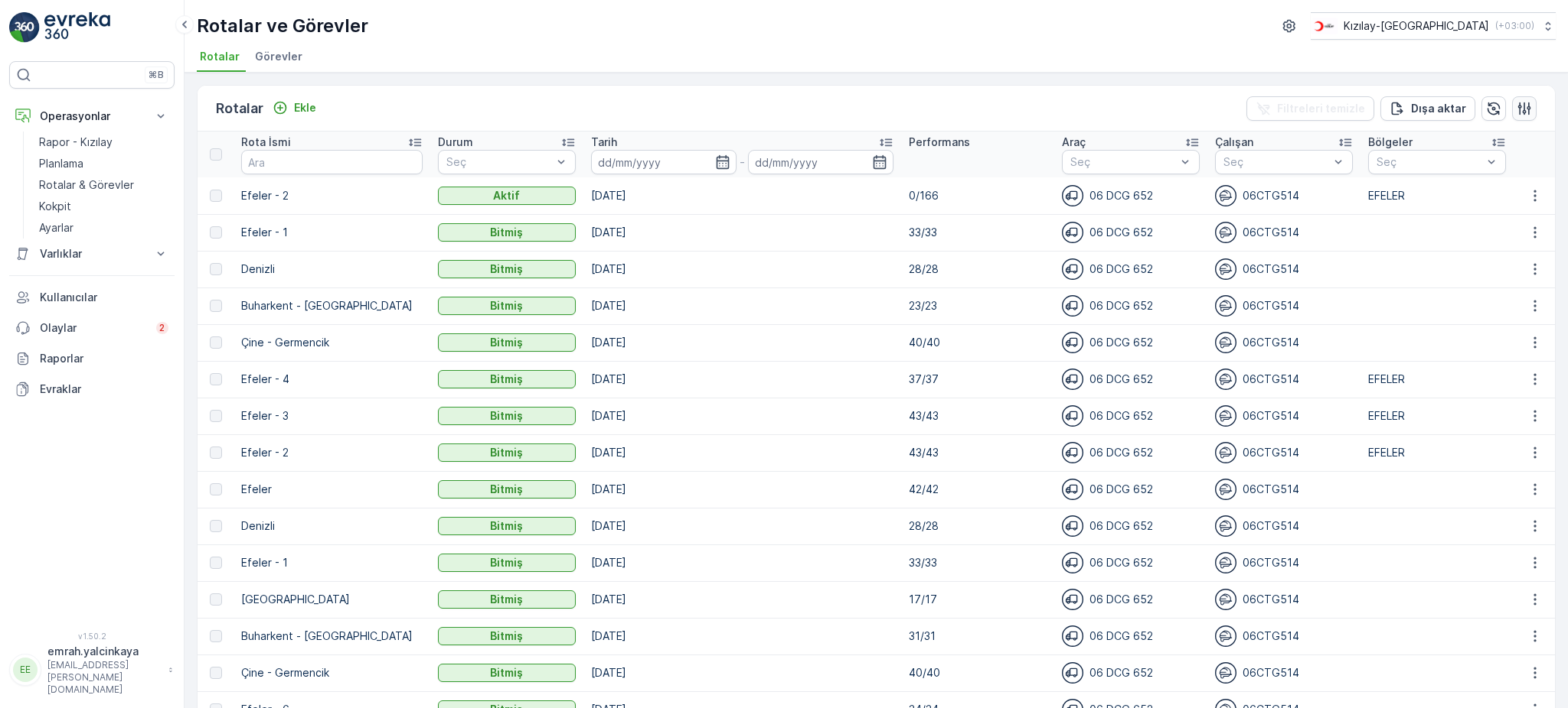
click at [1521, 109] on icon "button" at bounding box center [1525, 109] width 13 height 13
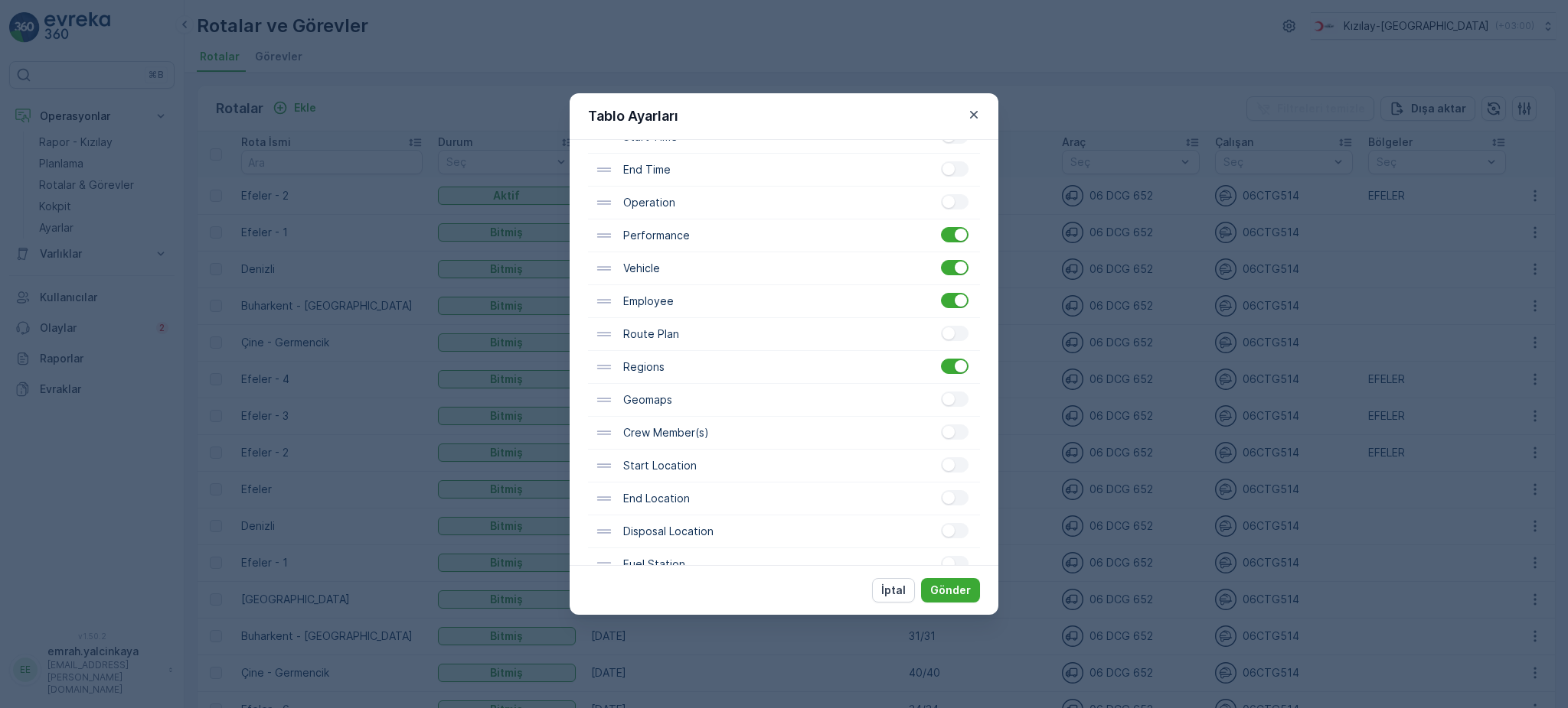
scroll to position [342, 0]
click at [954, 331] on div at bounding box center [960, 332] width 12 height 12
click at [941, 325] on input "checkbox" at bounding box center [941, 325] width 0 height 0
click at [963, 584] on p "Gönder" at bounding box center [950, 590] width 41 height 16
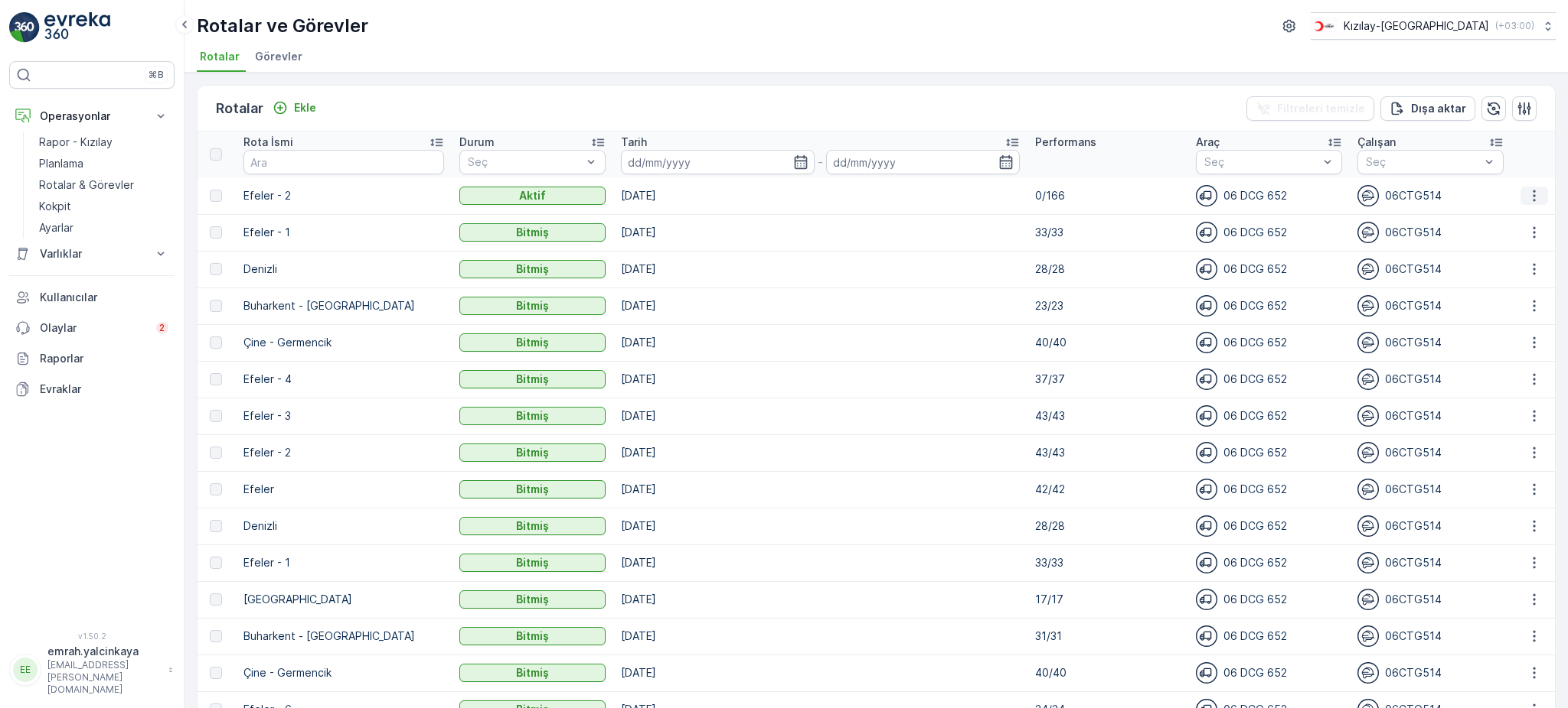
click at [1531, 192] on icon "button" at bounding box center [1534, 195] width 16 height 16
click at [1512, 236] on span "Rota Takibini Görüntüle" at bounding box center [1499, 238] width 120 height 16
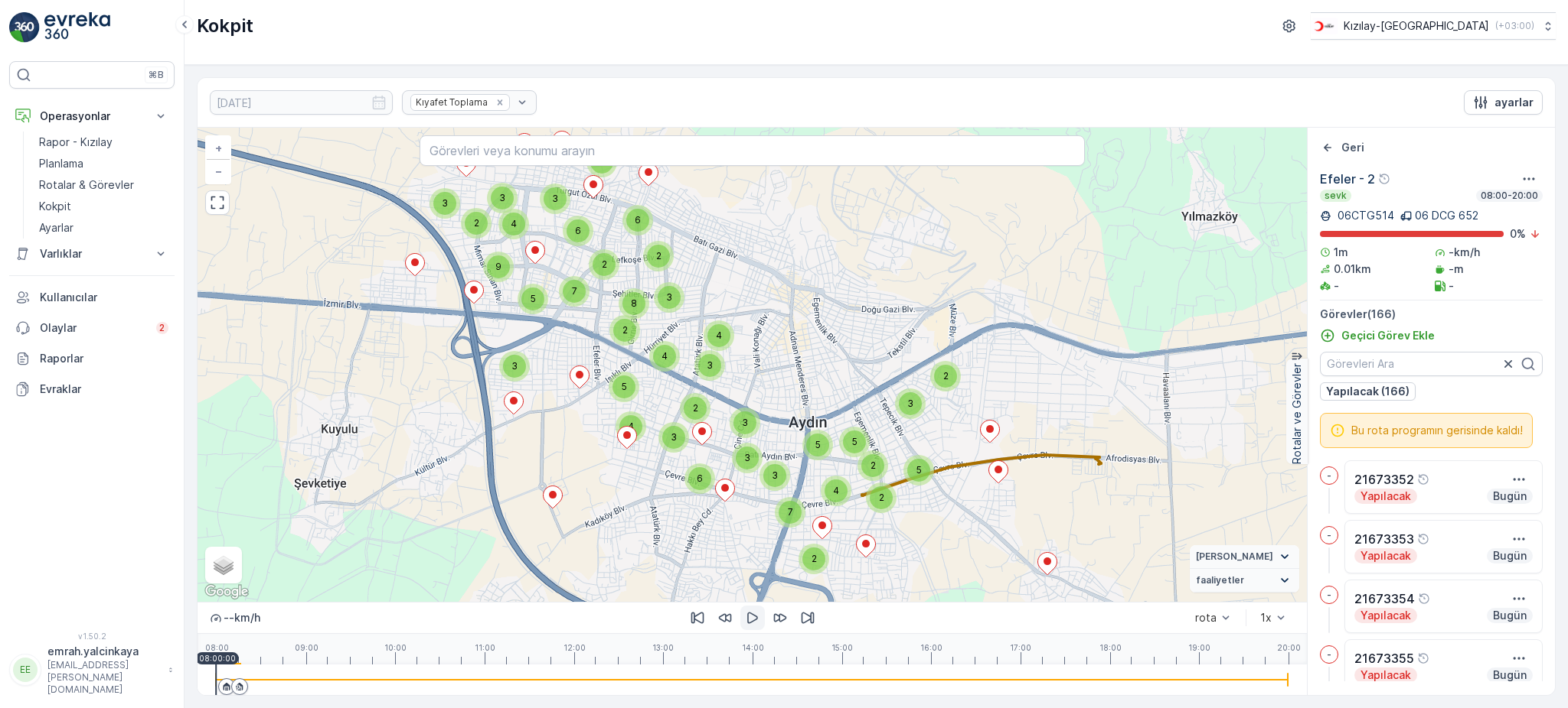
click at [752, 618] on icon "button" at bounding box center [752, 618] width 16 height 16
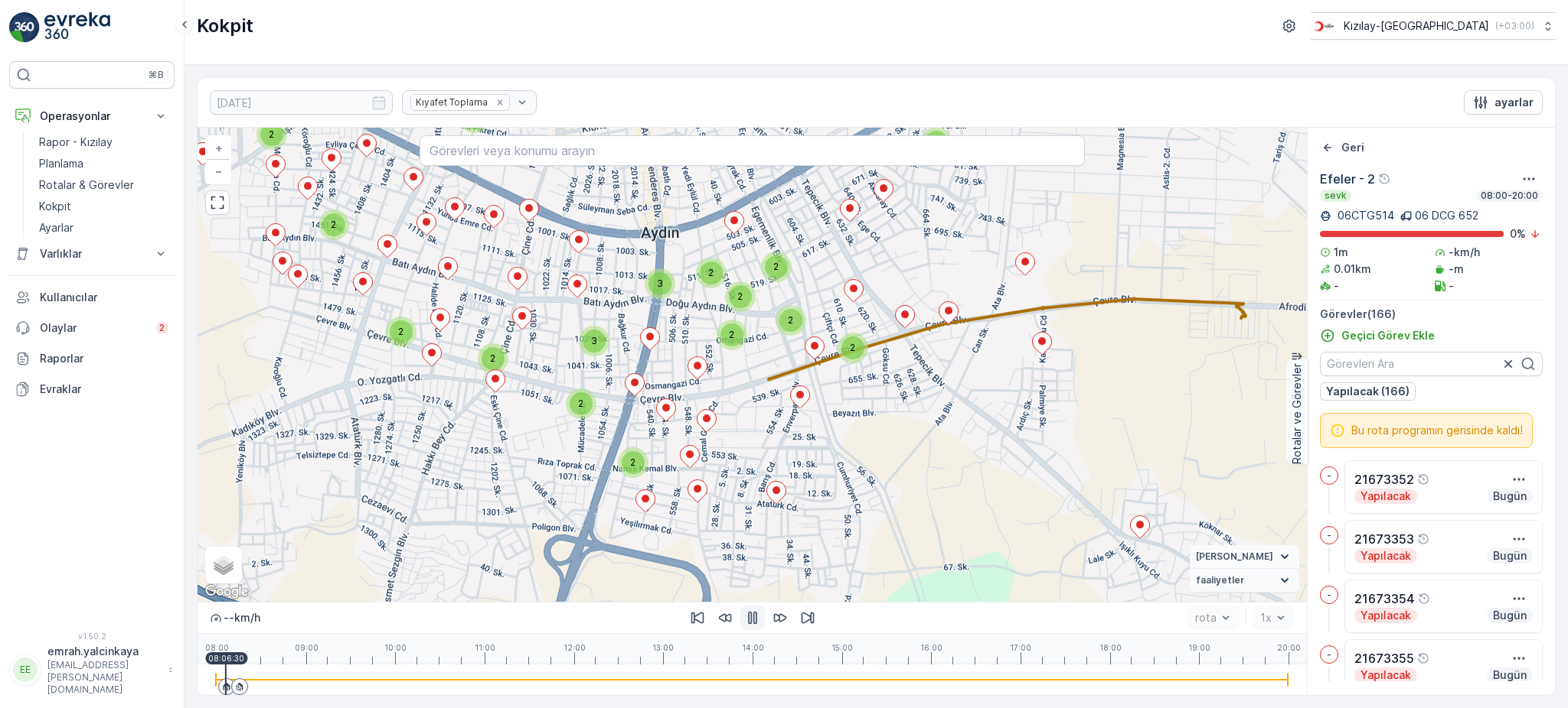
drag, startPoint x: 842, startPoint y: 517, endPoint x: 770, endPoint y: 428, distance: 114.5
click at [770, 428] on div "2 2 2 2 2 2 2 2 2 2 2 2 2 2 2 2 2 2 3 2 3 2 2 2 3 2 2 3 2 2 2 2 2 2 2 2 2 + − U…" at bounding box center [752, 365] width 1109 height 474
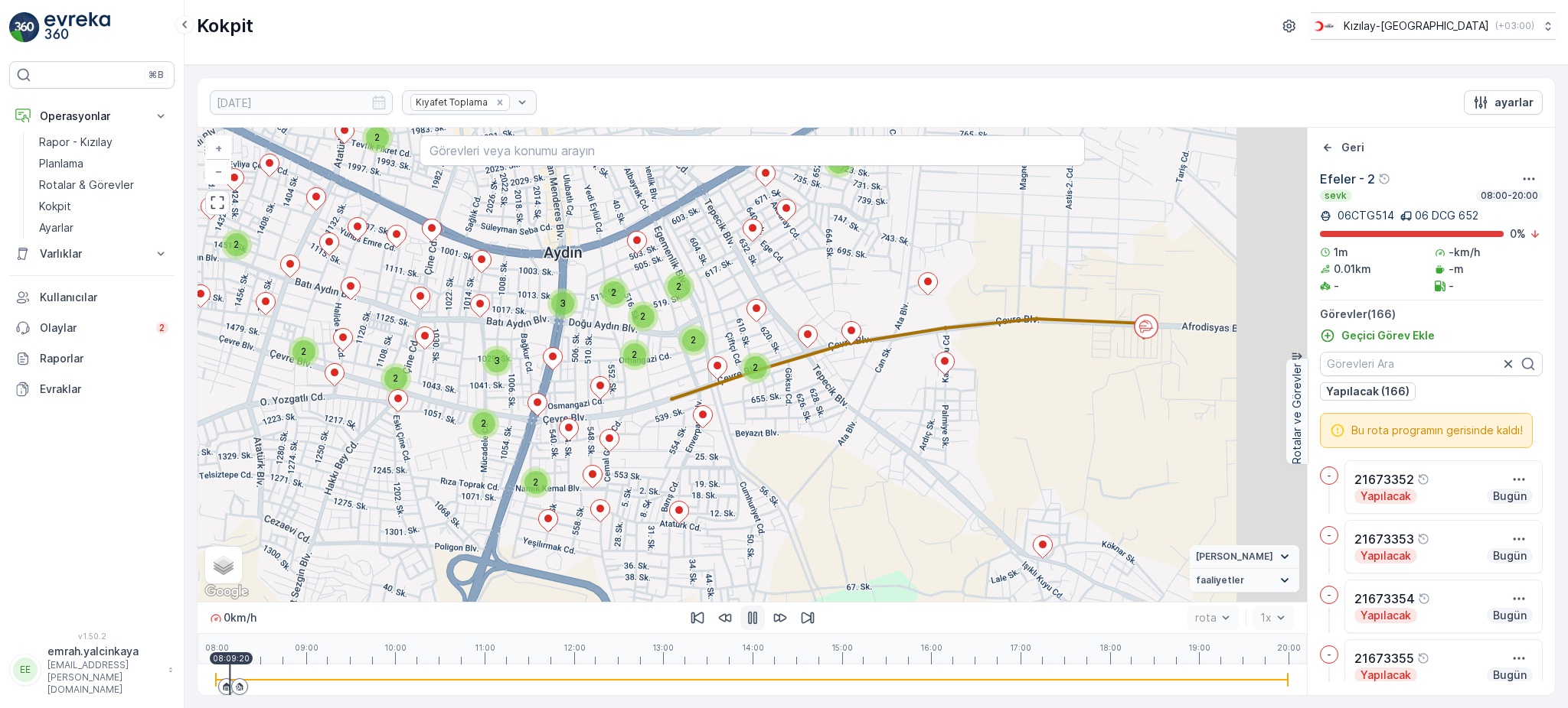
drag, startPoint x: 928, startPoint y: 448, endPoint x: 844, endPoint y: 458, distance: 84.6
click at [844, 458] on div "2 2 2 2 2 2 2 2 2 2 2 2 2 2 2 2 2 2 3 2 3 2 2 2 3 2 2 3 2 2 2 2 2 2 2 2 2 + − U…" at bounding box center [752, 365] width 1109 height 474
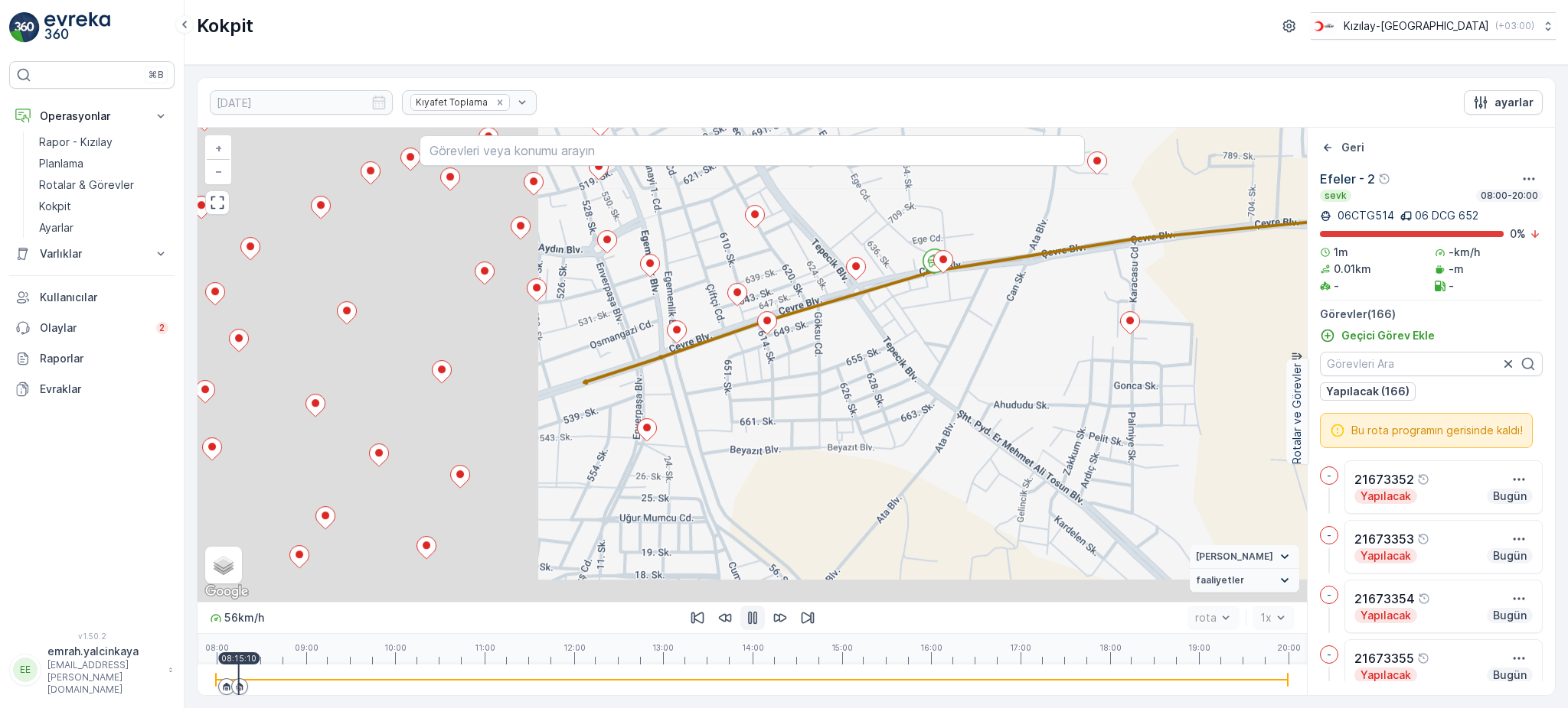
drag, startPoint x: 903, startPoint y: 544, endPoint x: 1031, endPoint y: 415, distance: 181.7
click at [1101, 329] on div "2 2 + − Uydu Yol haritası Arazi Karışık Leaflet Klavye kısayolları Harita Veril…" at bounding box center [752, 365] width 1109 height 474
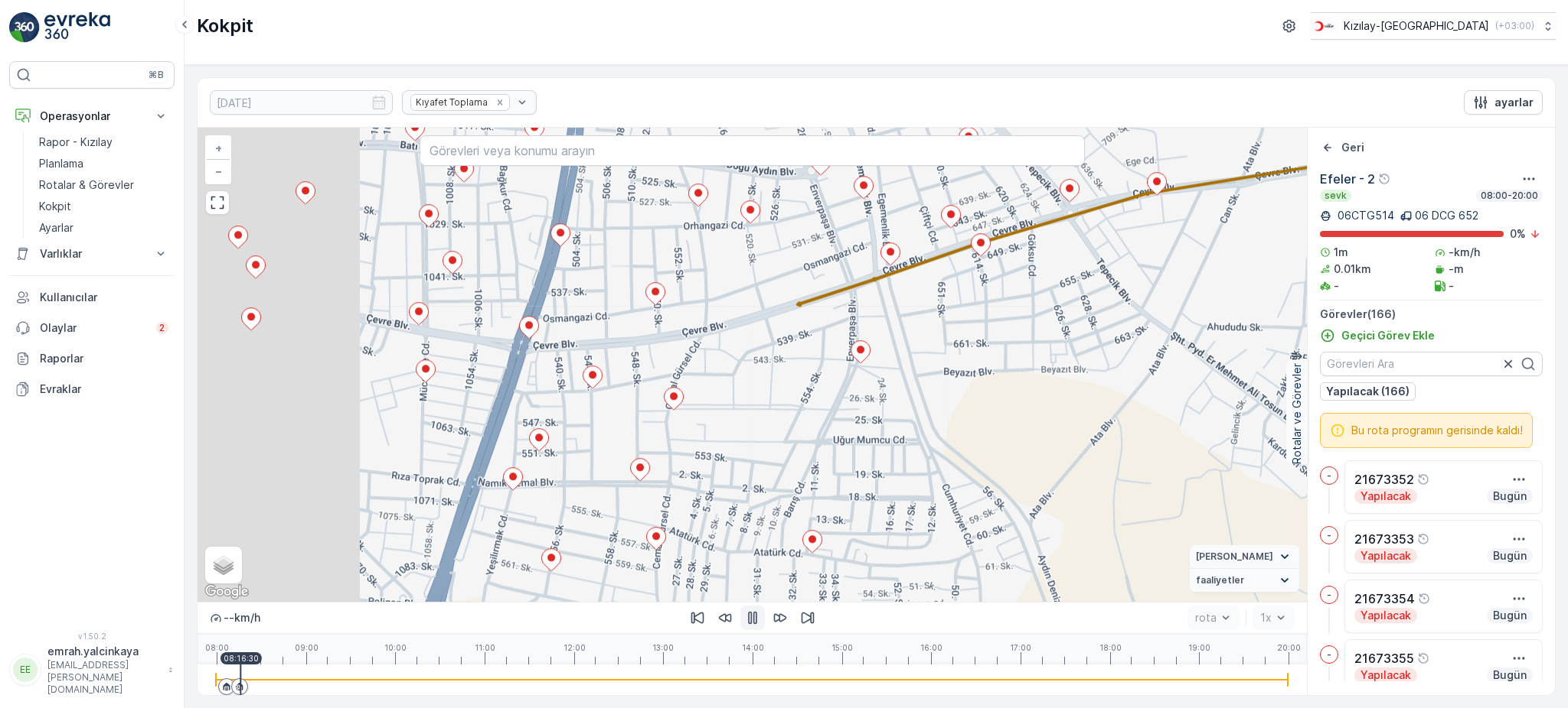
drag, startPoint x: 984, startPoint y: 447, endPoint x: 1064, endPoint y: 415, distance: 86.2
click at [1063, 416] on div "2 2 + − Uydu Yol haritası Arazi Karışık Leaflet Klavye kısayolları Harita Veril…" at bounding box center [752, 365] width 1109 height 474
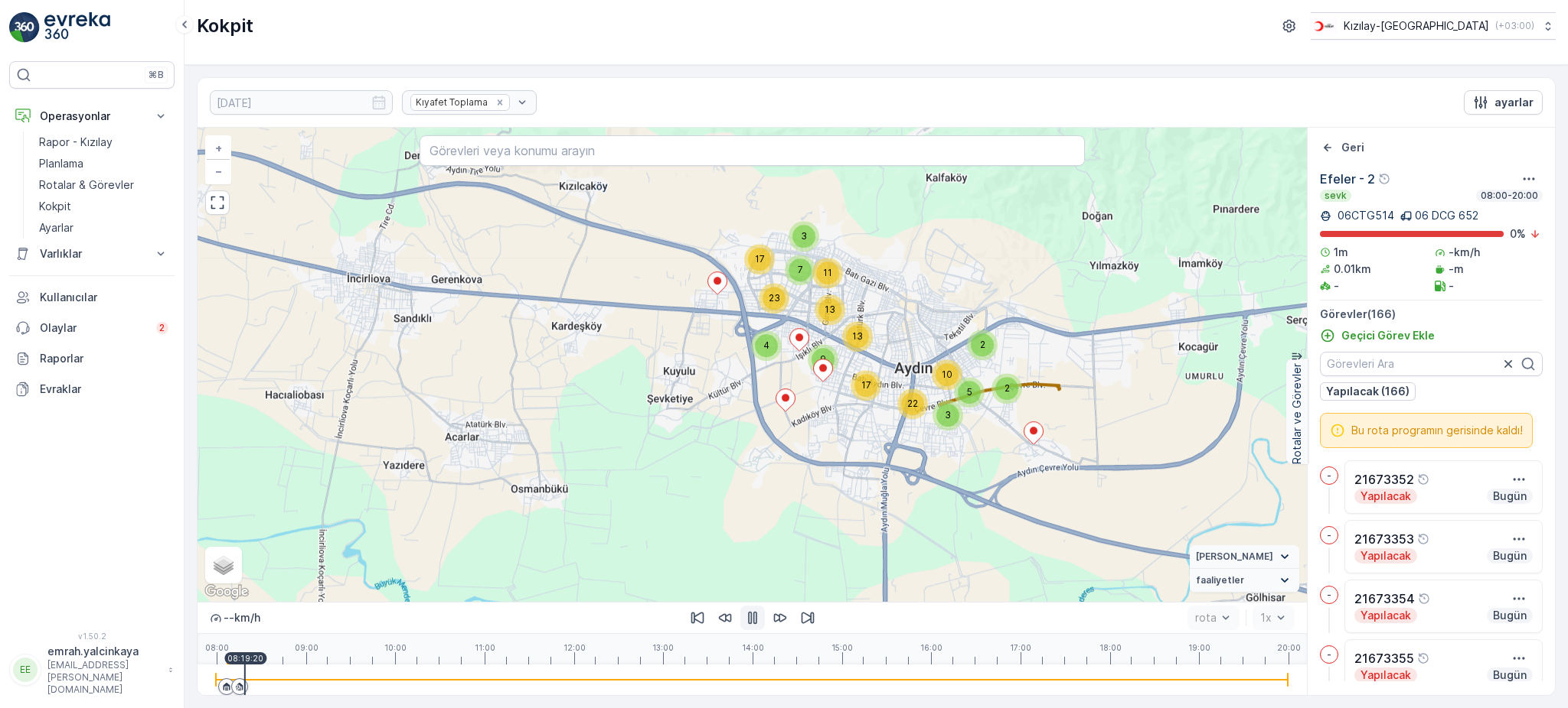
drag, startPoint x: 1170, startPoint y: 486, endPoint x: 1057, endPoint y: 482, distance: 113.1
click at [1057, 482] on div "2 2 5 17 23 3 10 22 3 7 13 11 4 13 9 17 + − Uydu Yol haritası Arazi Karışık Lea…" at bounding box center [752, 365] width 1109 height 474
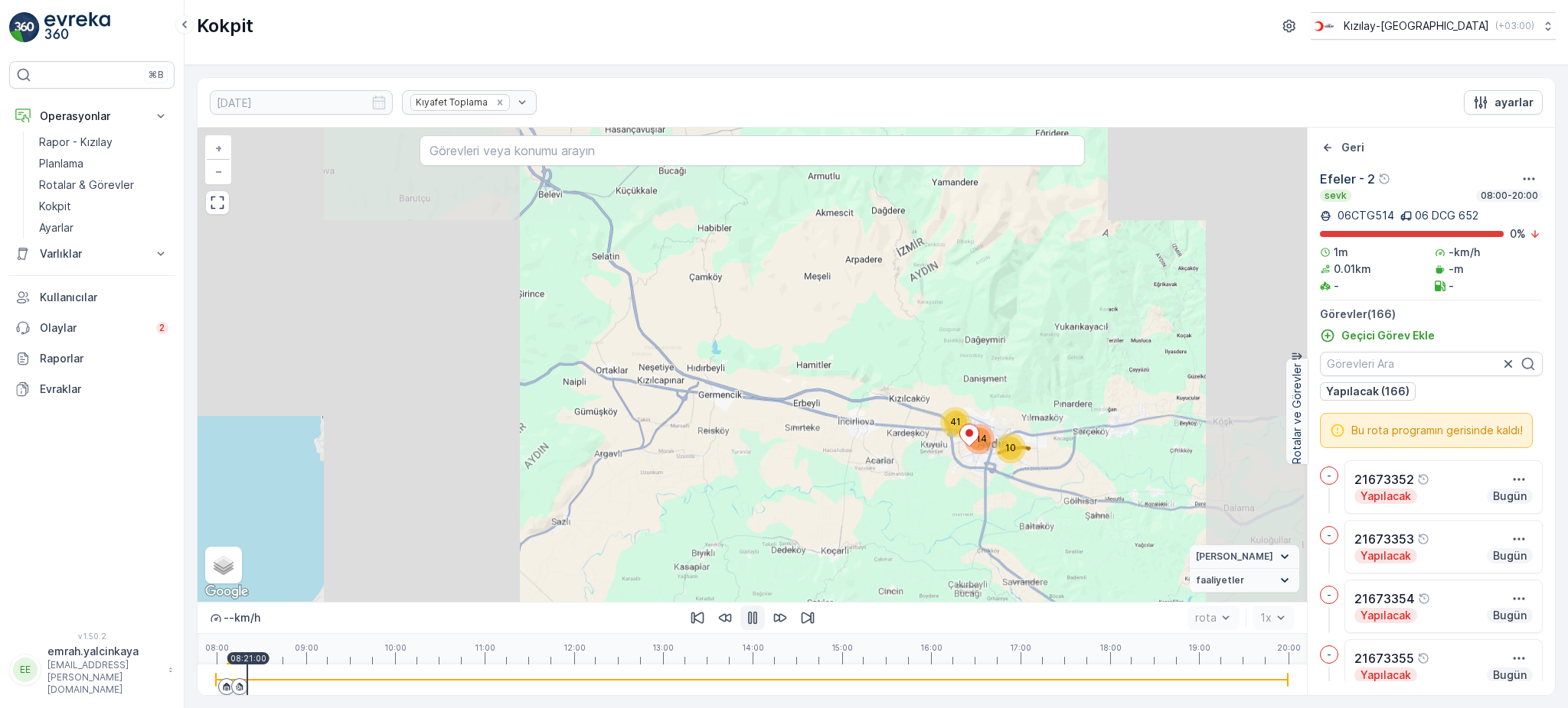
drag, startPoint x: 1075, startPoint y: 493, endPoint x: 982, endPoint y: 462, distance: 98.0
click at [982, 462] on div "10 41 114 + − Uydu Yol haritası Arazi Karışık Leaflet Klavye kısayolları Harita…" at bounding box center [752, 365] width 1109 height 474
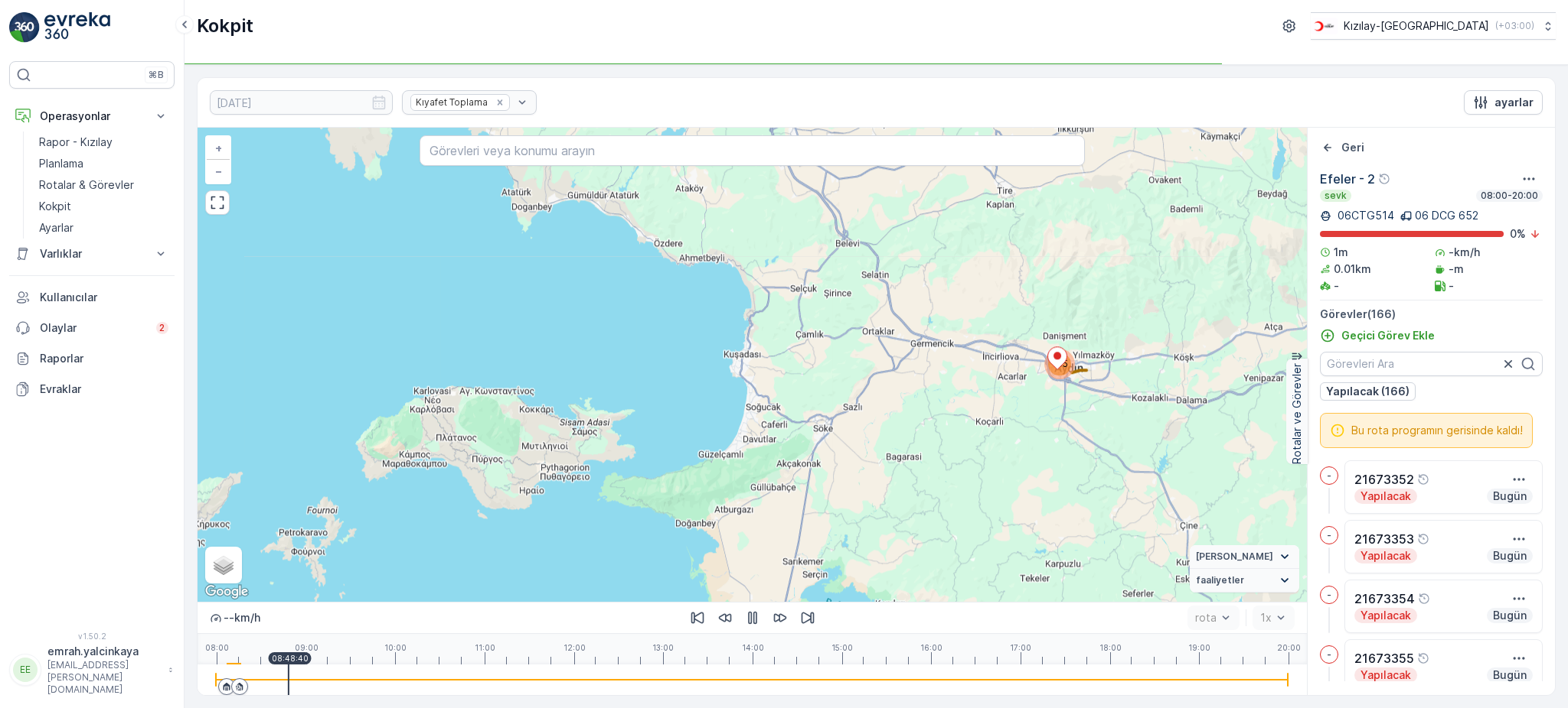
drag, startPoint x: 1068, startPoint y: 387, endPoint x: 1160, endPoint y: 346, distance: 100.7
click at [1160, 346] on div "165 + − Uydu Yol haritası Arazi Karışık Leaflet Klavye kısayolları Harita Veril…" at bounding box center [752, 365] width 1109 height 474
click at [90, 141] on p "Rapor - Kızılay" at bounding box center [76, 142] width 74 height 16
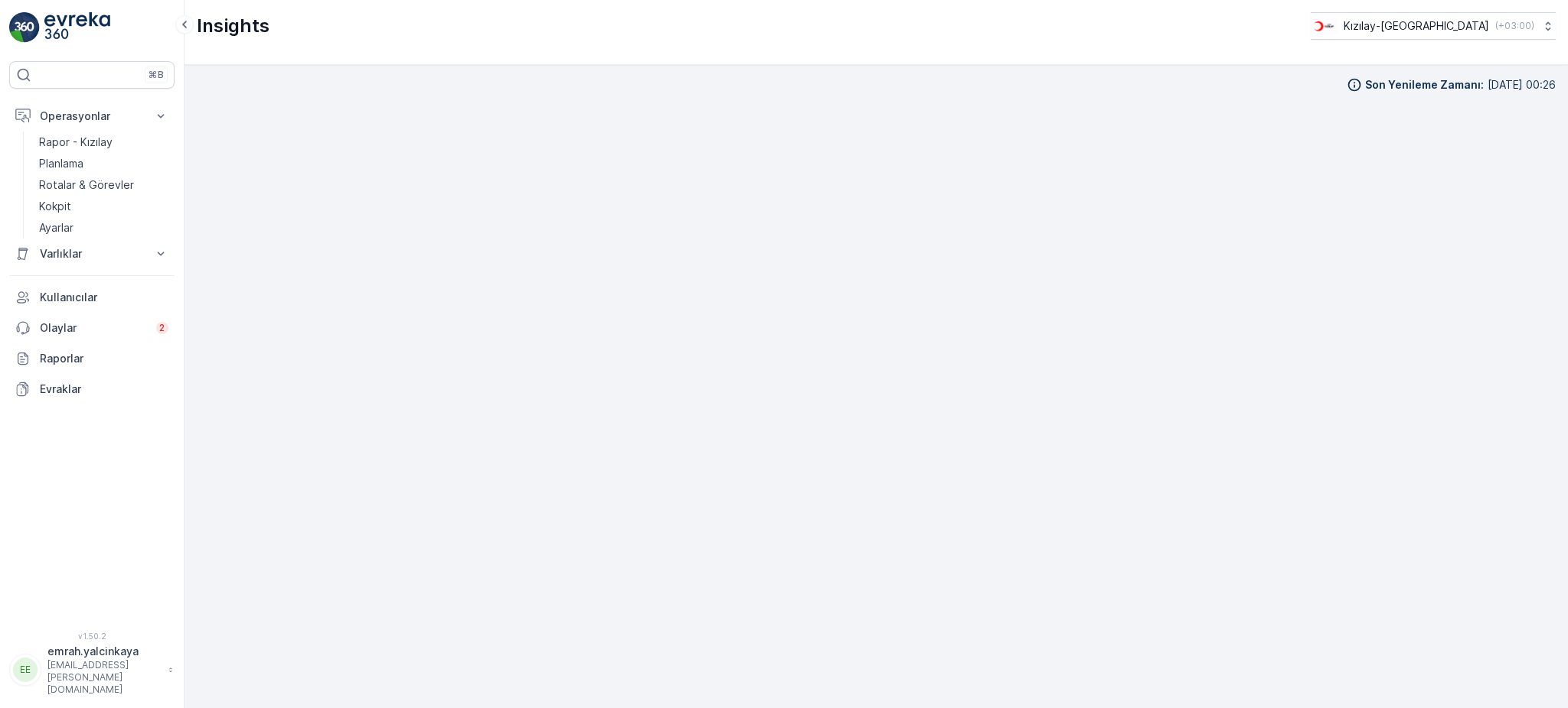
scroll to position [16, 0]
click at [59, 118] on p "Operasyonlar" at bounding box center [91, 116] width 104 height 16
click at [74, 183] on p "Rotalar & Görevler" at bounding box center [86, 185] width 95 height 16
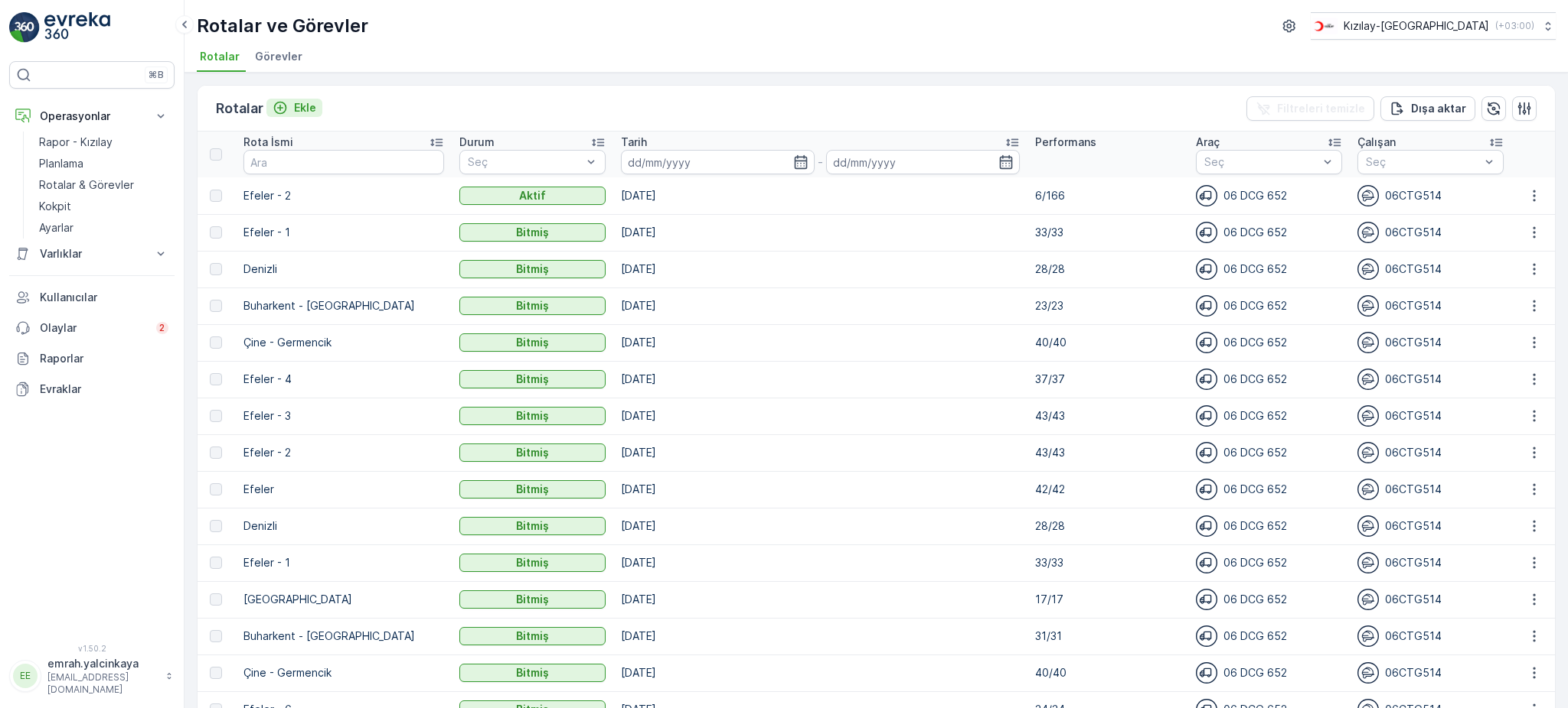
click at [287, 100] on icon "Ekle" at bounding box center [280, 108] width 16 height 16
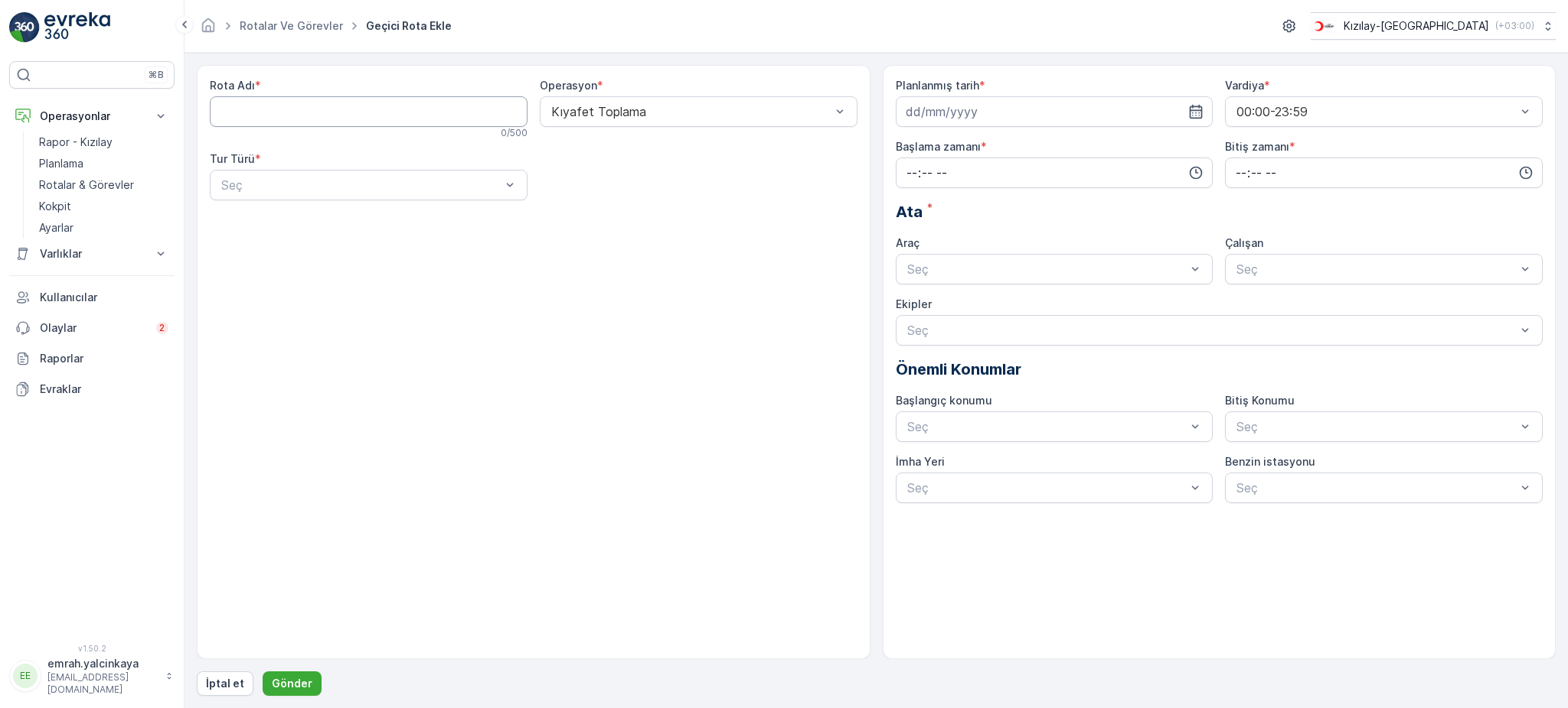
click at [495, 110] on Adı "Rota Adı" at bounding box center [369, 111] width 318 height 30
type Adı "Efeler-3"
click at [402, 221] on div "Statik" at bounding box center [369, 222] width 299 height 14
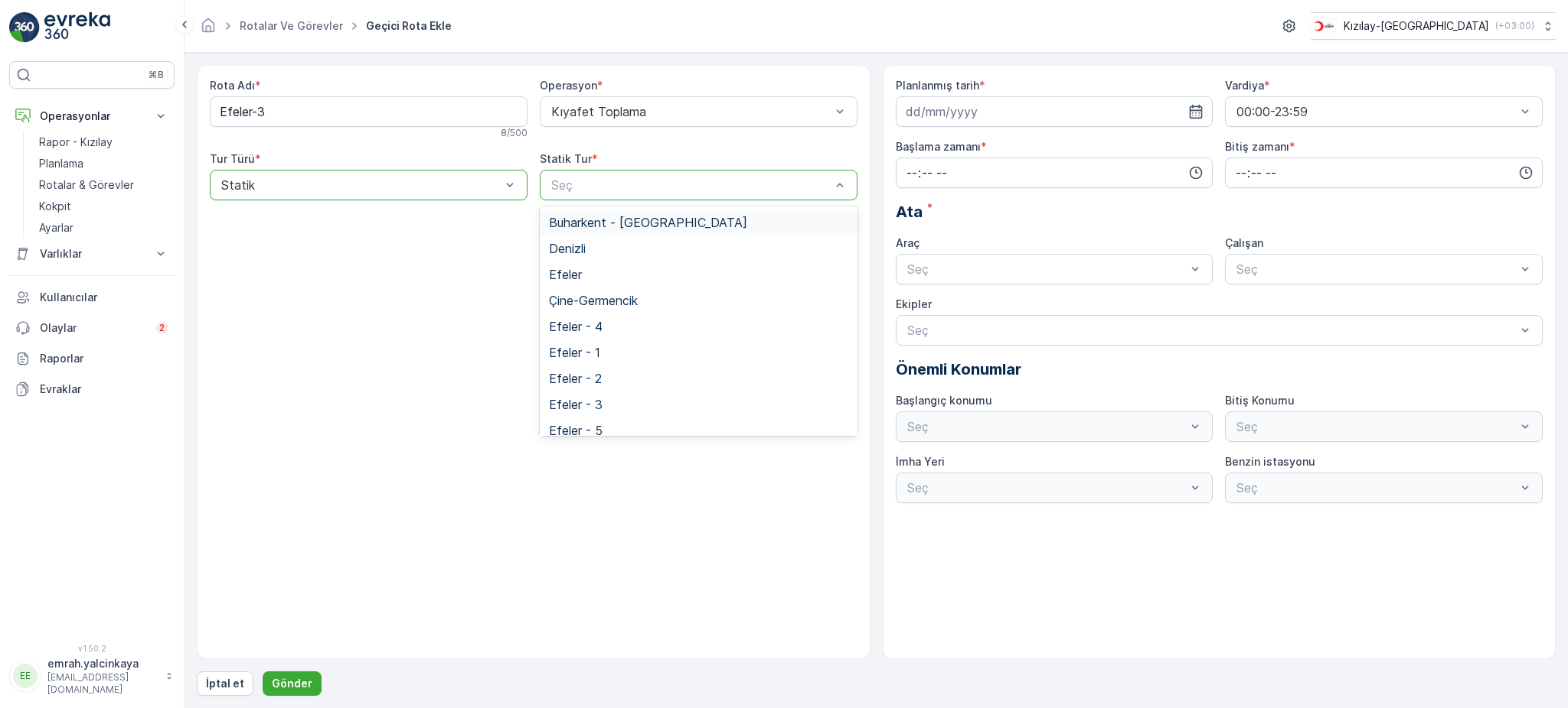
click at [591, 197] on div "Seç" at bounding box center [698, 184] width 318 height 30
click at [626, 408] on div "Efeler - 3" at bounding box center [698, 404] width 299 height 14
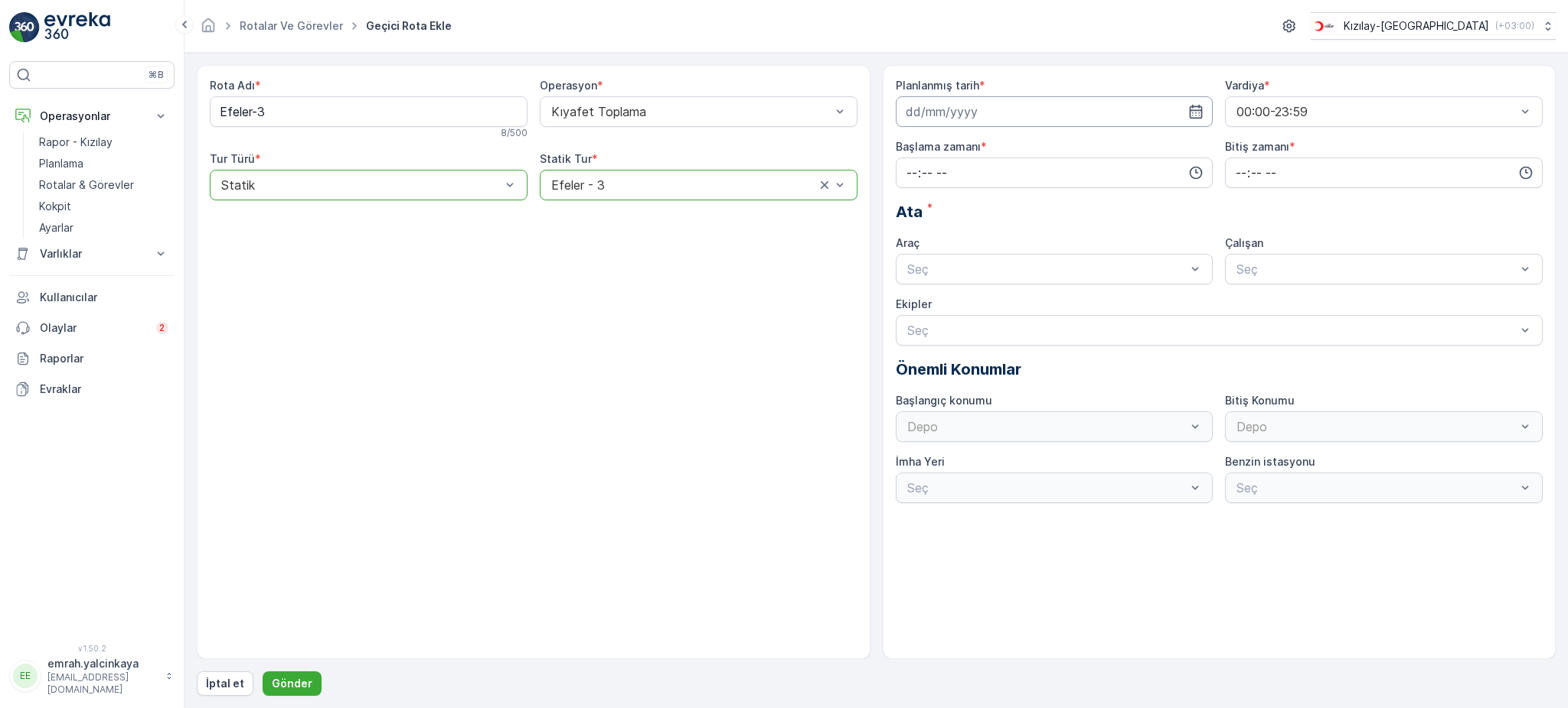
click at [929, 116] on input at bounding box center [1054, 111] width 318 height 30
click at [974, 265] on div "17" at bounding box center [976, 271] width 25 height 25
type input "[DATE]"
click at [976, 168] on input "time" at bounding box center [1054, 172] width 318 height 30
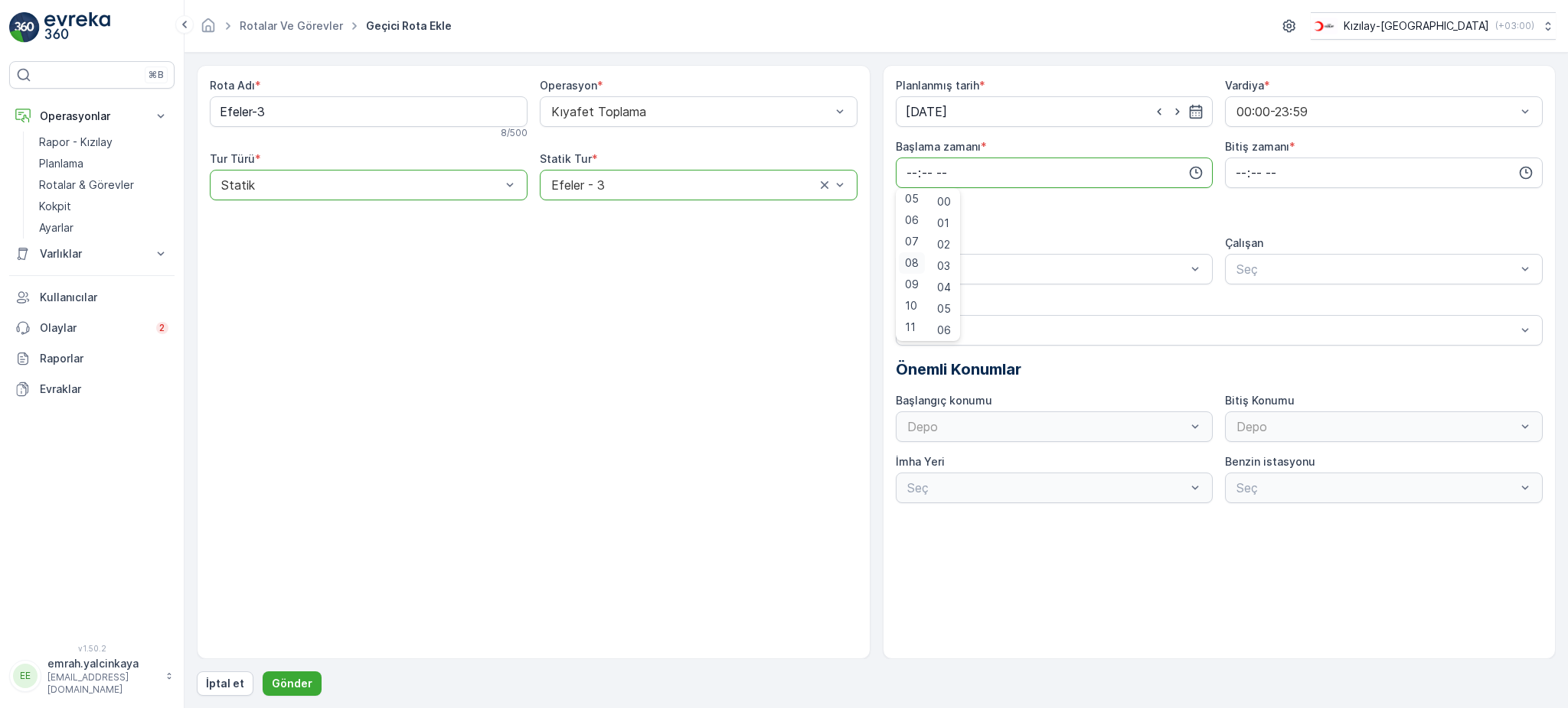
click at [917, 264] on span "08" at bounding box center [911, 263] width 14 height 16
type input "08:00"
click at [1235, 160] on input "time" at bounding box center [1383, 172] width 318 height 30
click at [1243, 319] on span "20" at bounding box center [1240, 324] width 13 height 16
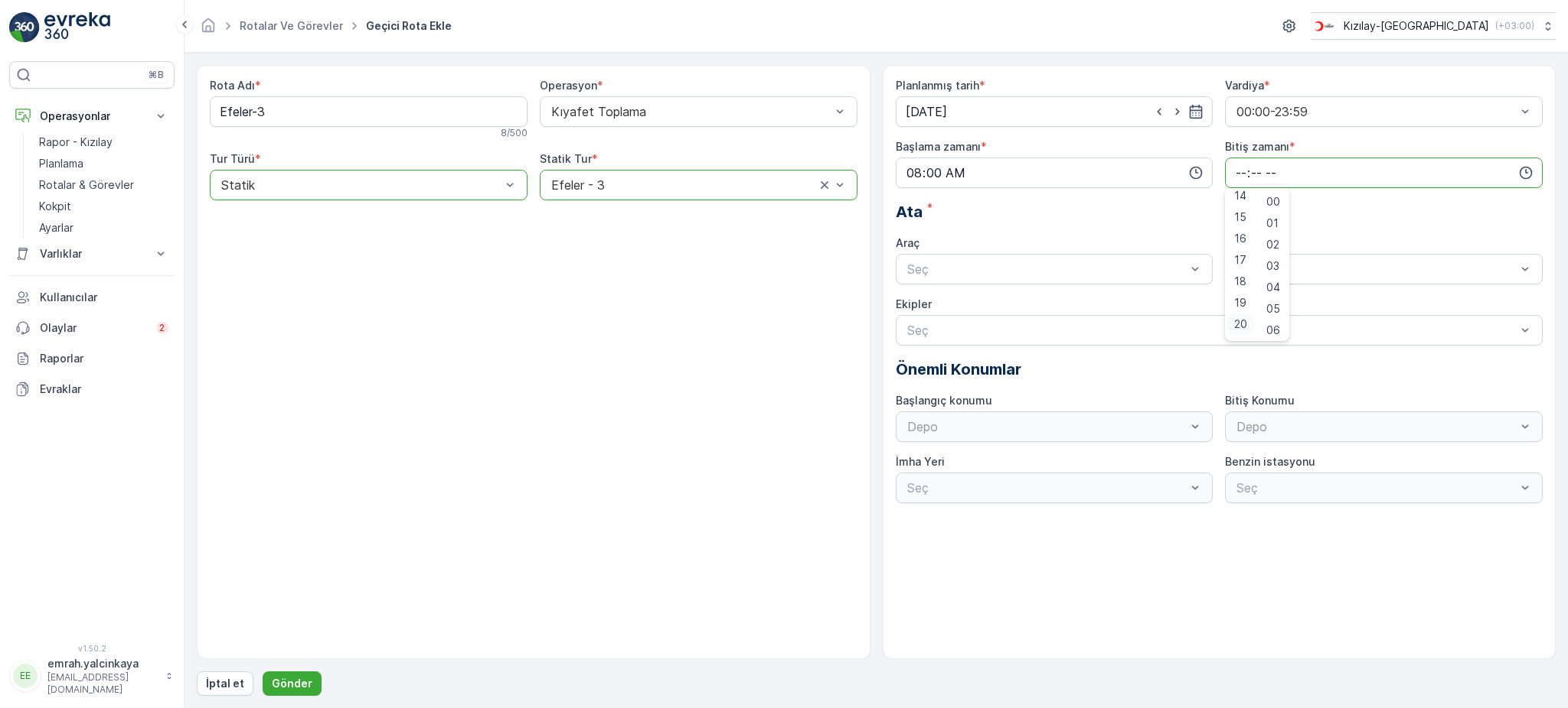
type input "20:00"
click at [1166, 299] on div "06 DCG 652" at bounding box center [1054, 307] width 318 height 26
click at [1288, 281] on div "Seç" at bounding box center [1383, 269] width 318 height 30
click at [1308, 309] on div "06CTG514" at bounding box center [1383, 307] width 299 height 14
click at [307, 692] on button "Gönder" at bounding box center [292, 683] width 59 height 25
